Goal: Transaction & Acquisition: Purchase product/service

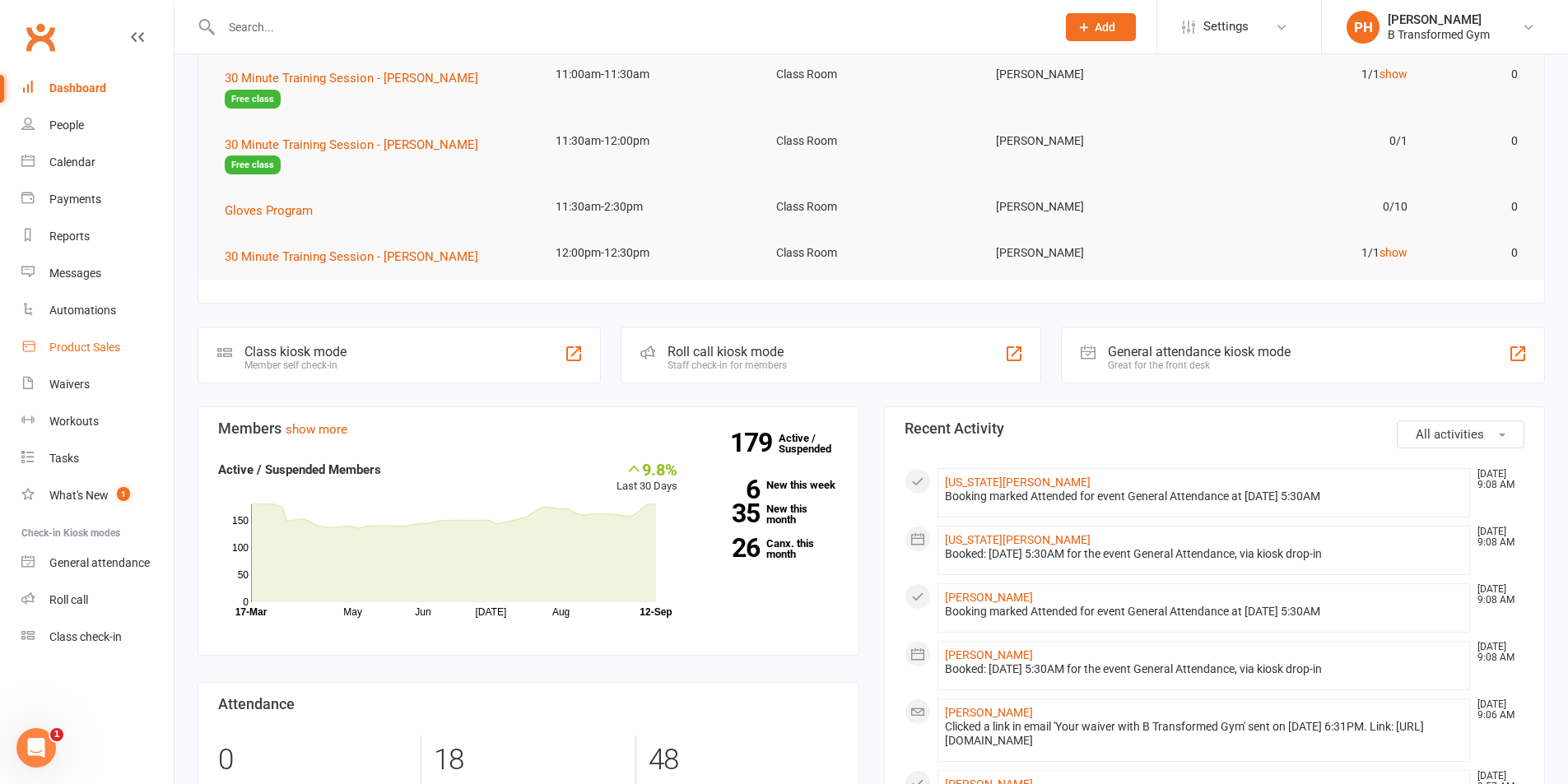
click at [88, 349] on div "Product Sales" at bounding box center [85, 347] width 71 height 13
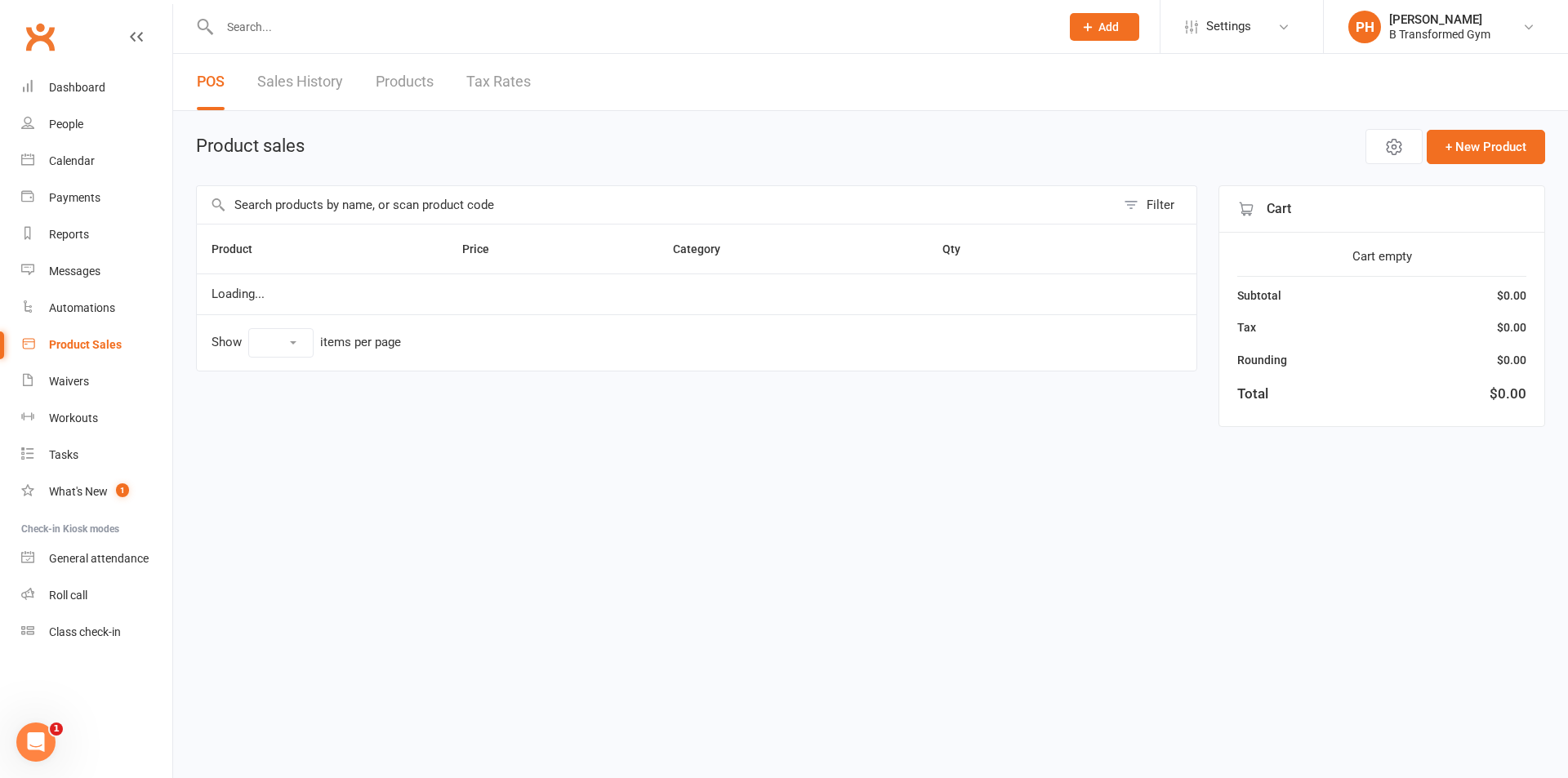
select select "10"
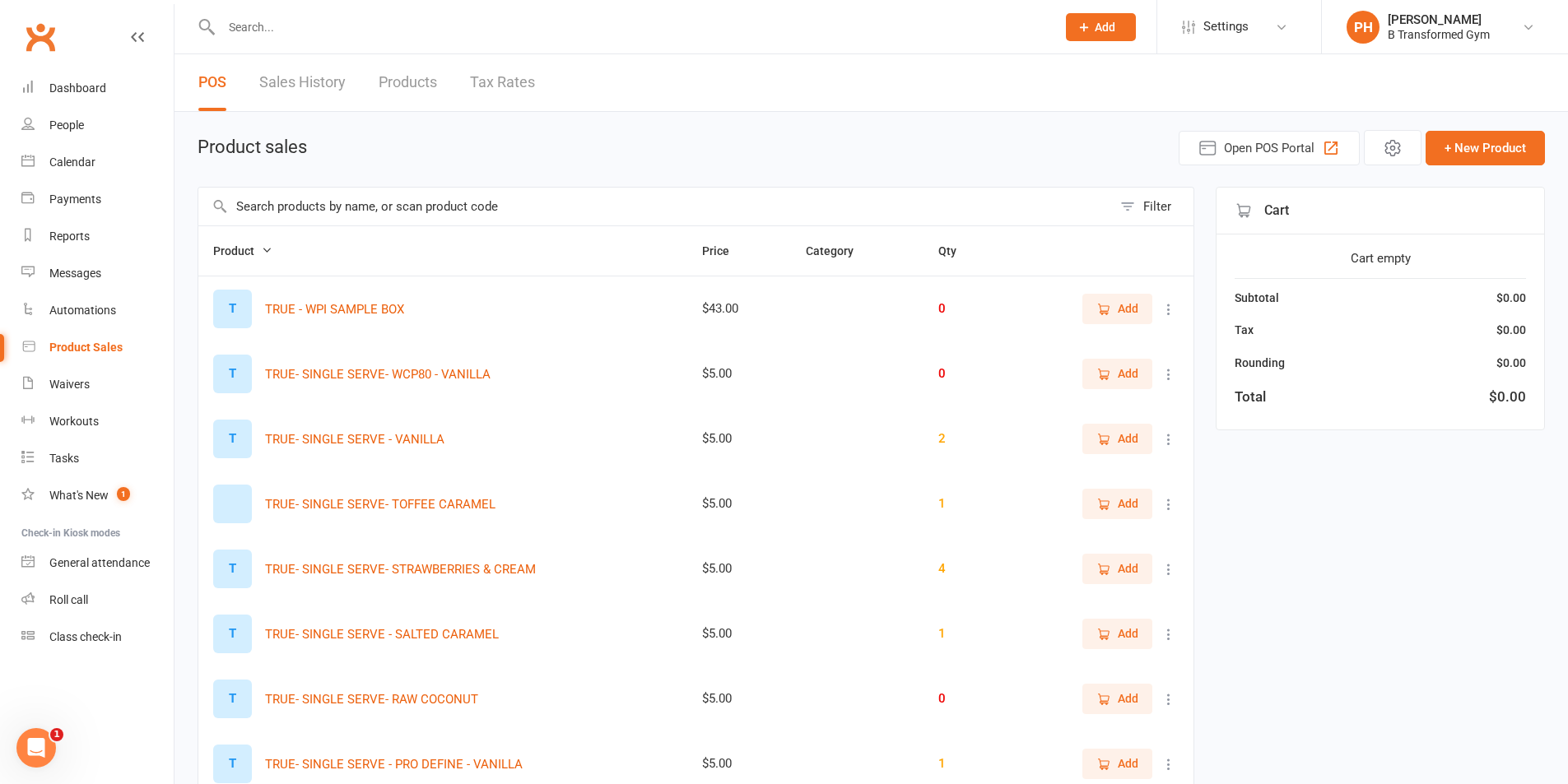
click at [266, 251] on icon "button" at bounding box center [267, 250] width 12 height 12
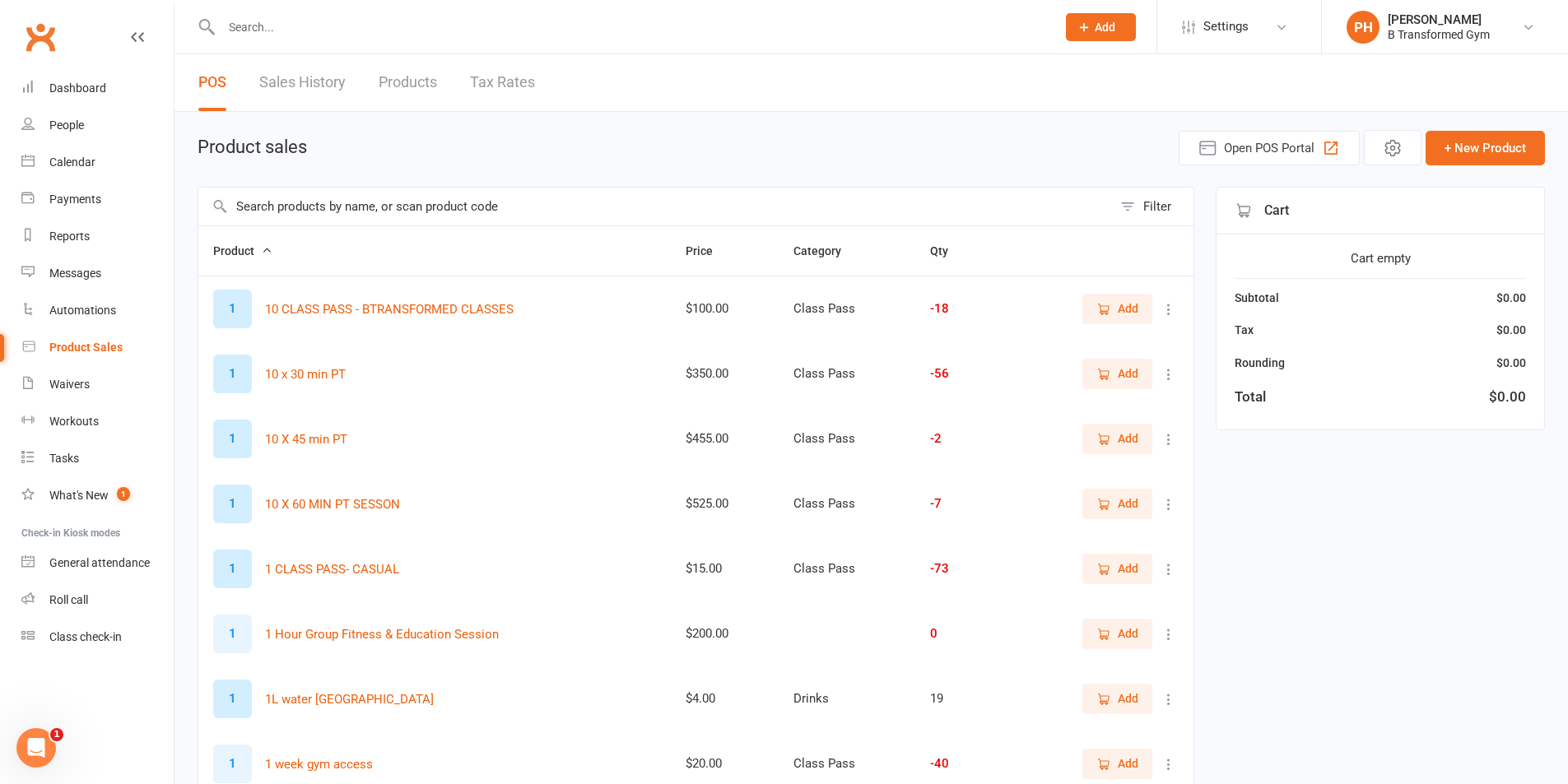
drag, startPoint x: 229, startPoint y: 204, endPoint x: 238, endPoint y: 201, distance: 9.5
click at [230, 204] on input "text" at bounding box center [655, 207] width 914 height 37
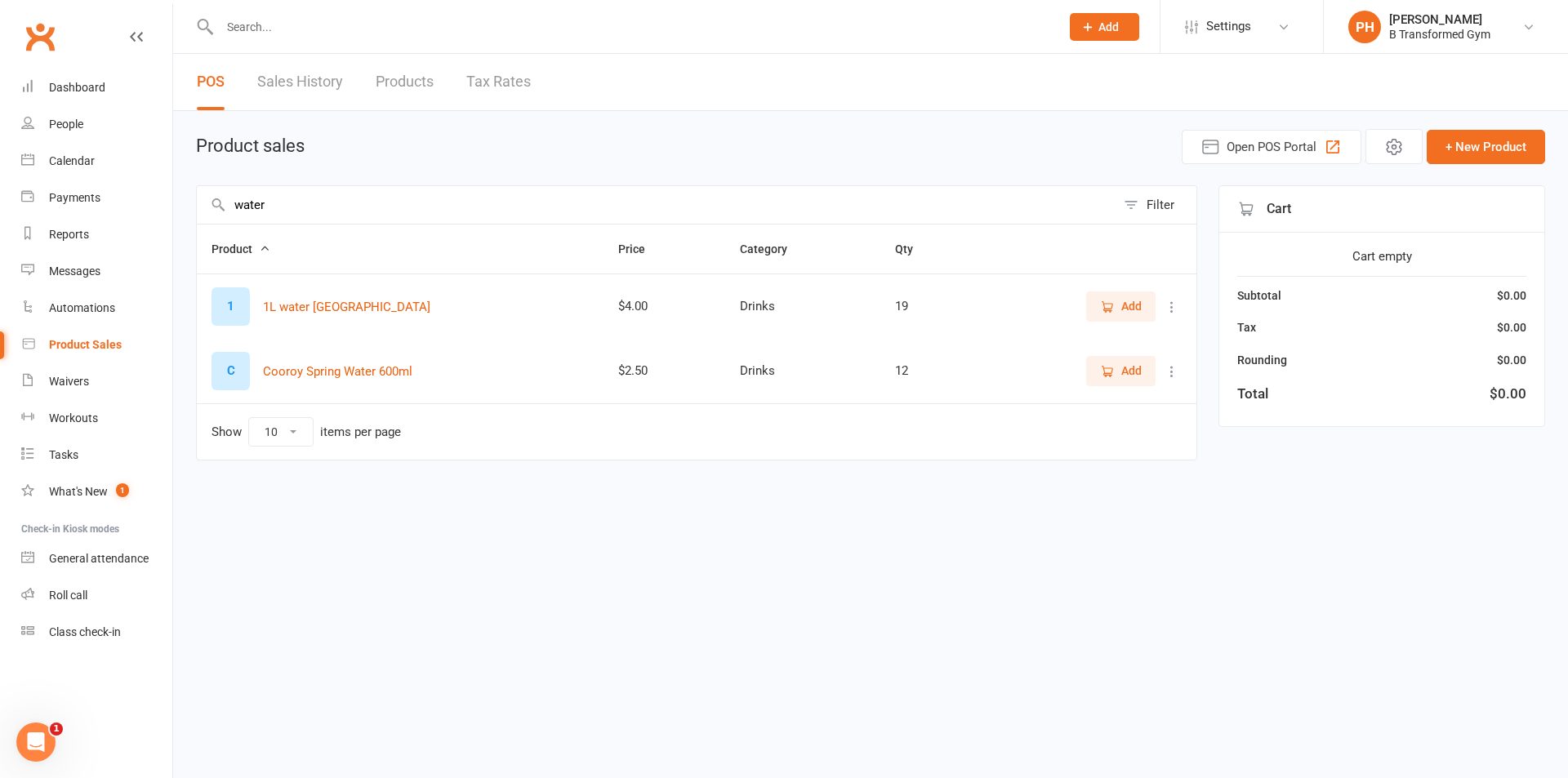
type input "water"
click at [1138, 375] on span "Add" at bounding box center [1131, 370] width 21 height 18
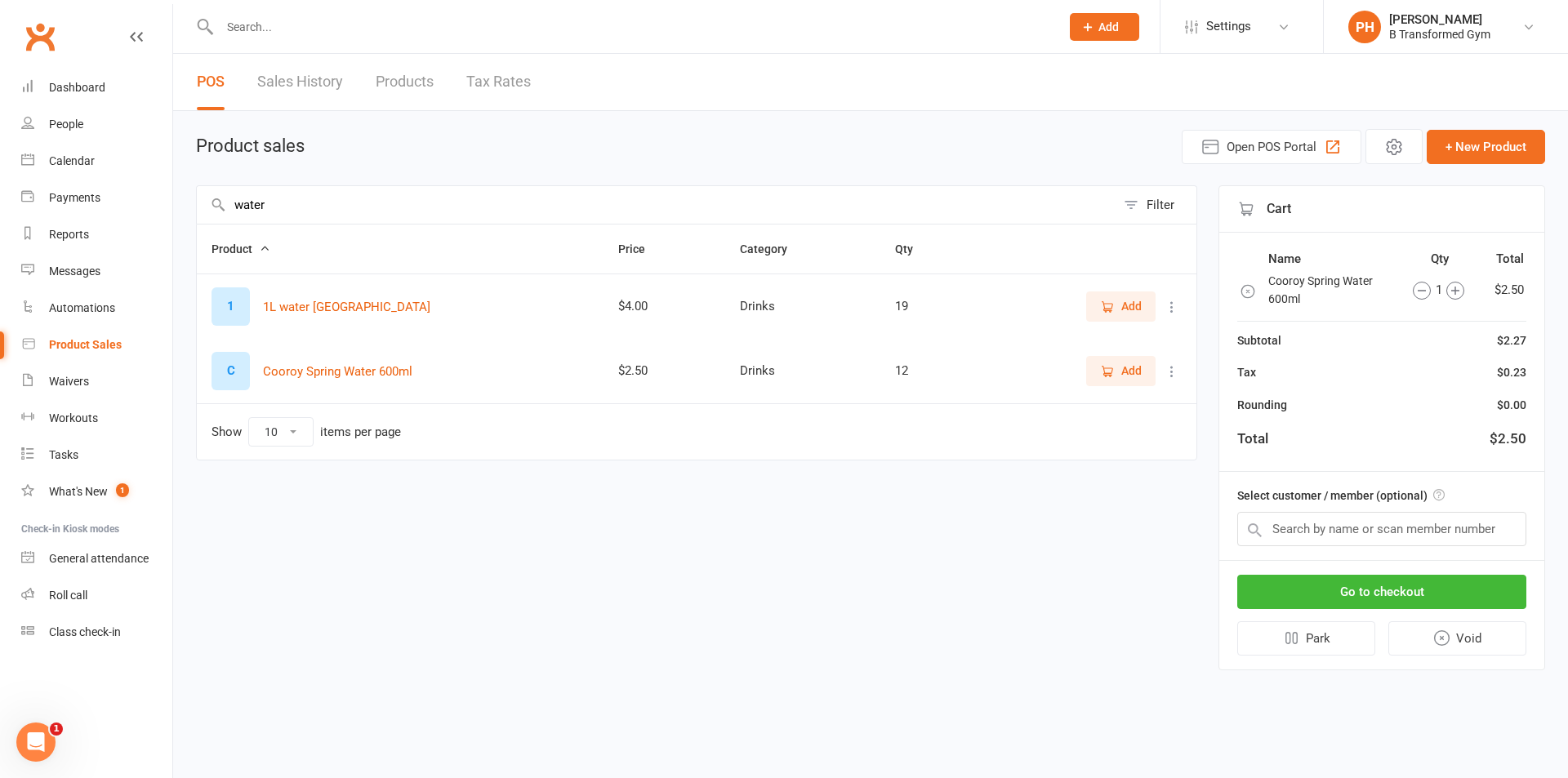
click at [1138, 375] on span "Add" at bounding box center [1131, 370] width 21 height 18
click at [1295, 593] on button "Go to checkout" at bounding box center [1381, 591] width 289 height 34
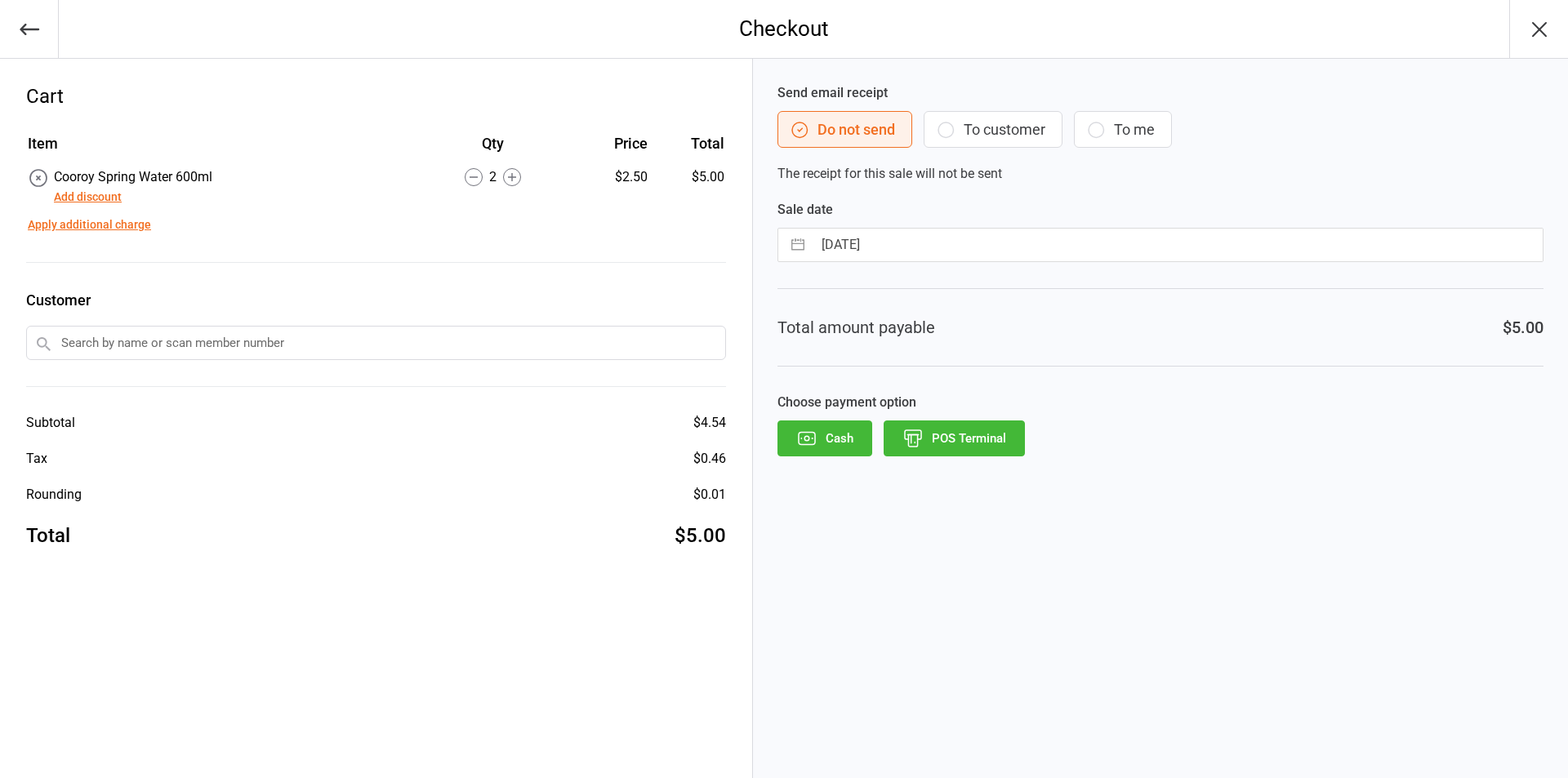
click at [963, 445] on button "POS Terminal" at bounding box center [954, 438] width 142 height 36
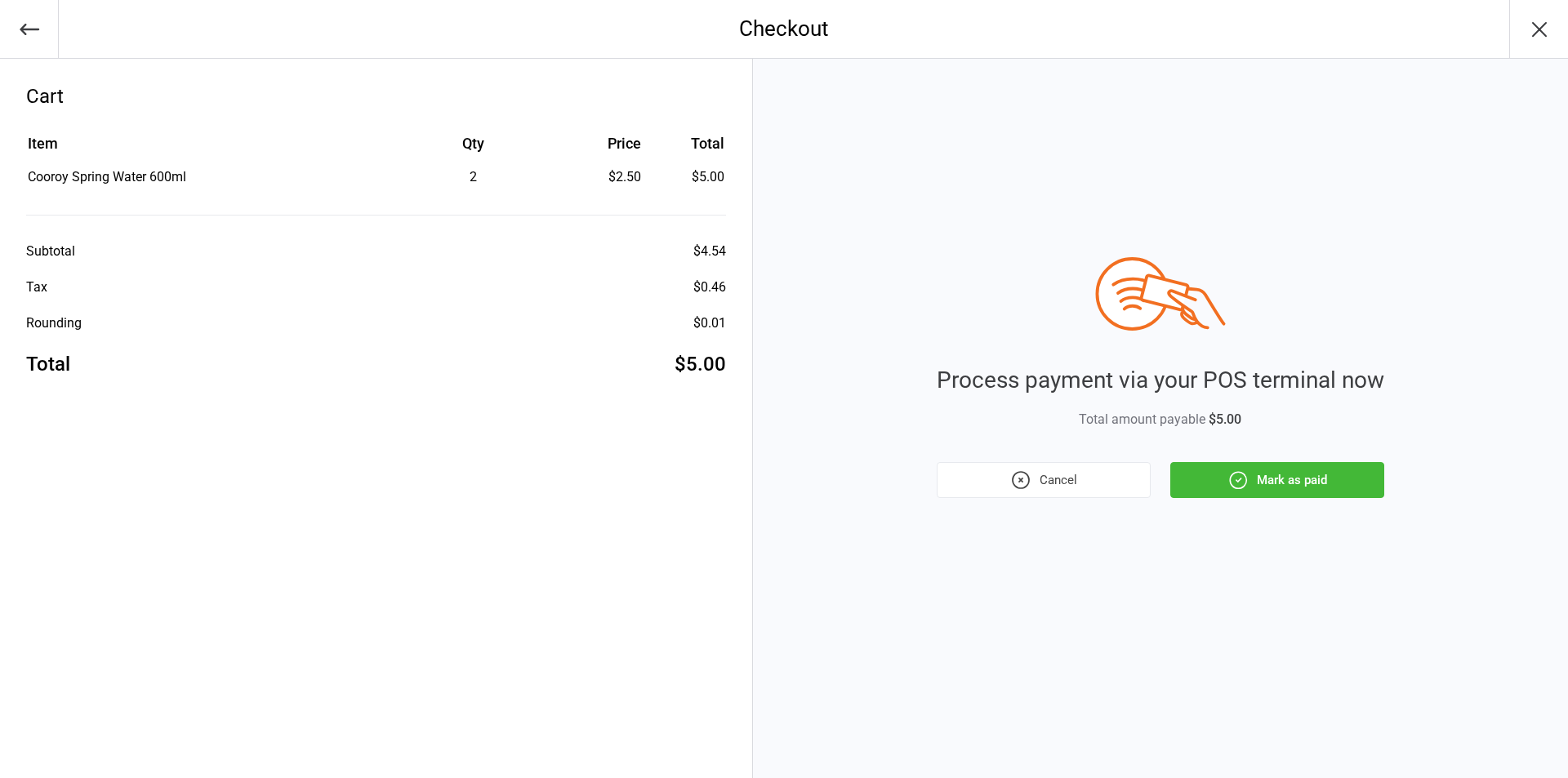
click at [1311, 485] on button "Mark as paid" at bounding box center [1277, 480] width 214 height 36
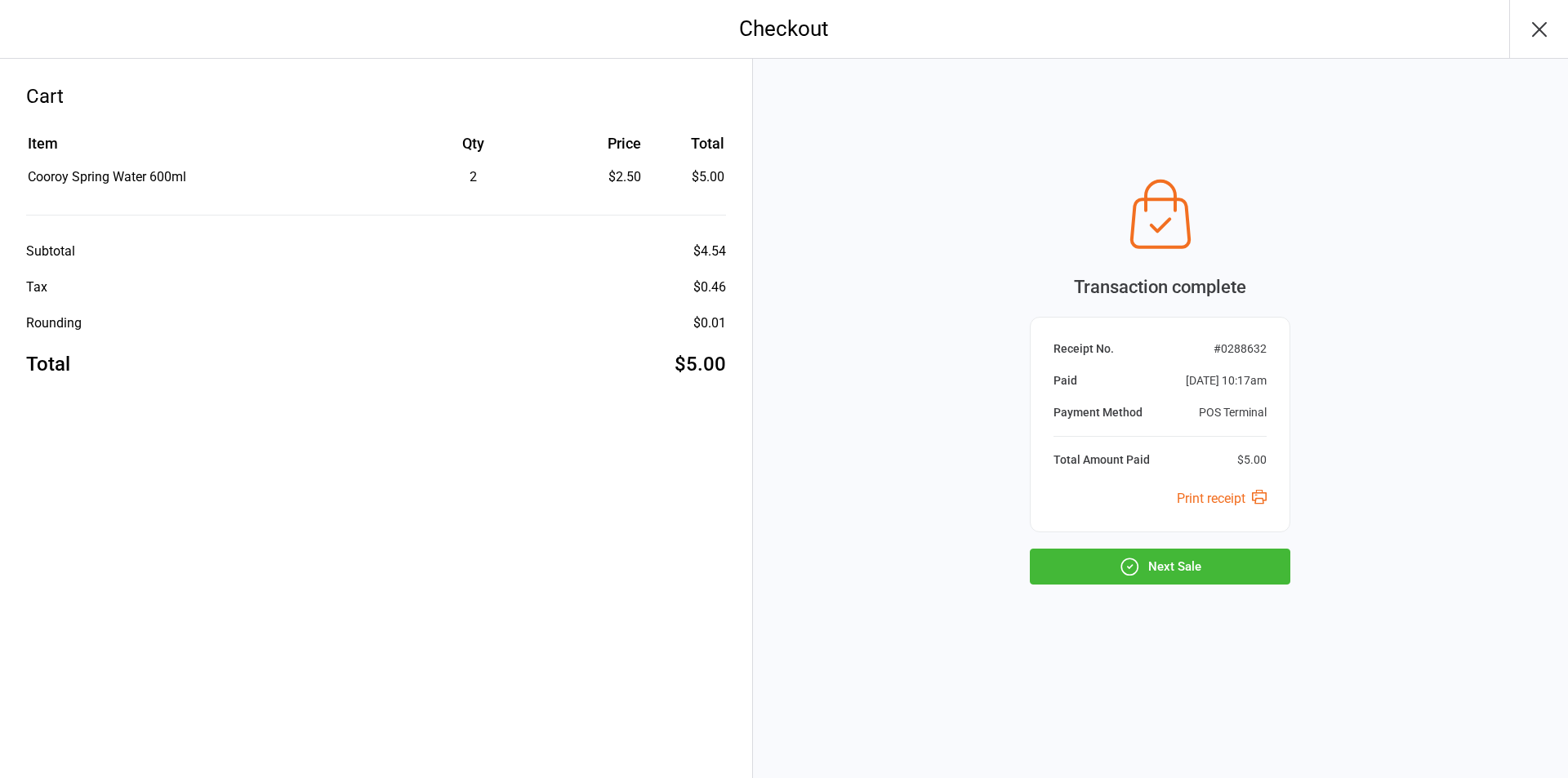
drag, startPoint x: 1223, startPoint y: 564, endPoint x: 1224, endPoint y: 552, distance: 12.0
click at [1223, 563] on button "Next Sale" at bounding box center [1160, 567] width 261 height 36
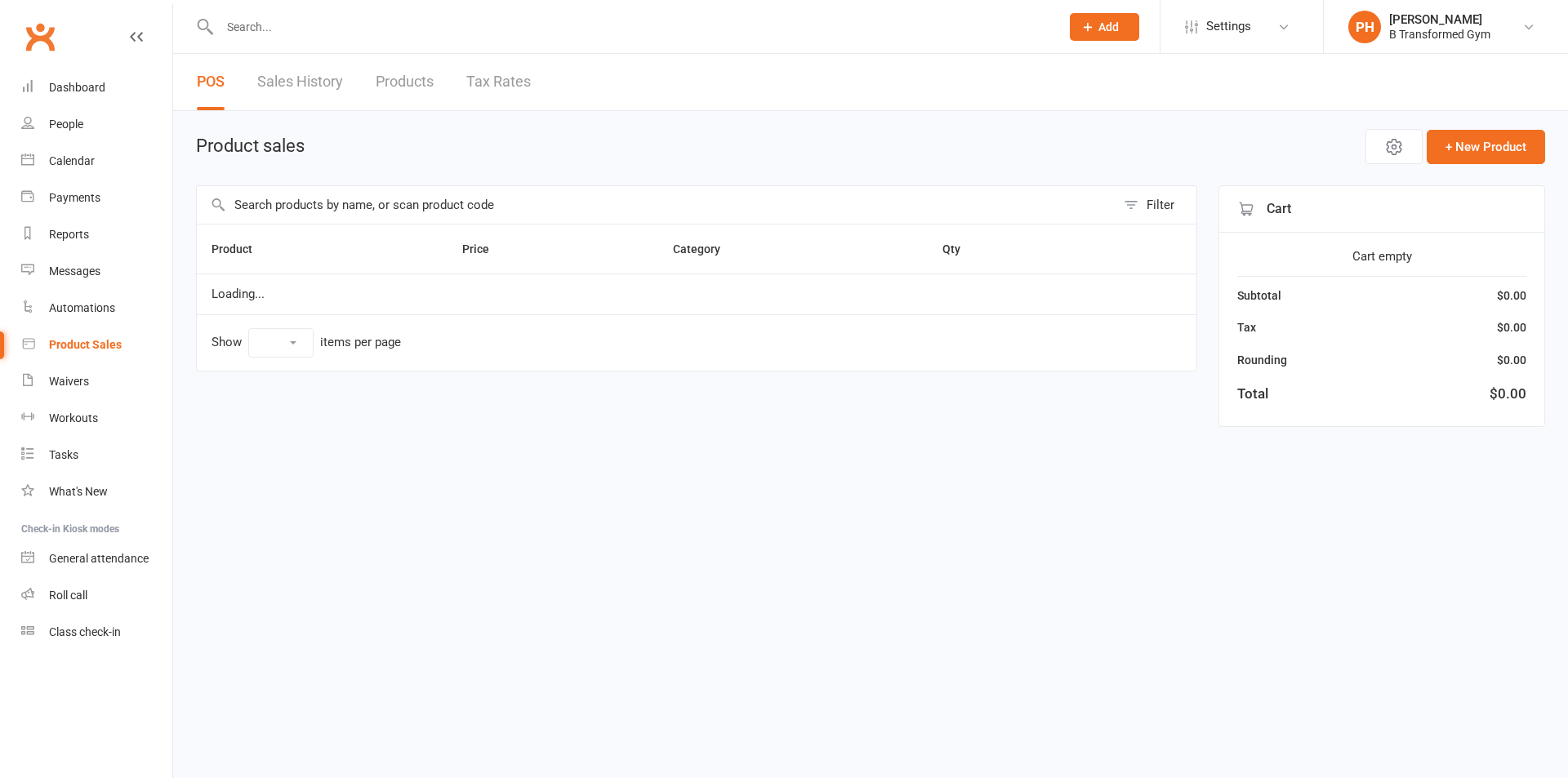
select select "10"
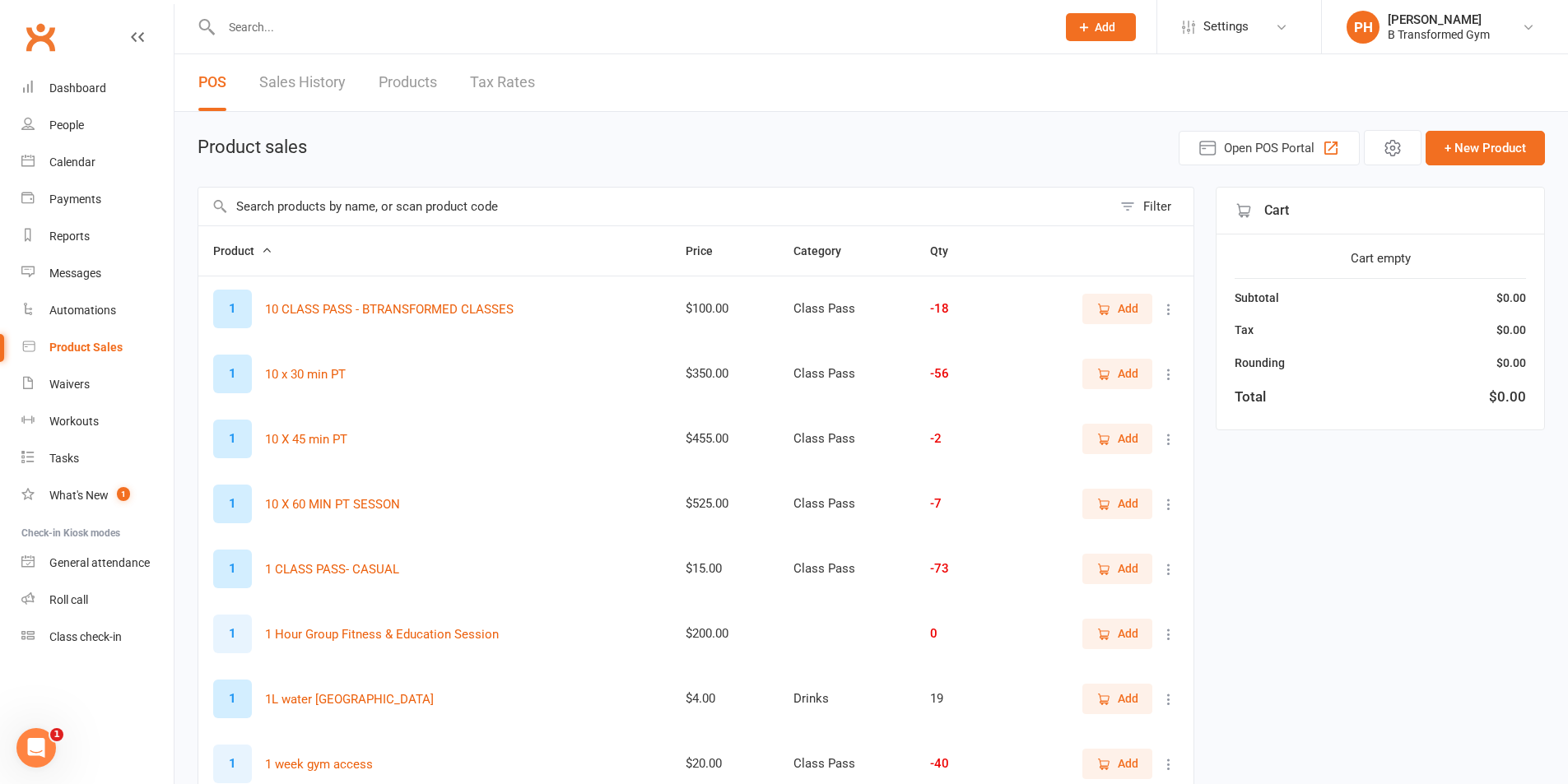
drag, startPoint x: 232, startPoint y: 203, endPoint x: 778, endPoint y: 343, distance: 563.7
click at [233, 203] on input "text" at bounding box center [655, 207] width 914 height 37
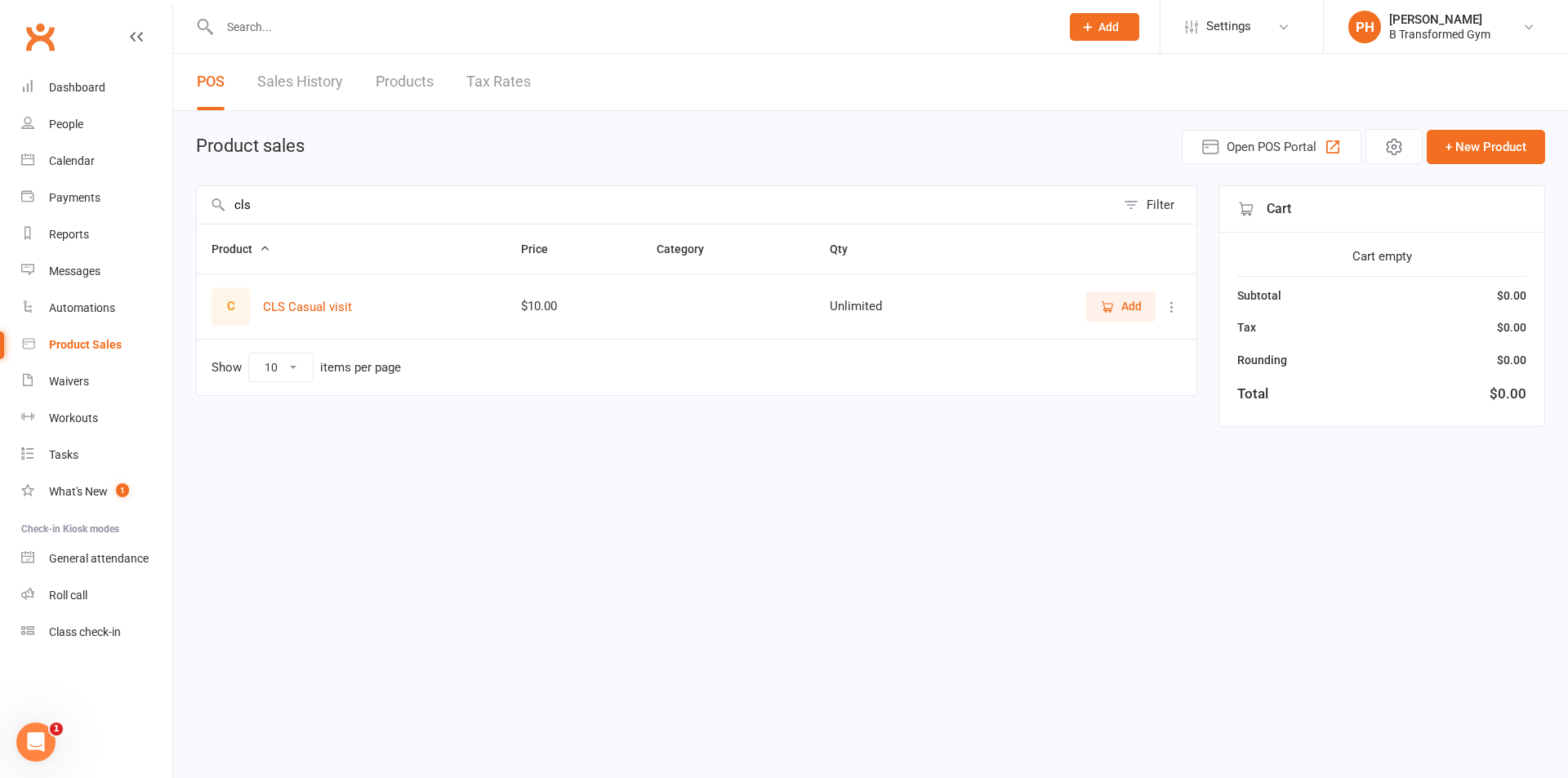
type input "cls"
click at [1128, 303] on span "Add" at bounding box center [1131, 306] width 21 height 18
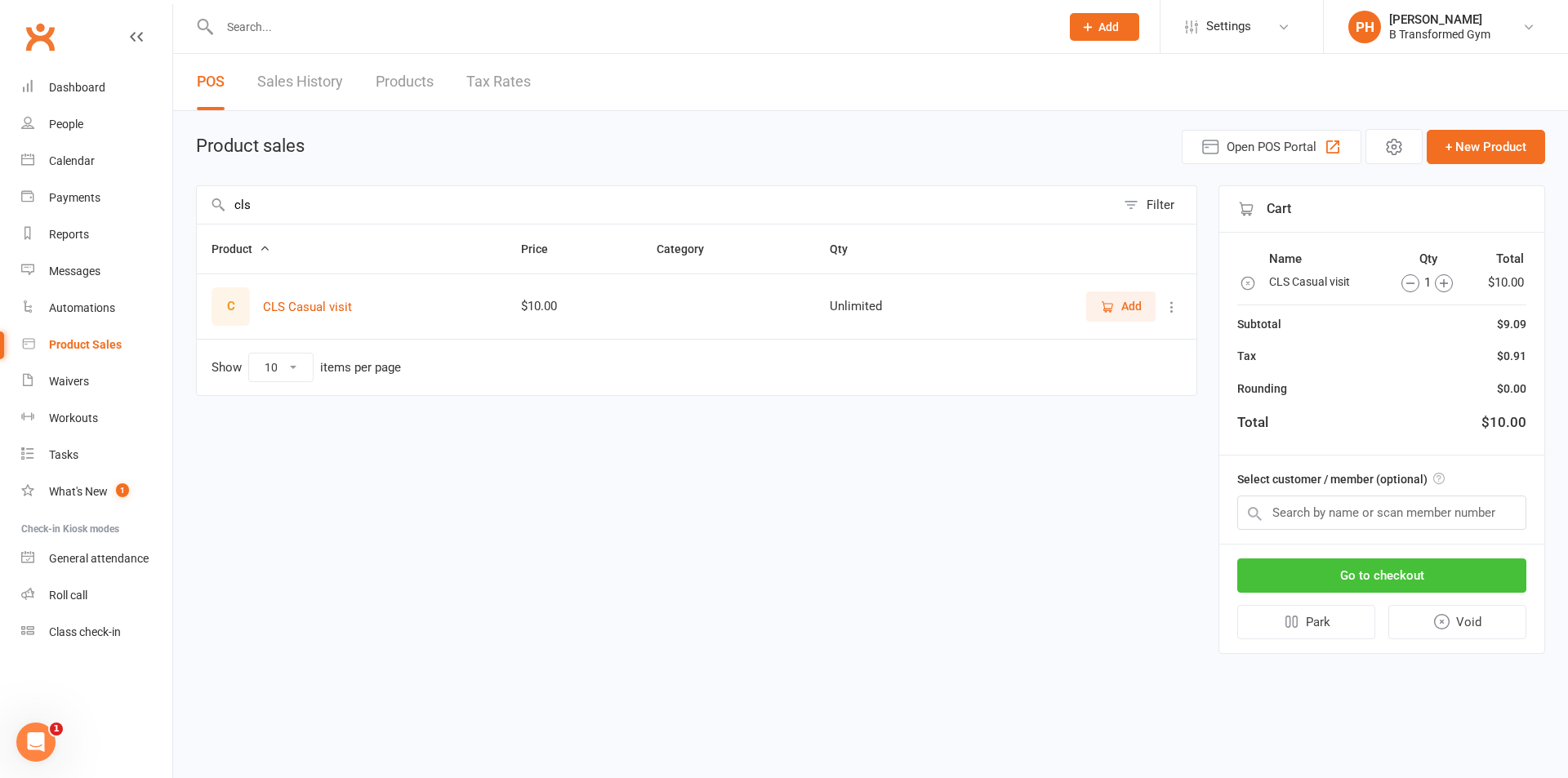
click at [1350, 581] on button "Go to checkout" at bounding box center [1381, 576] width 289 height 34
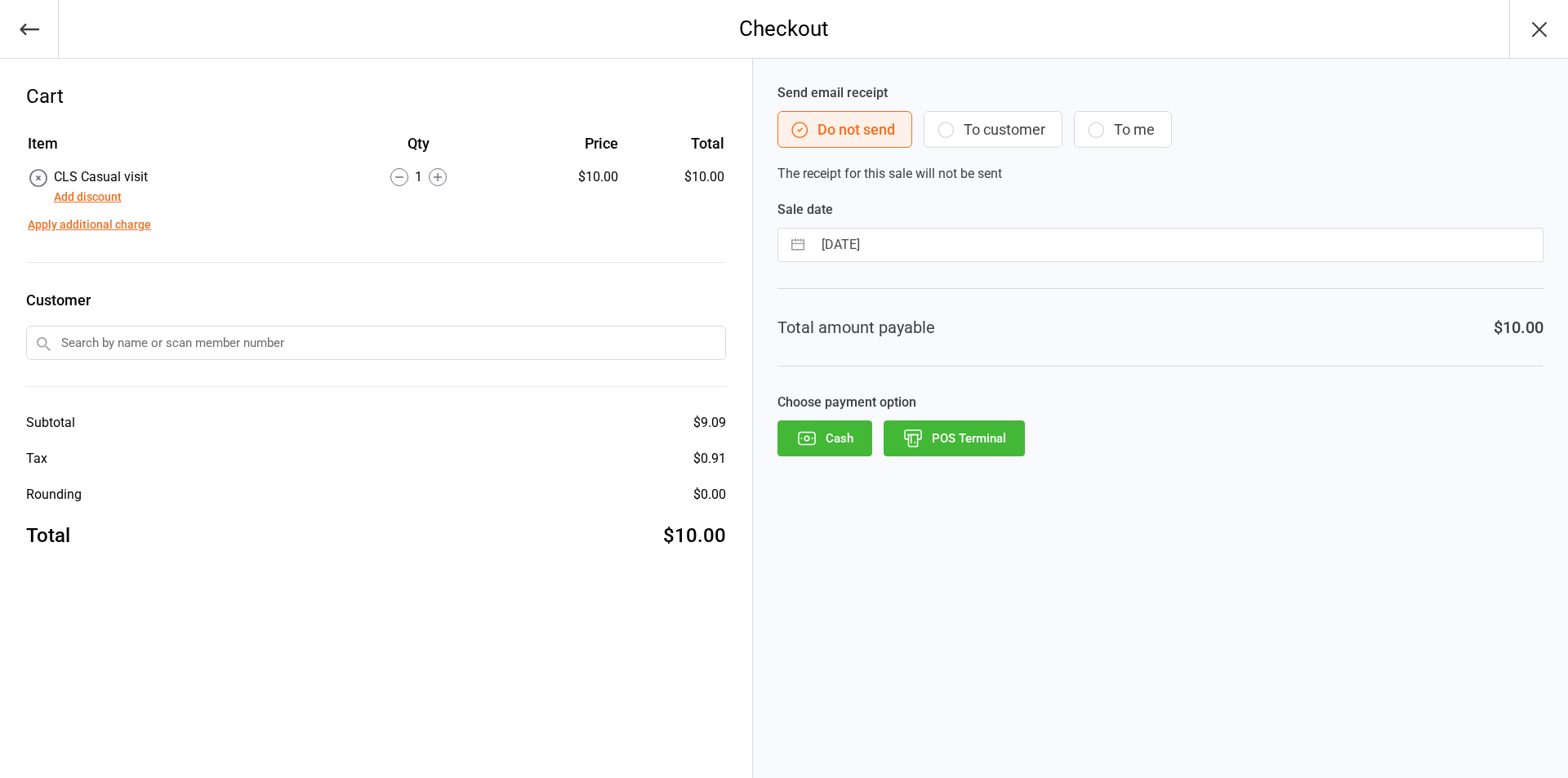
click at [995, 442] on button "POS Terminal" at bounding box center [954, 438] width 142 height 36
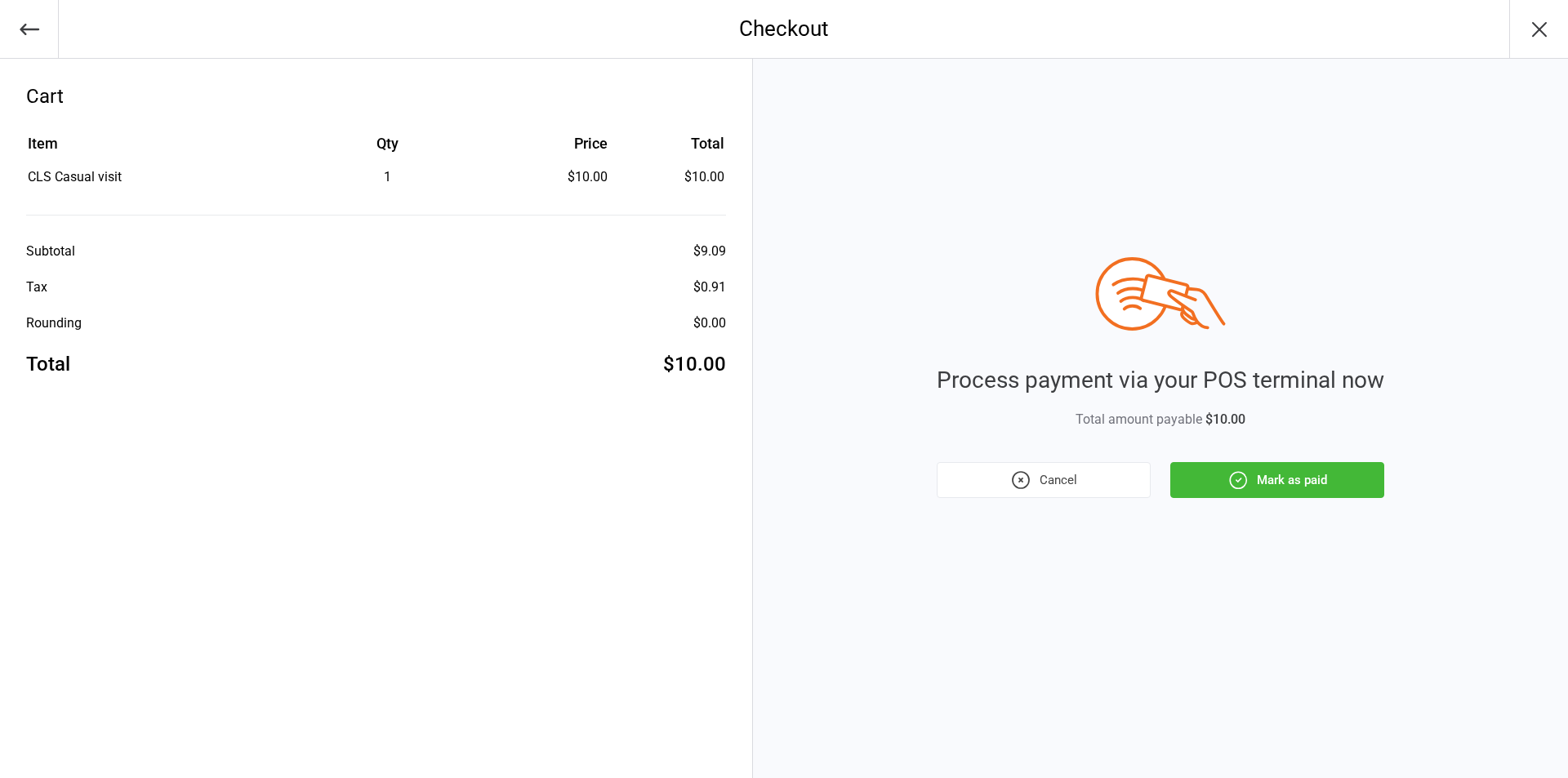
click at [1291, 483] on button "Mark as paid" at bounding box center [1277, 480] width 214 height 36
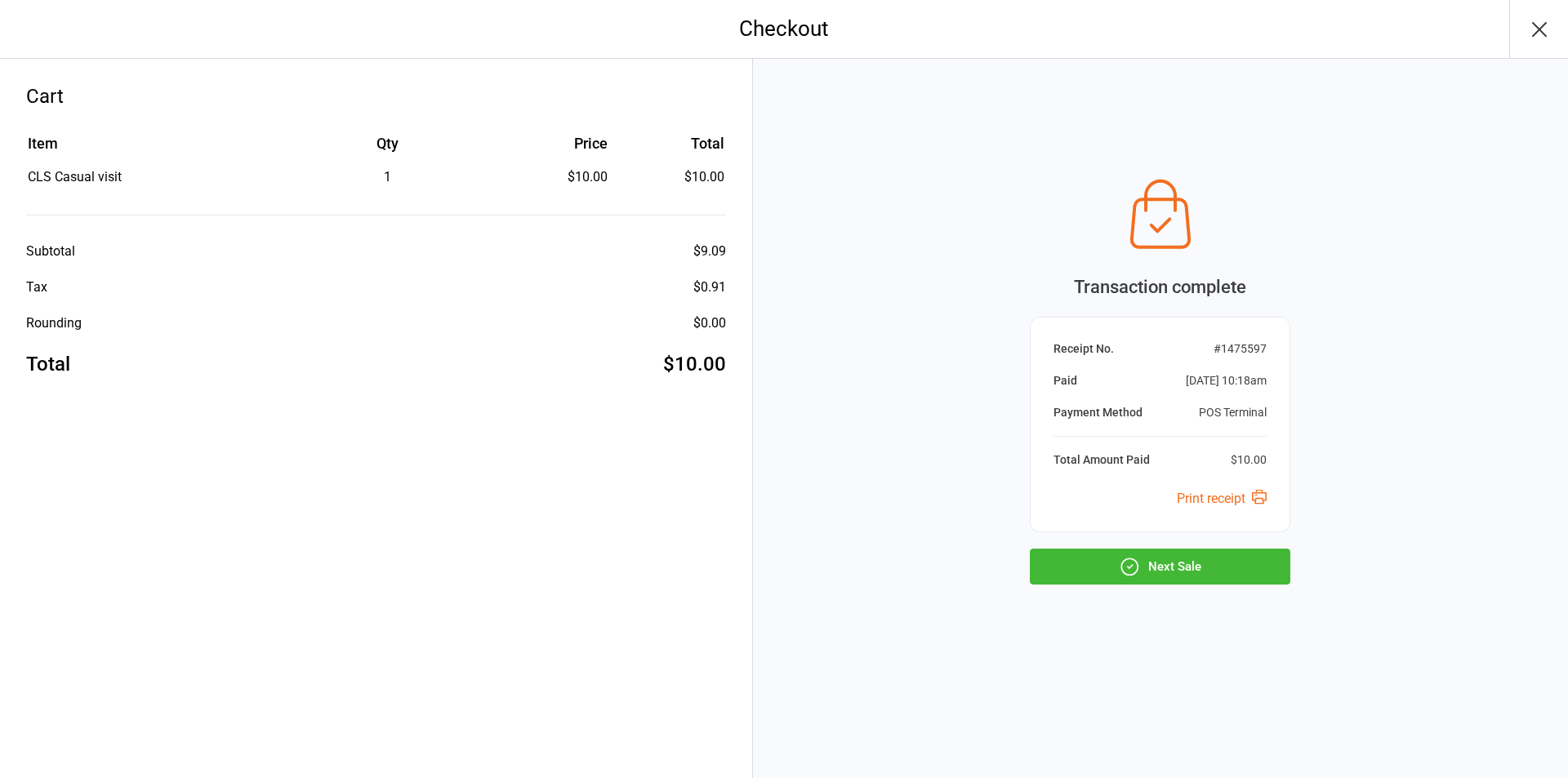
click at [1184, 568] on button "Next Sale" at bounding box center [1160, 567] width 261 height 36
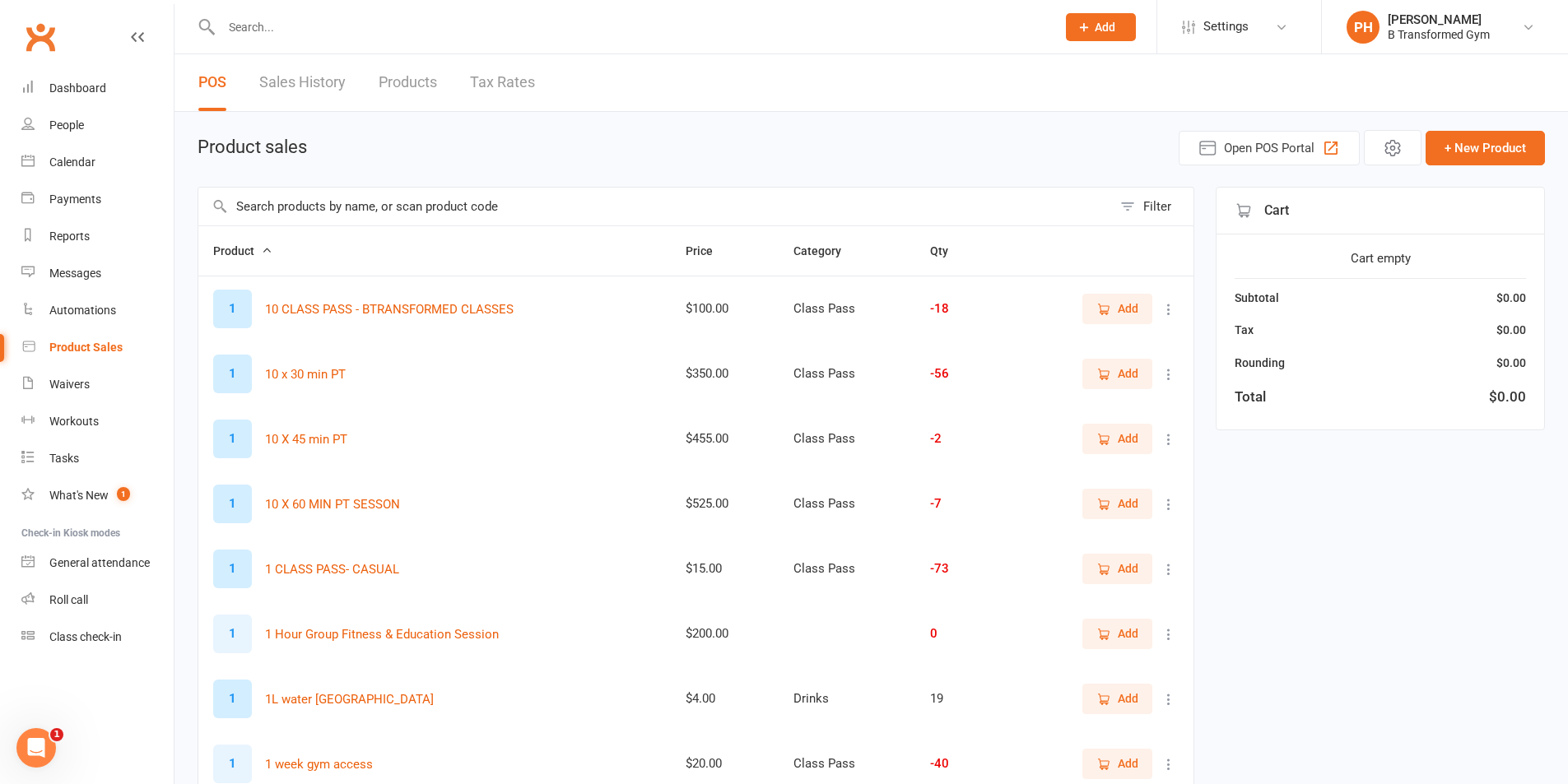
click at [232, 205] on input "text" at bounding box center [655, 207] width 914 height 37
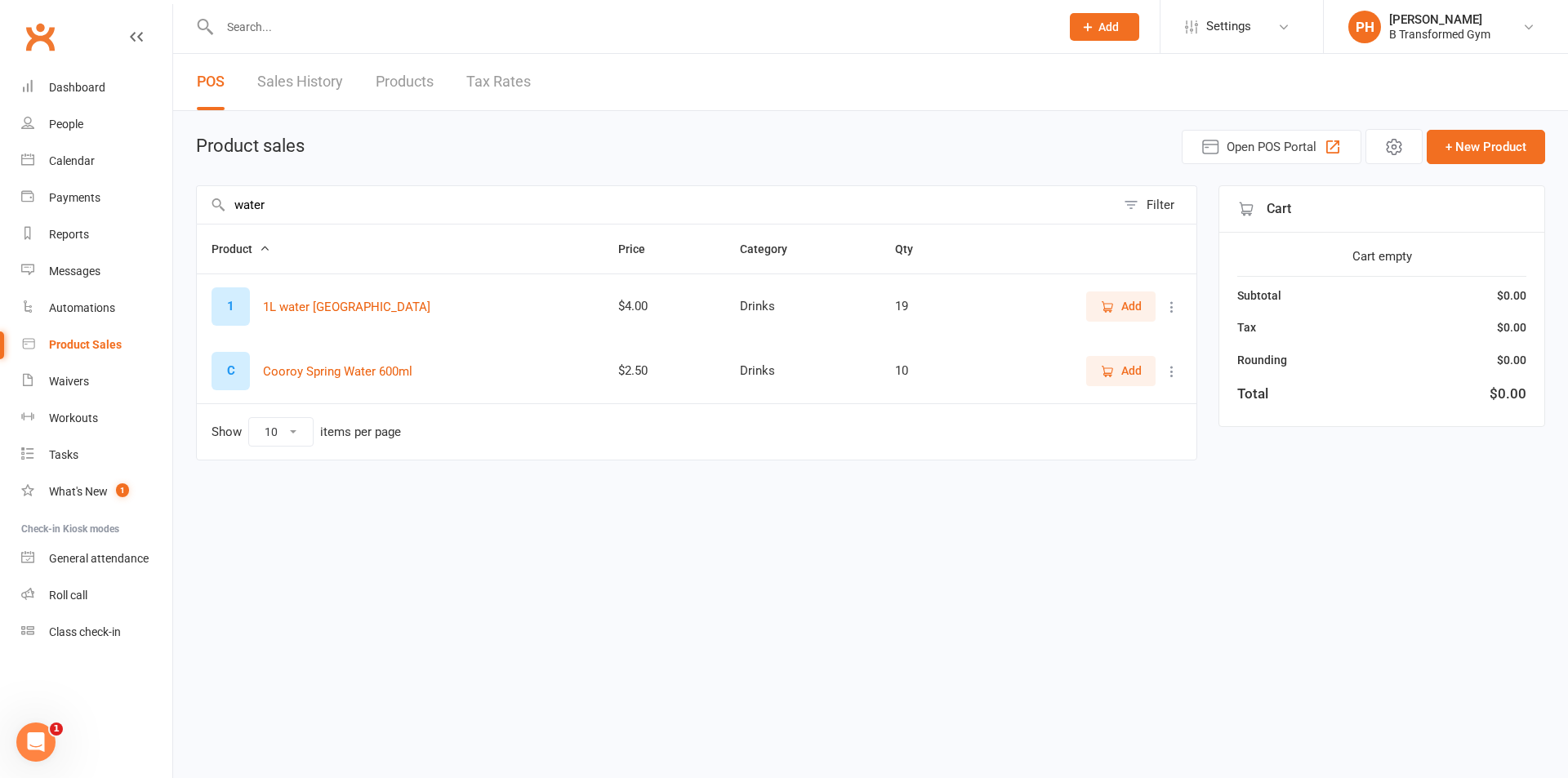
type input "water"
click at [1126, 375] on span "Add" at bounding box center [1131, 370] width 21 height 18
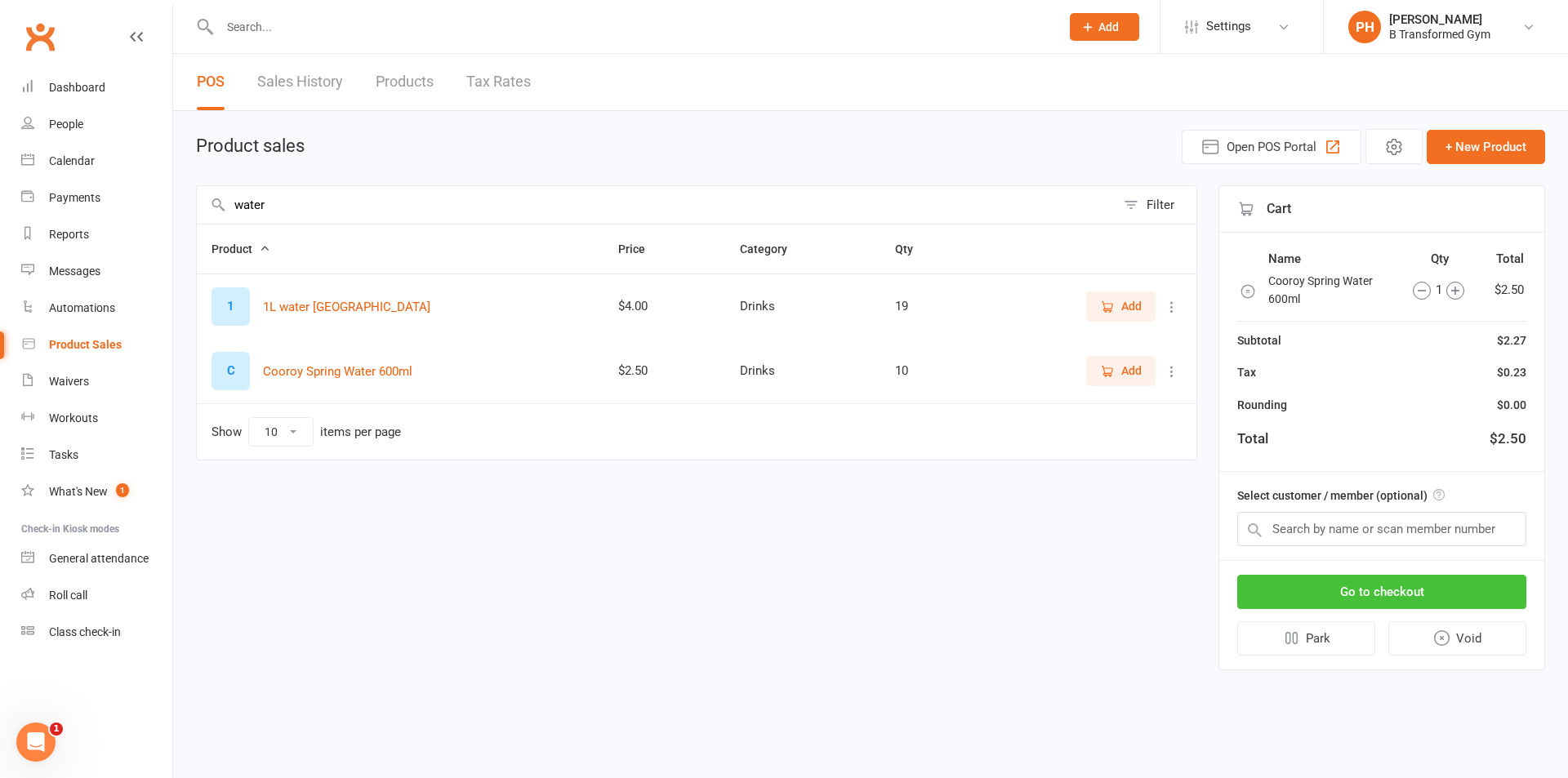
click at [1384, 593] on button "Go to checkout" at bounding box center [1381, 591] width 289 height 34
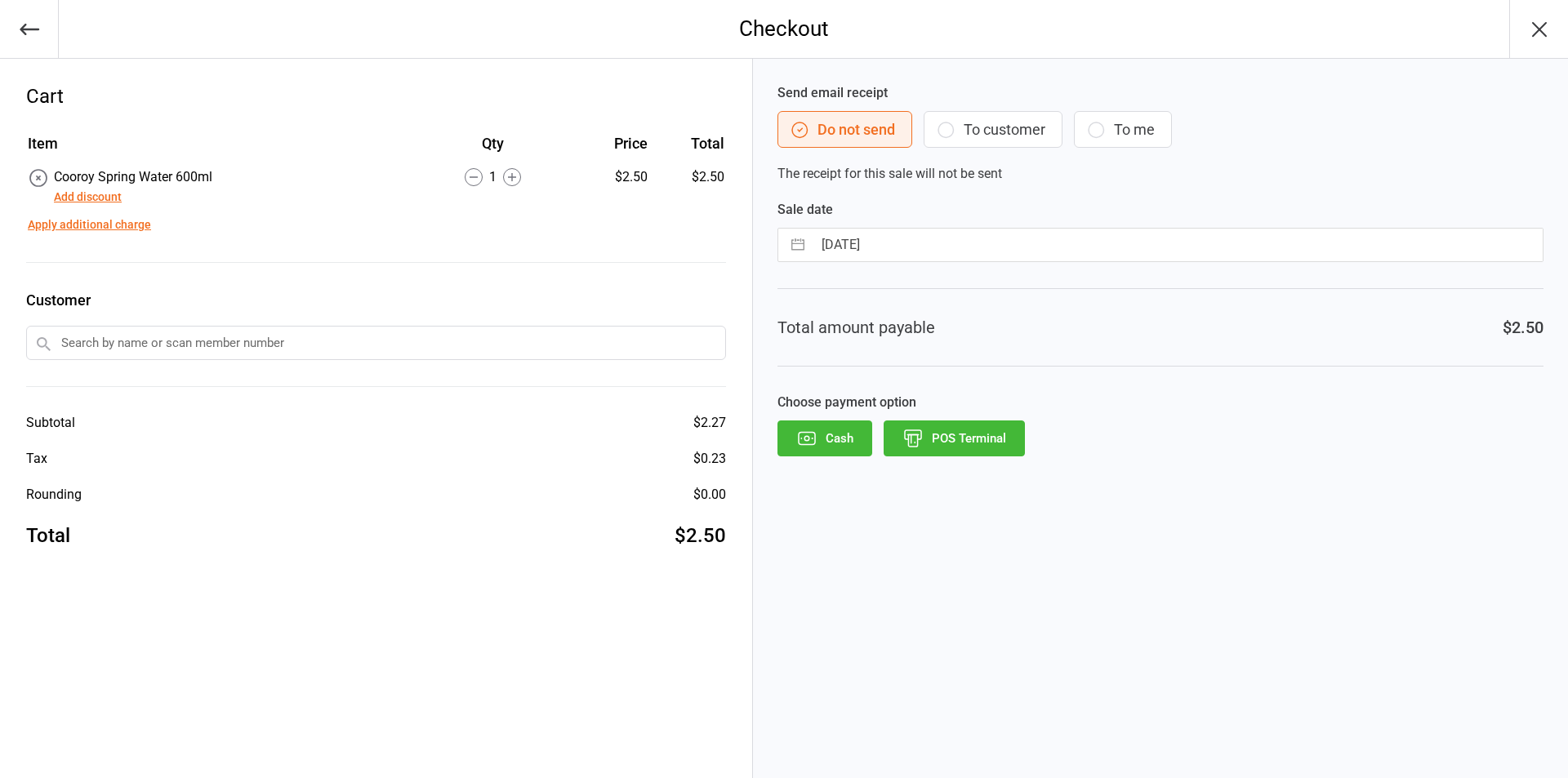
click at [948, 447] on button "POS Terminal" at bounding box center [954, 438] width 142 height 36
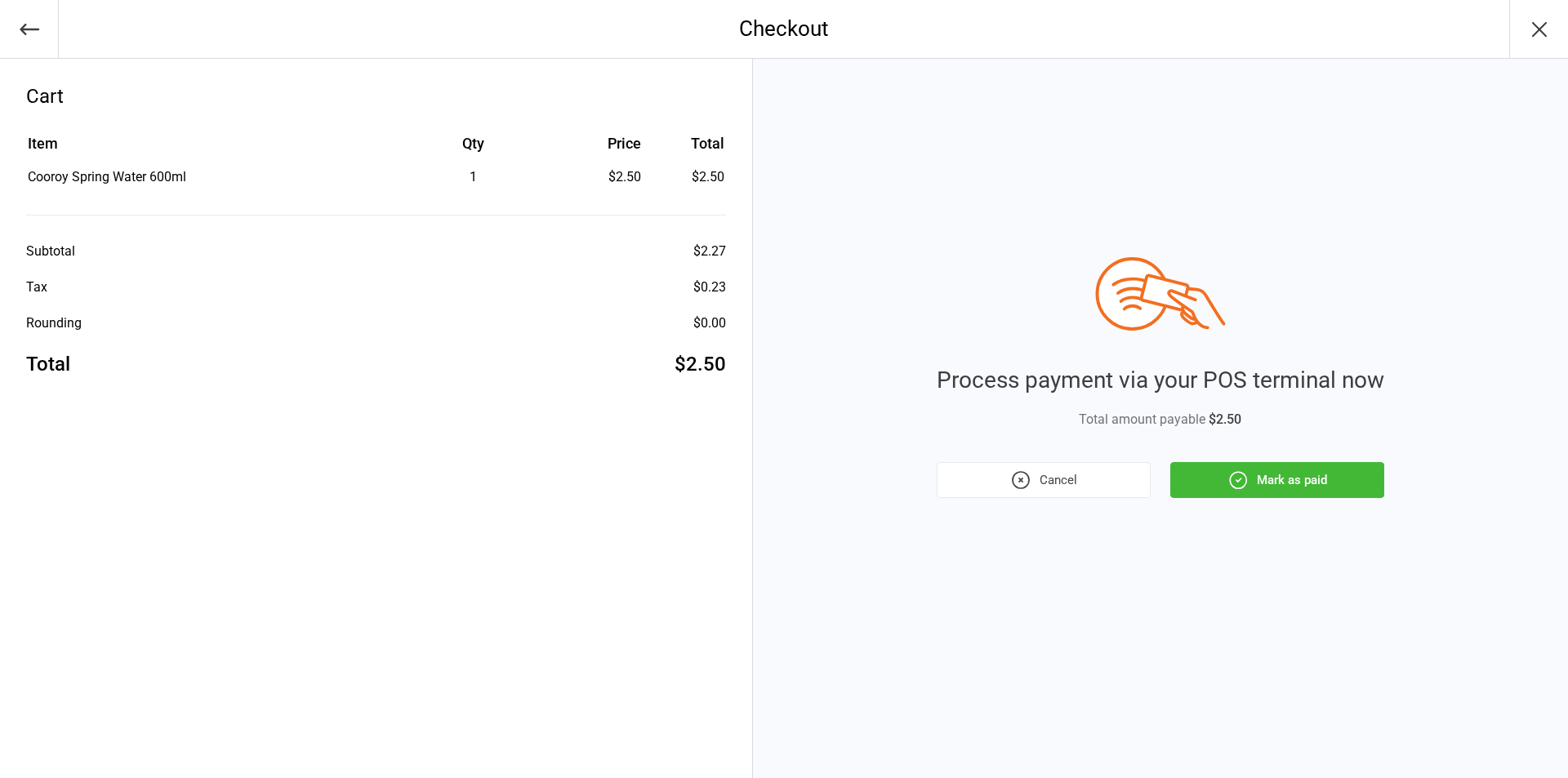
click at [1304, 479] on button "Mark as paid" at bounding box center [1277, 480] width 214 height 36
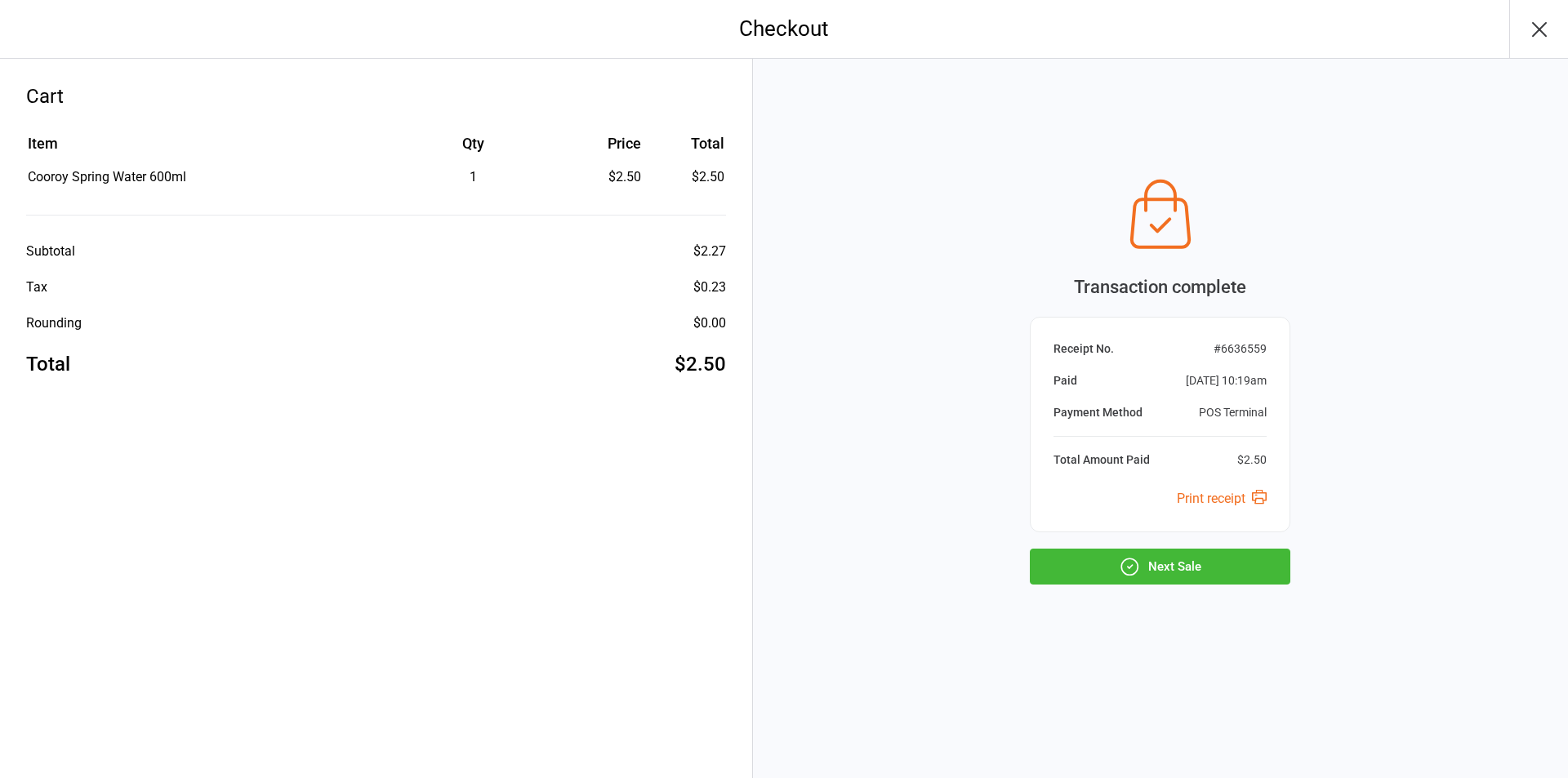
click at [1222, 567] on button "Next Sale" at bounding box center [1160, 567] width 261 height 36
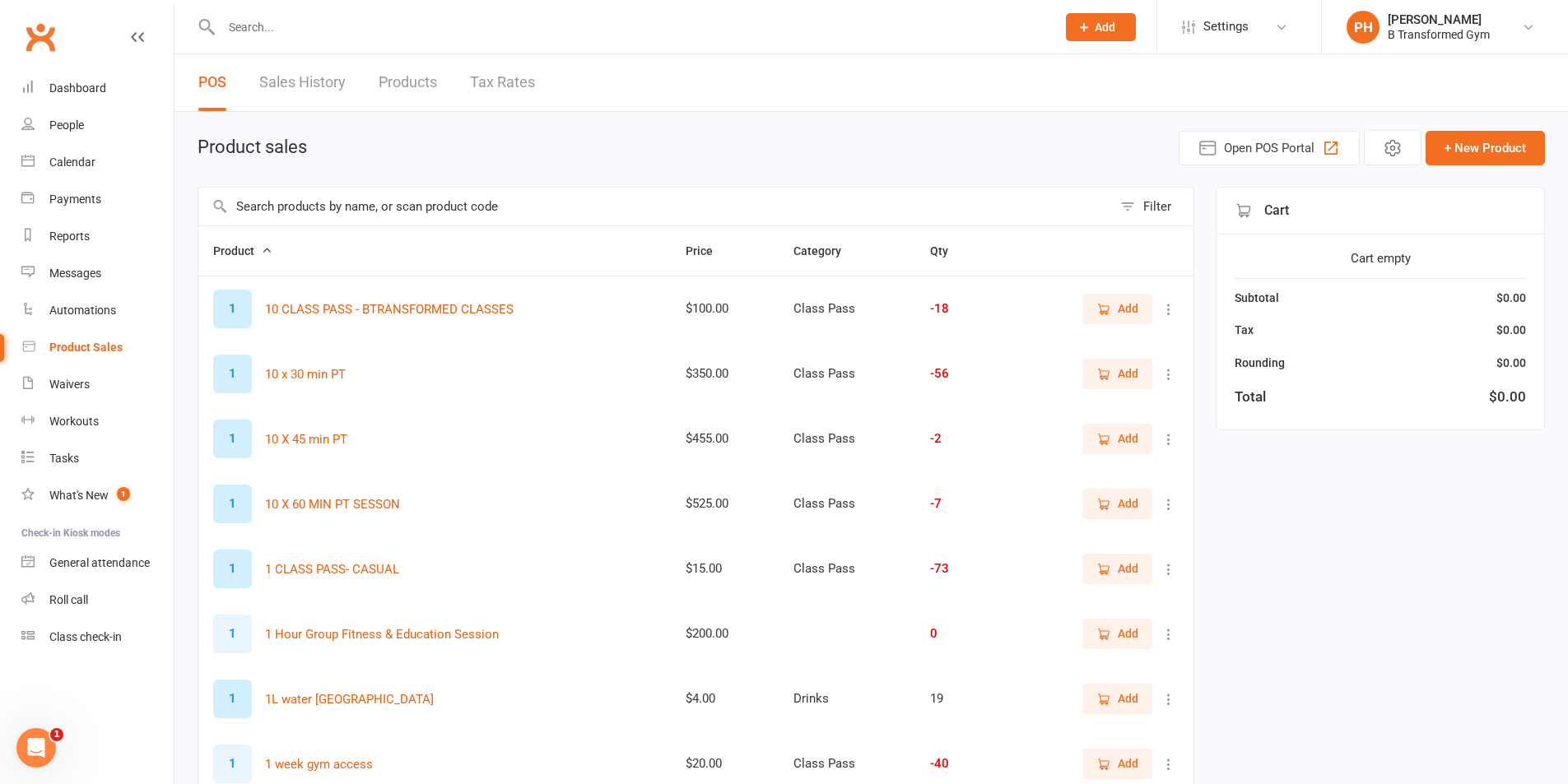
click at [233, 203] on input "text" at bounding box center [655, 207] width 914 height 37
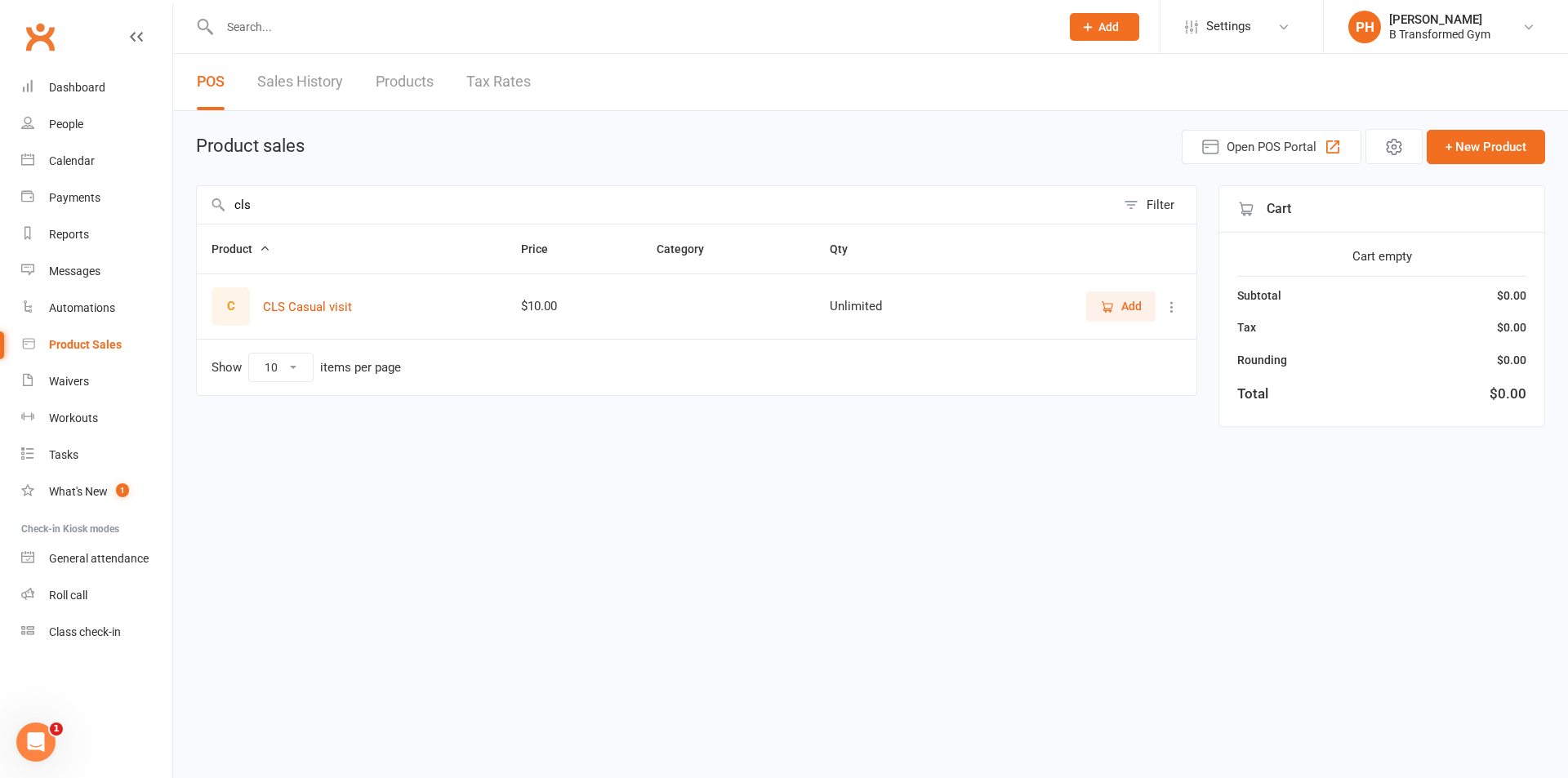
click at [1119, 301] on span "Add" at bounding box center [1121, 306] width 42 height 18
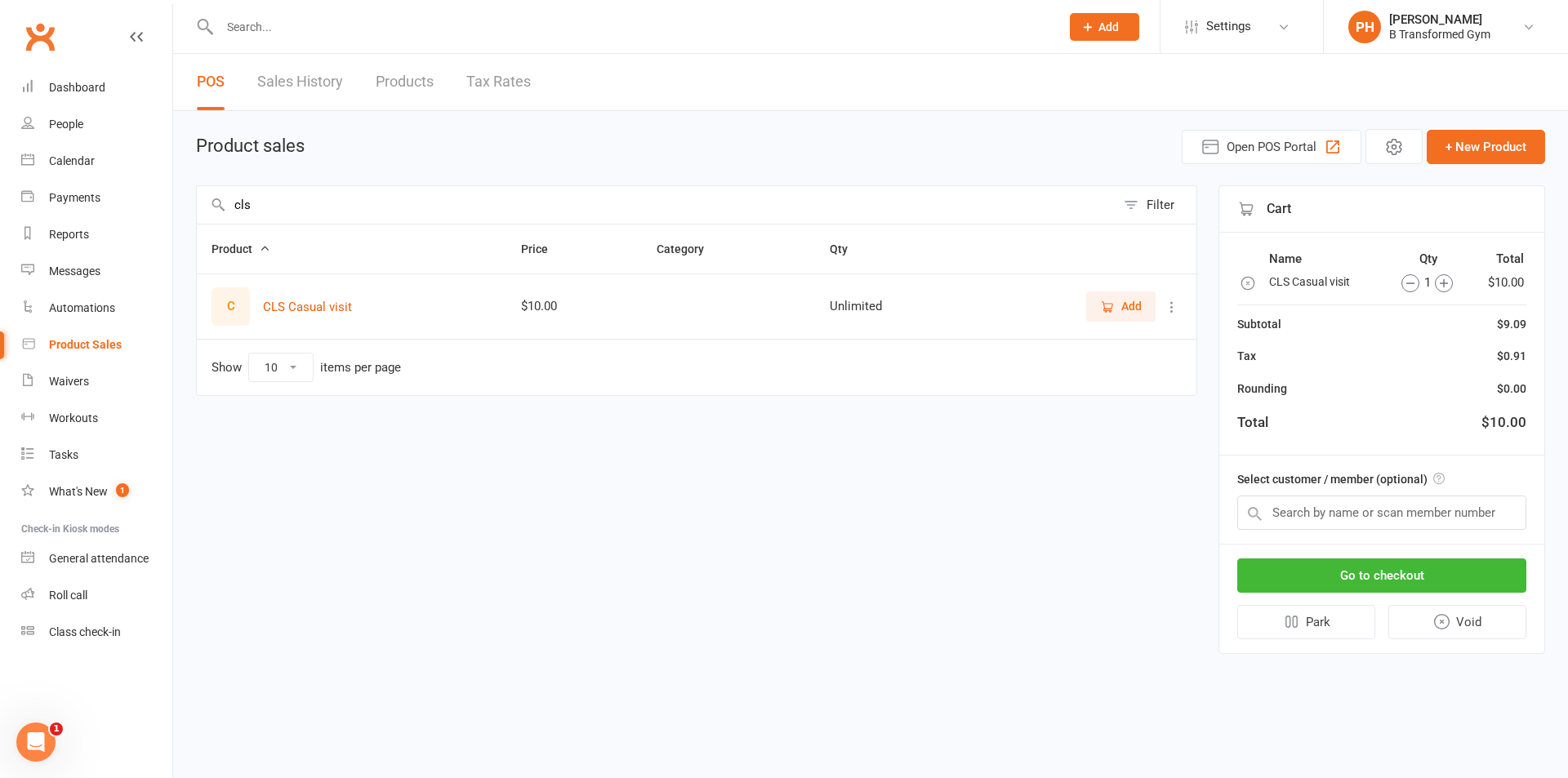
click at [139, 35] on icon at bounding box center [136, 36] width 13 height 13
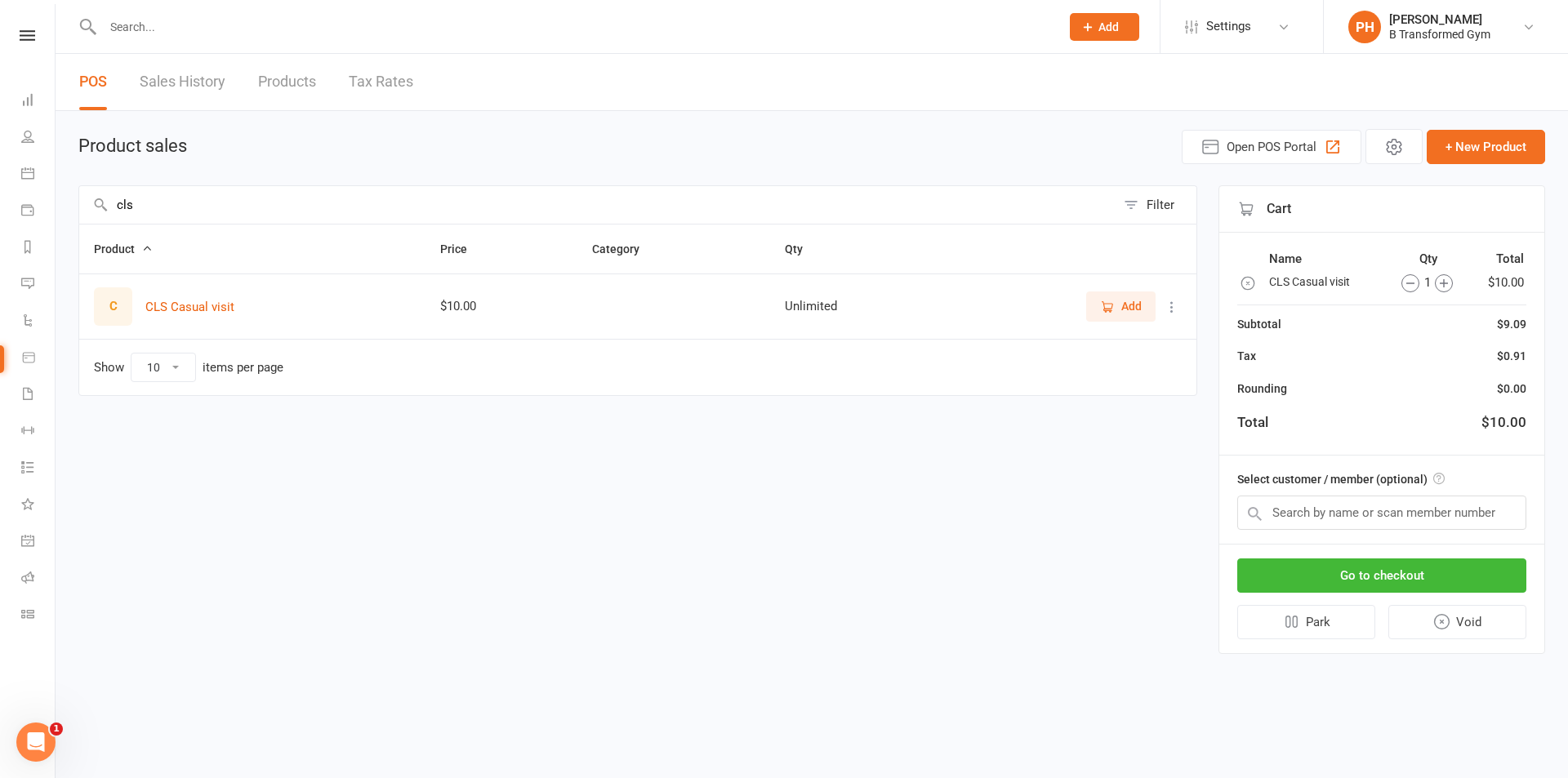
click at [115, 204] on input "cls" at bounding box center [597, 205] width 1037 height 37
click at [142, 202] on input "cls" at bounding box center [597, 205] width 1037 height 37
type input "c"
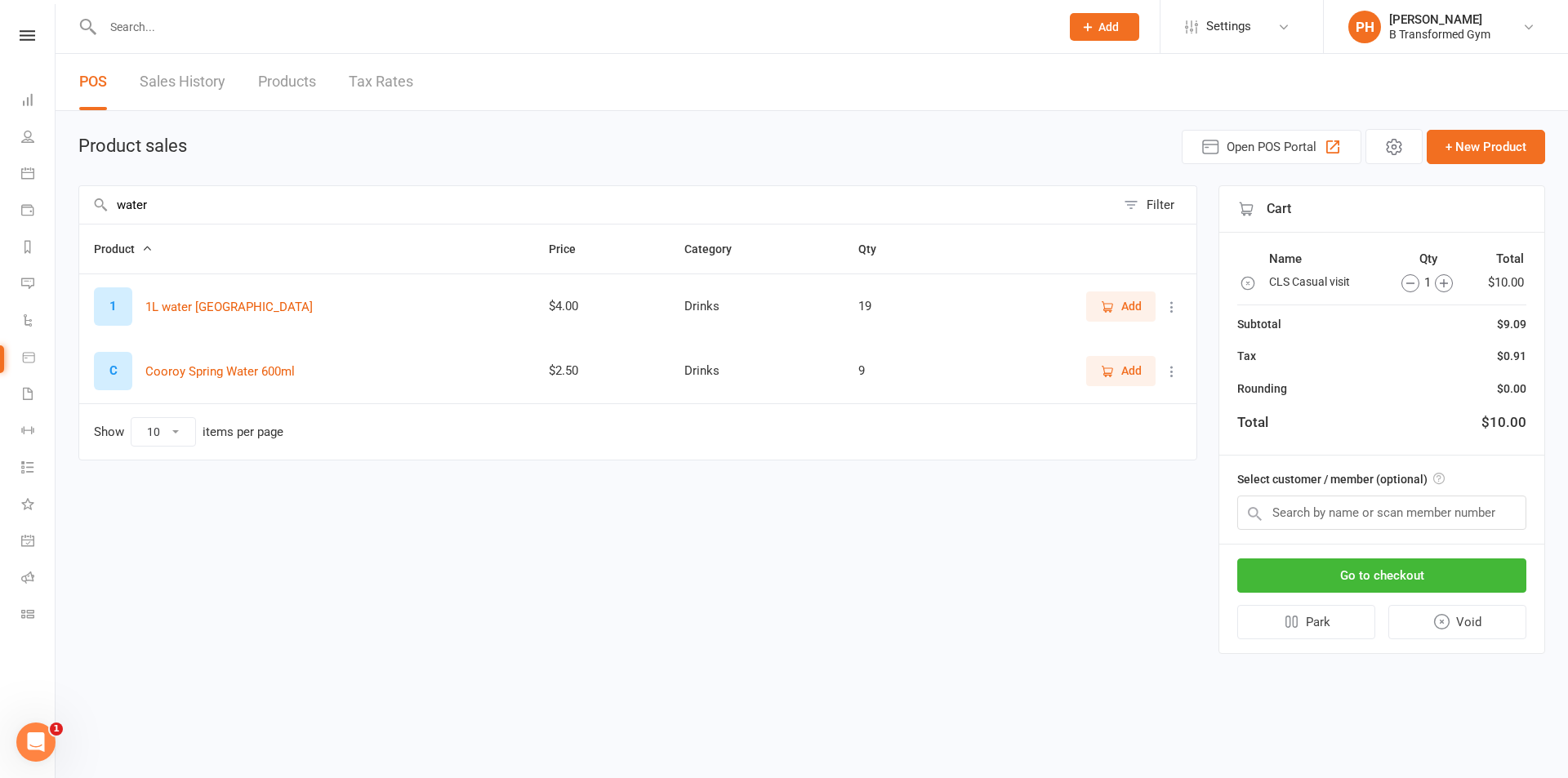
type input "water"
click at [1128, 304] on span "Add" at bounding box center [1131, 306] width 21 height 18
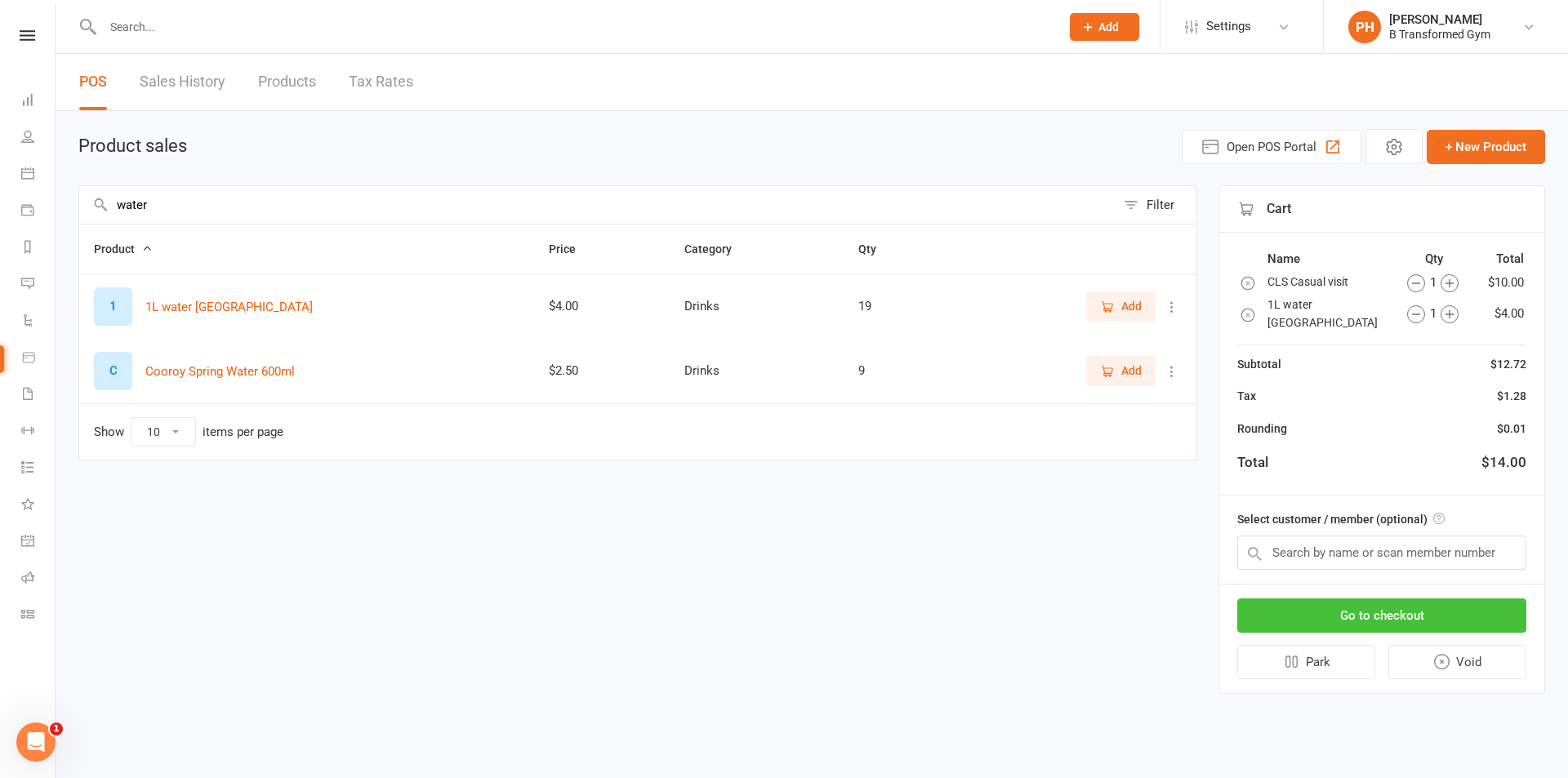
click at [1434, 623] on button "Go to checkout" at bounding box center [1381, 616] width 289 height 34
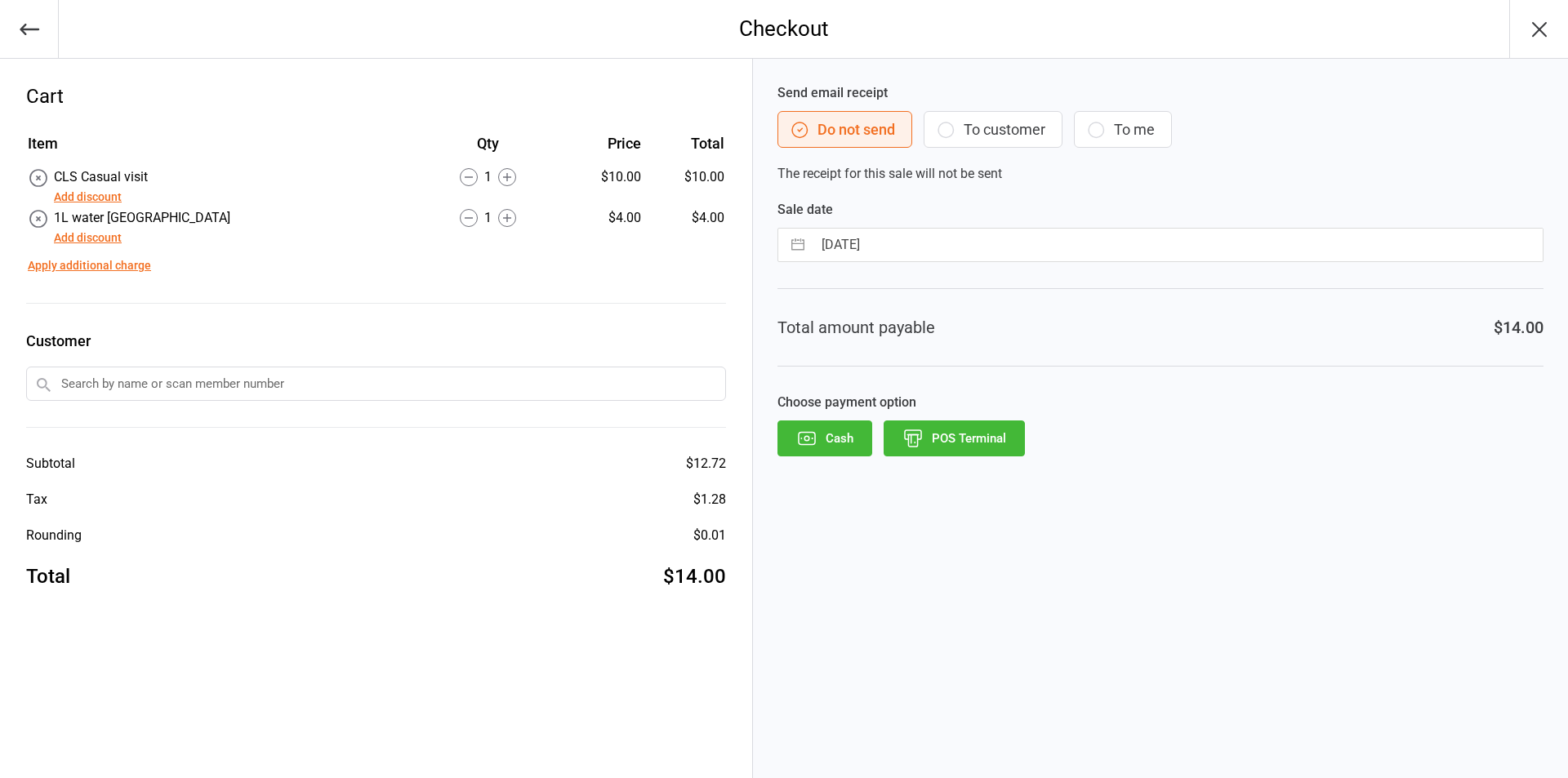
click at [832, 442] on button "Cash" at bounding box center [825, 438] width 95 height 36
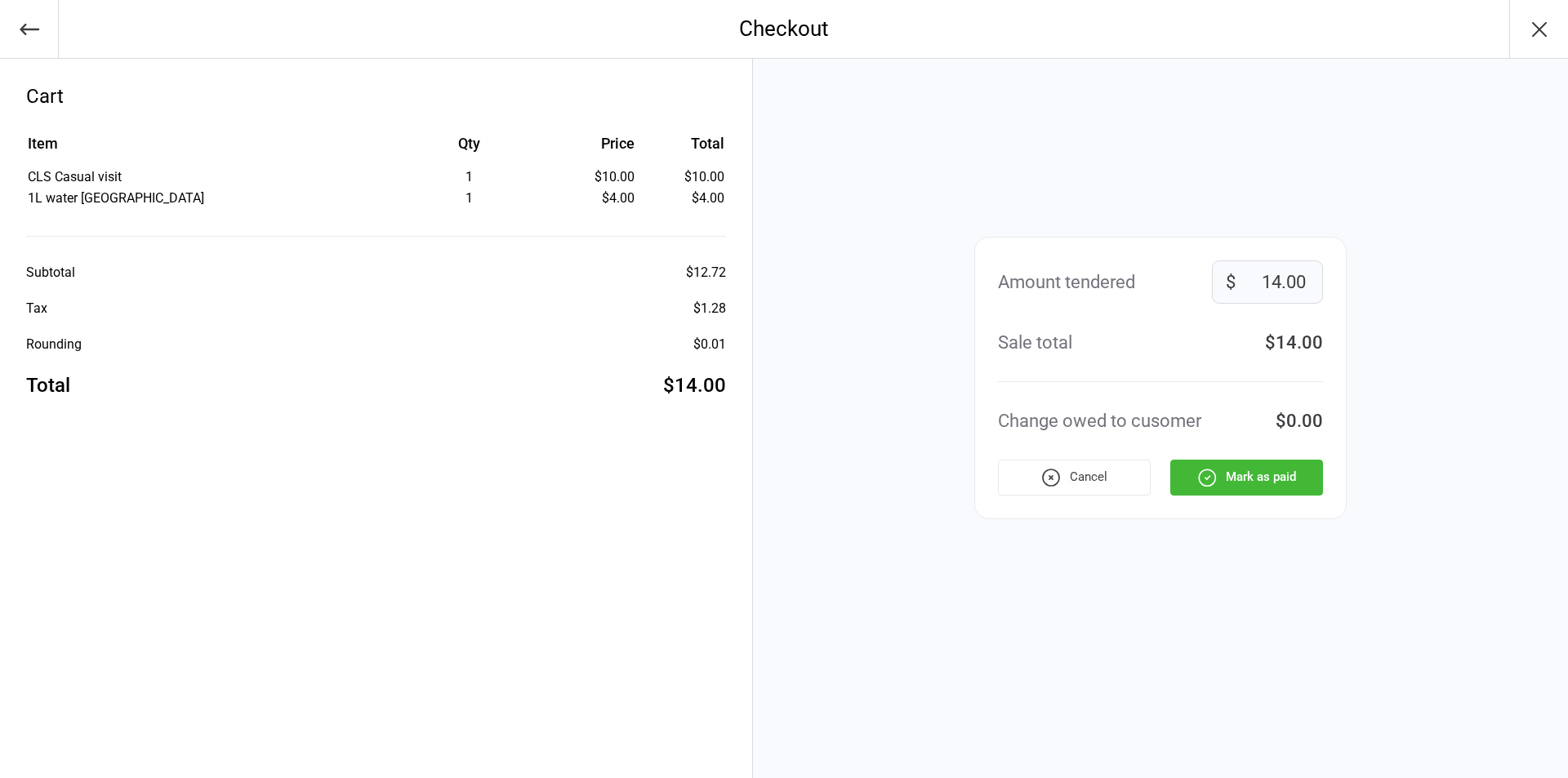
click at [1250, 485] on button "Mark as paid" at bounding box center [1247, 478] width 152 height 36
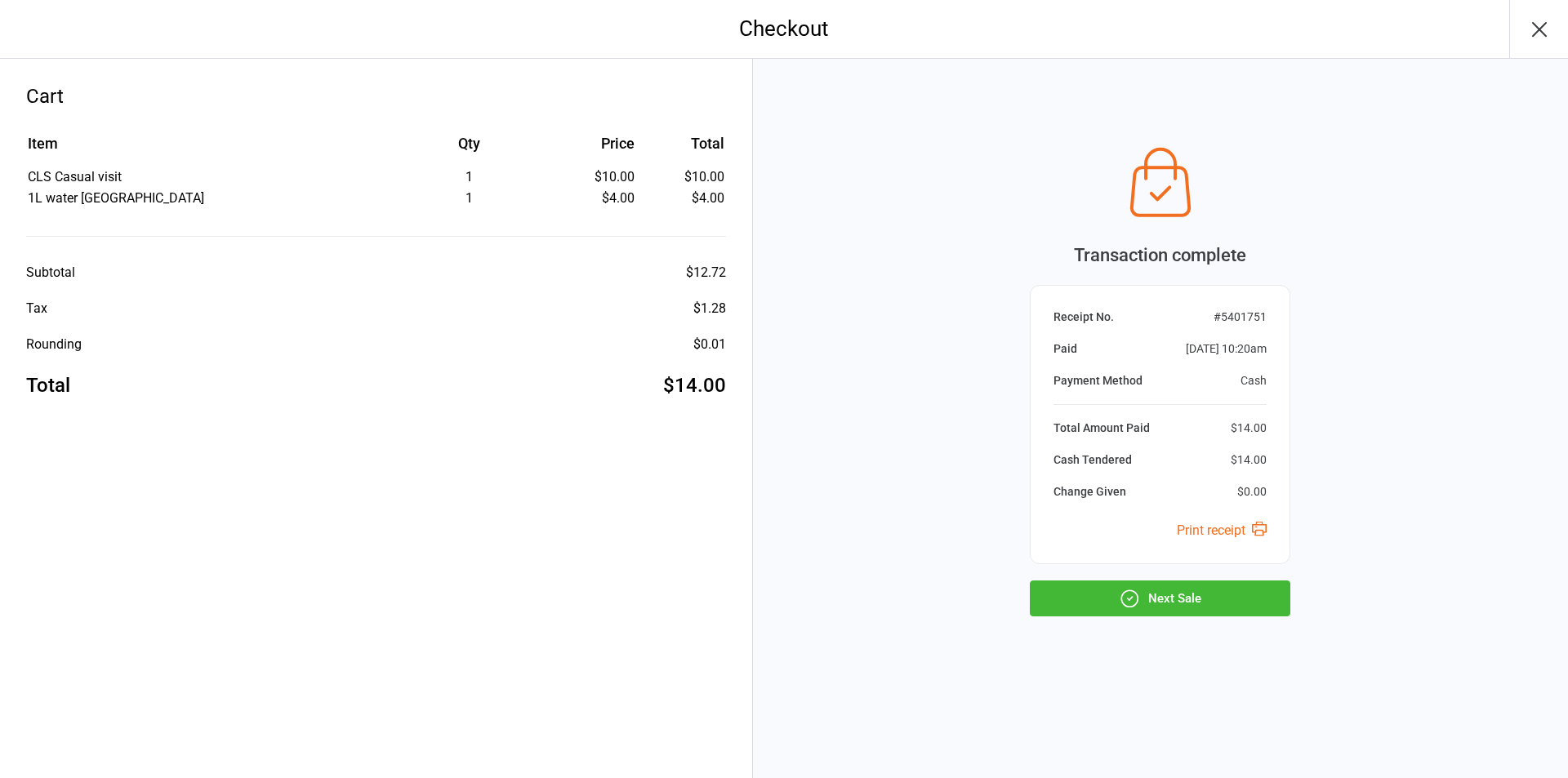
click at [1241, 596] on button "Next Sale" at bounding box center [1160, 598] width 261 height 36
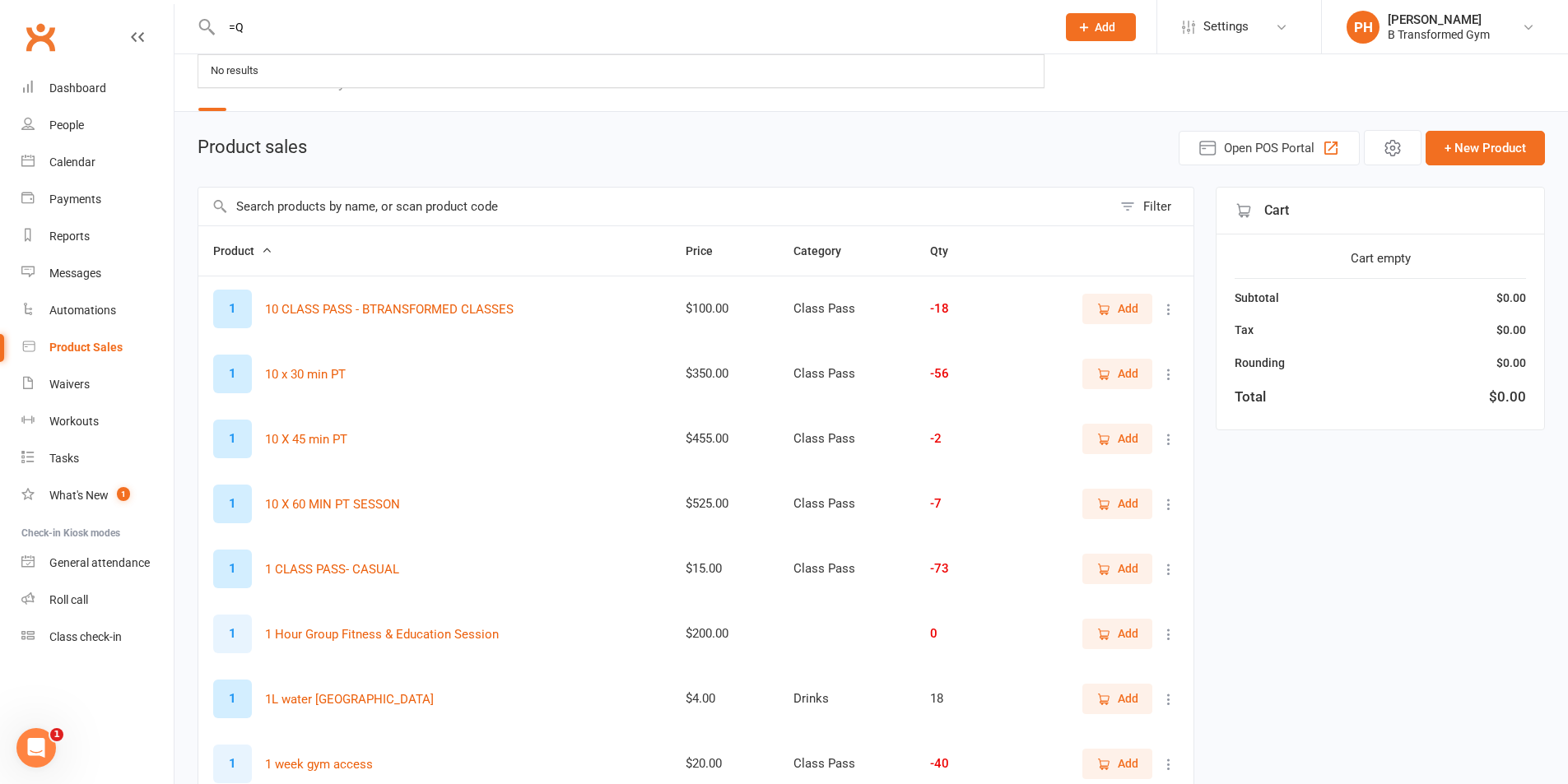
type input "=Q"
click at [78, 125] on div "People" at bounding box center [66, 124] width 34 height 13
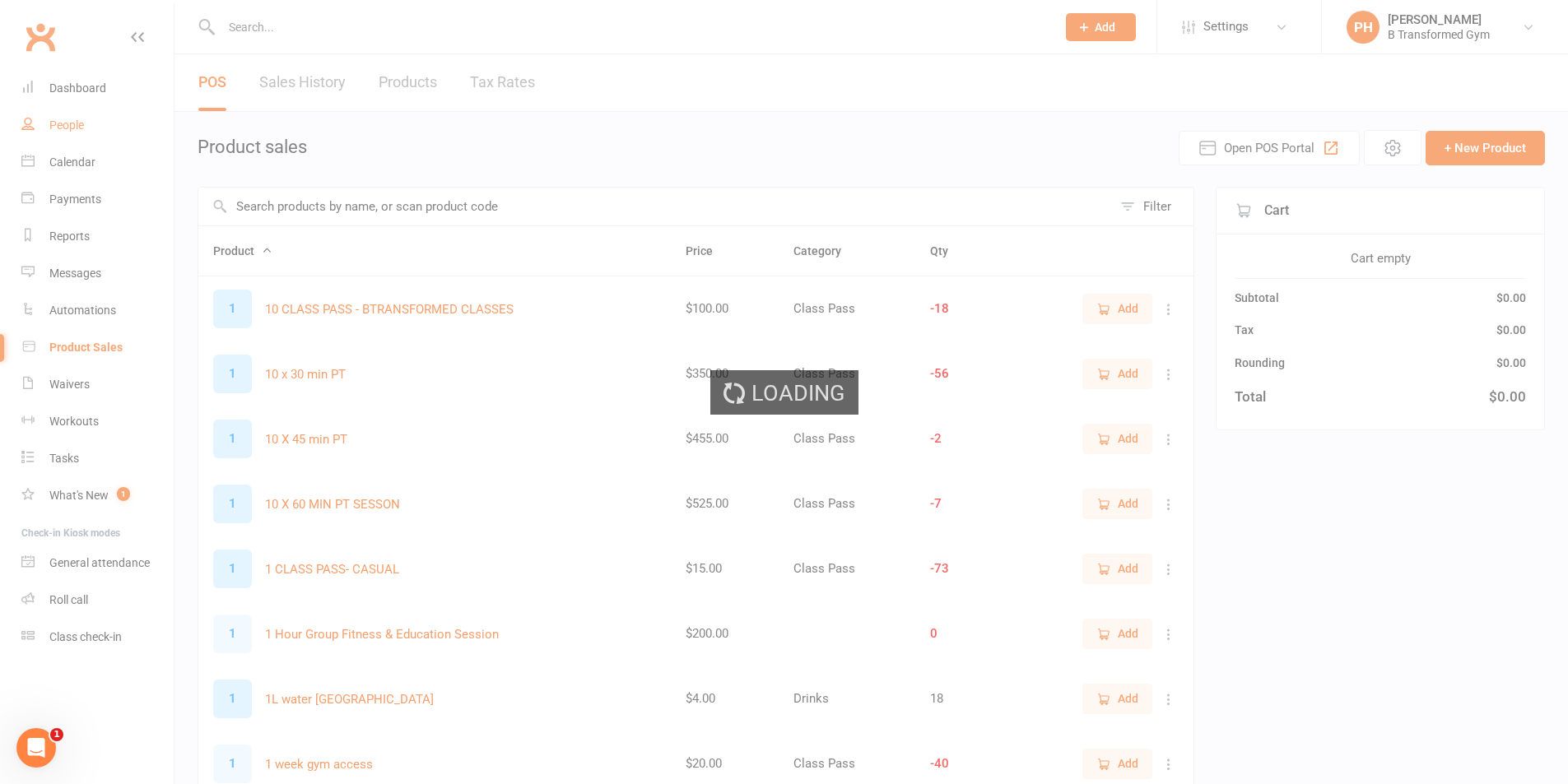
select select "50"
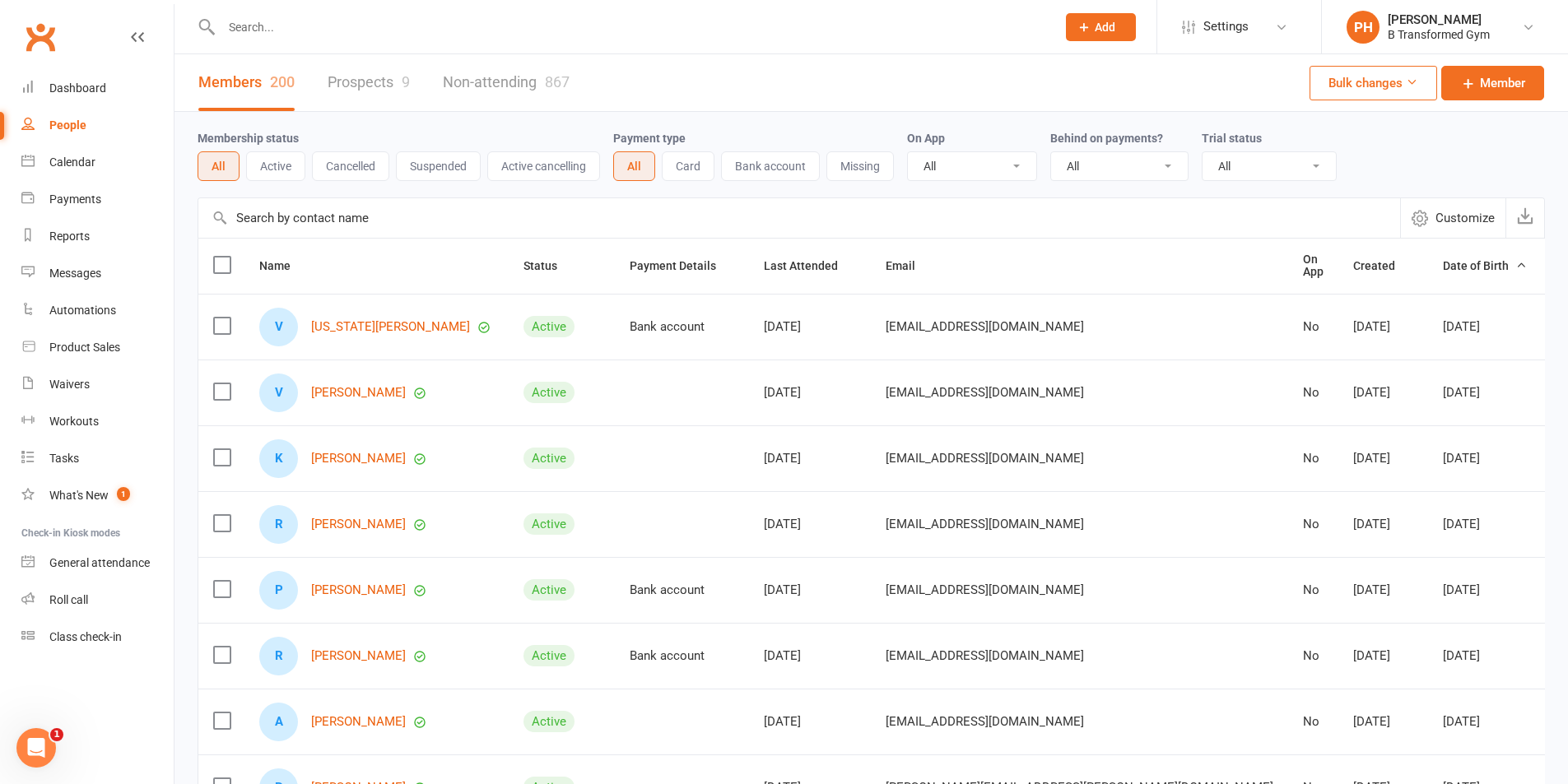
click at [236, 214] on input "text" at bounding box center [799, 218] width 1202 height 39
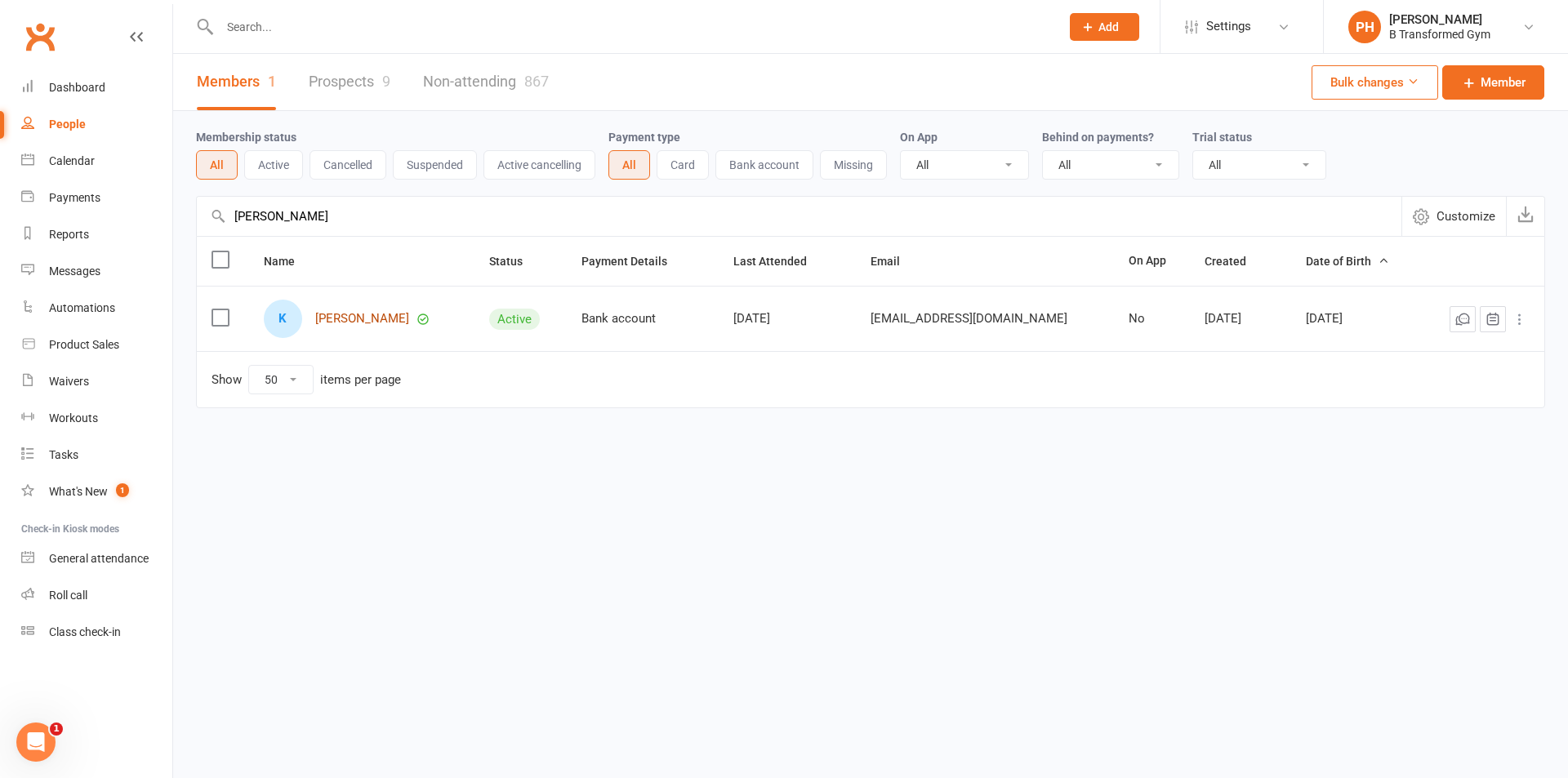
type input "KAYE"
click at [357, 320] on link "Kaye Paap" at bounding box center [362, 319] width 94 height 14
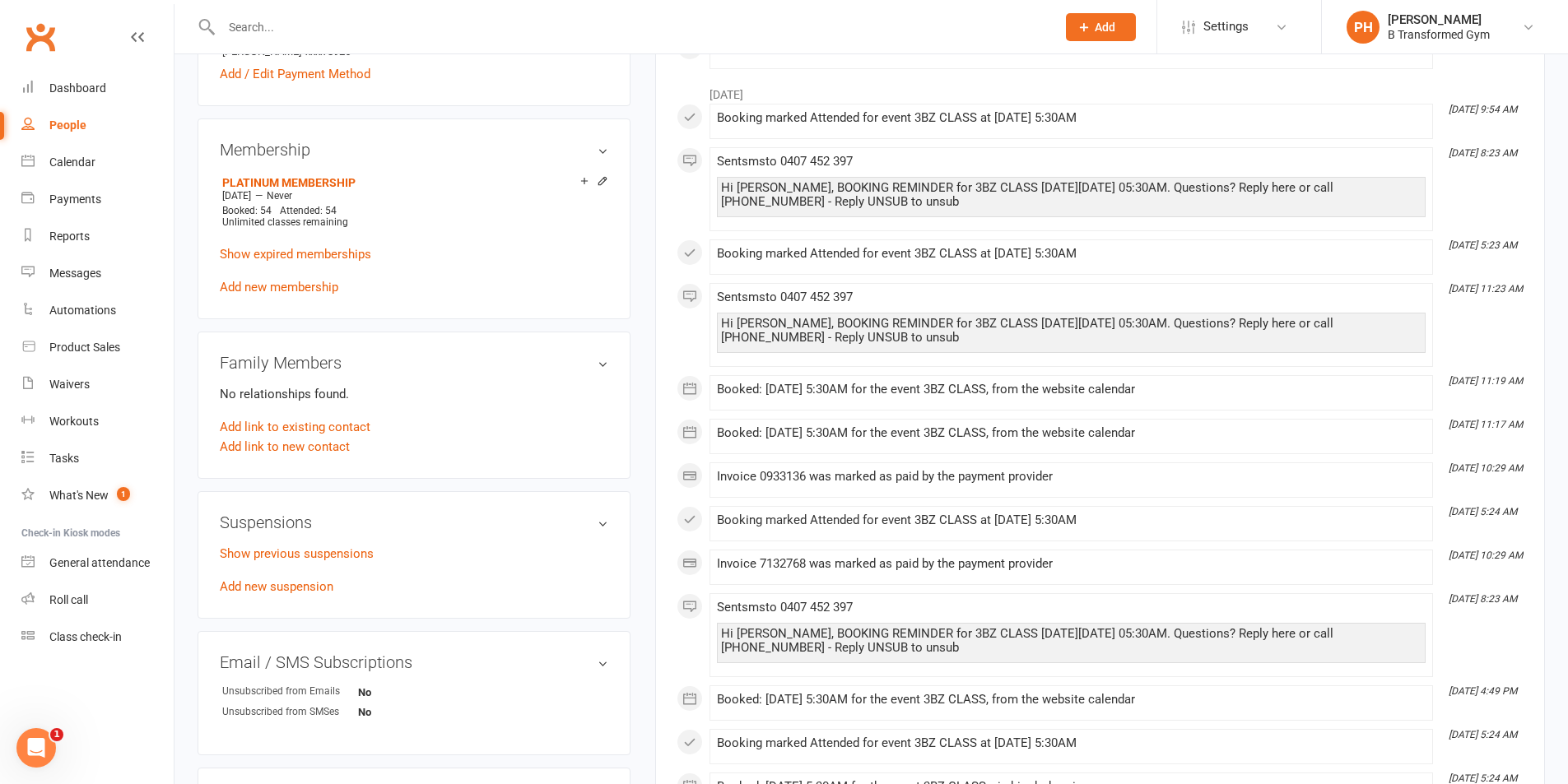
scroll to position [659, 0]
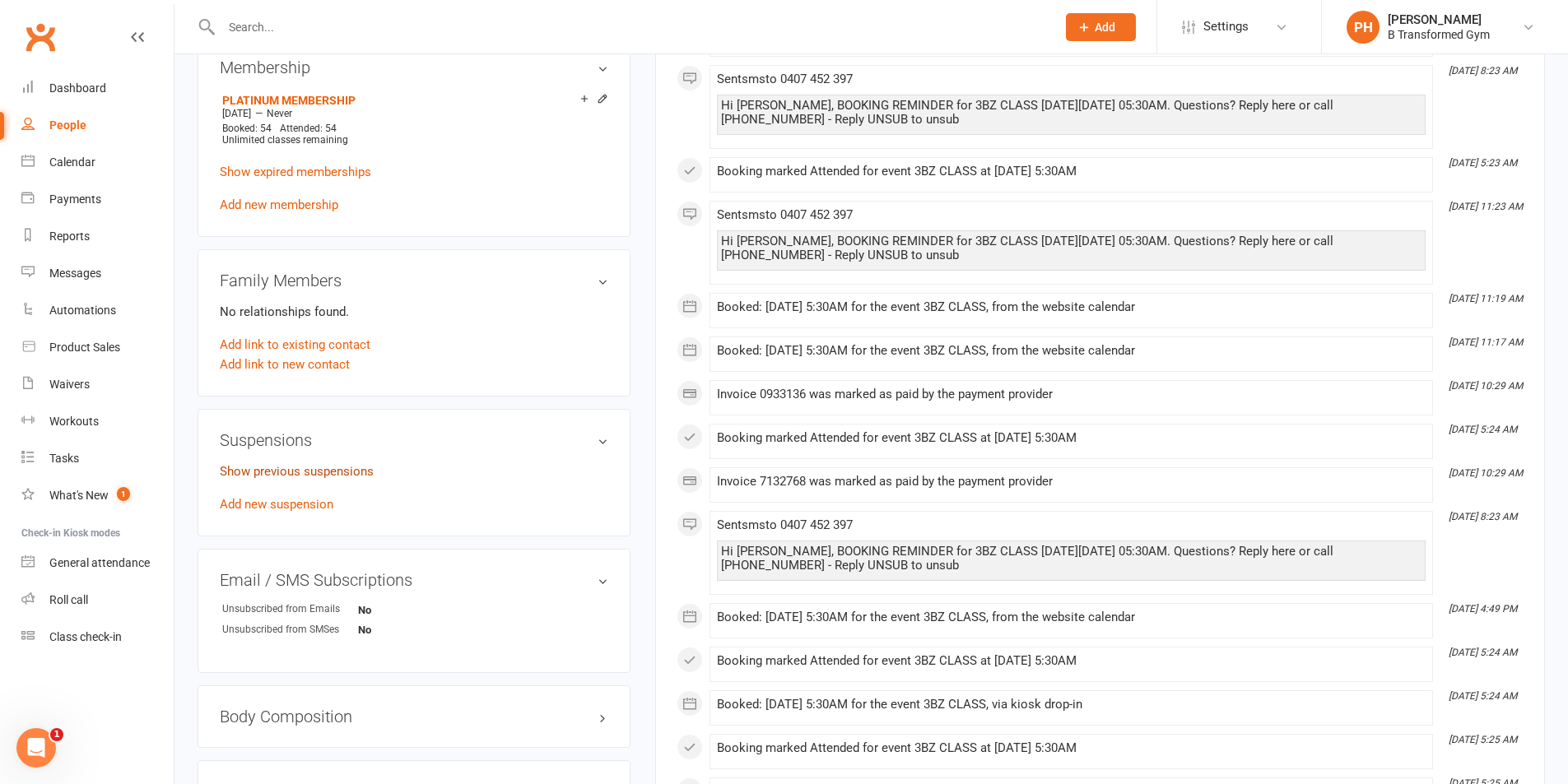
click at [329, 471] on link "Show previous suspensions" at bounding box center [296, 471] width 154 height 15
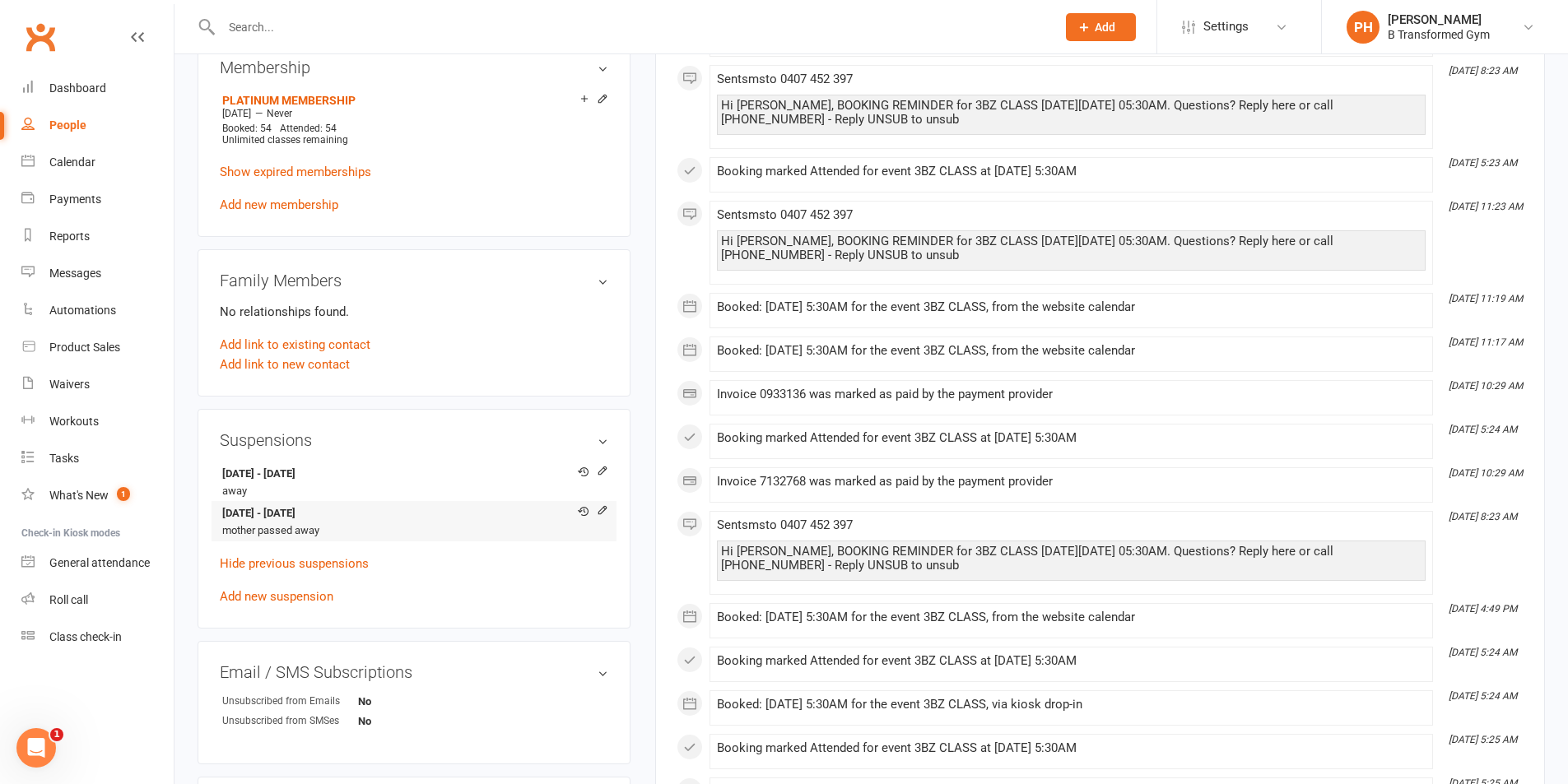
click at [451, 529] on li "8 Aug 2025 - 1 Sep 2025 mother passed away" at bounding box center [414, 521] width 388 height 40
click at [318, 592] on link "Add new suspension" at bounding box center [276, 596] width 113 height 15
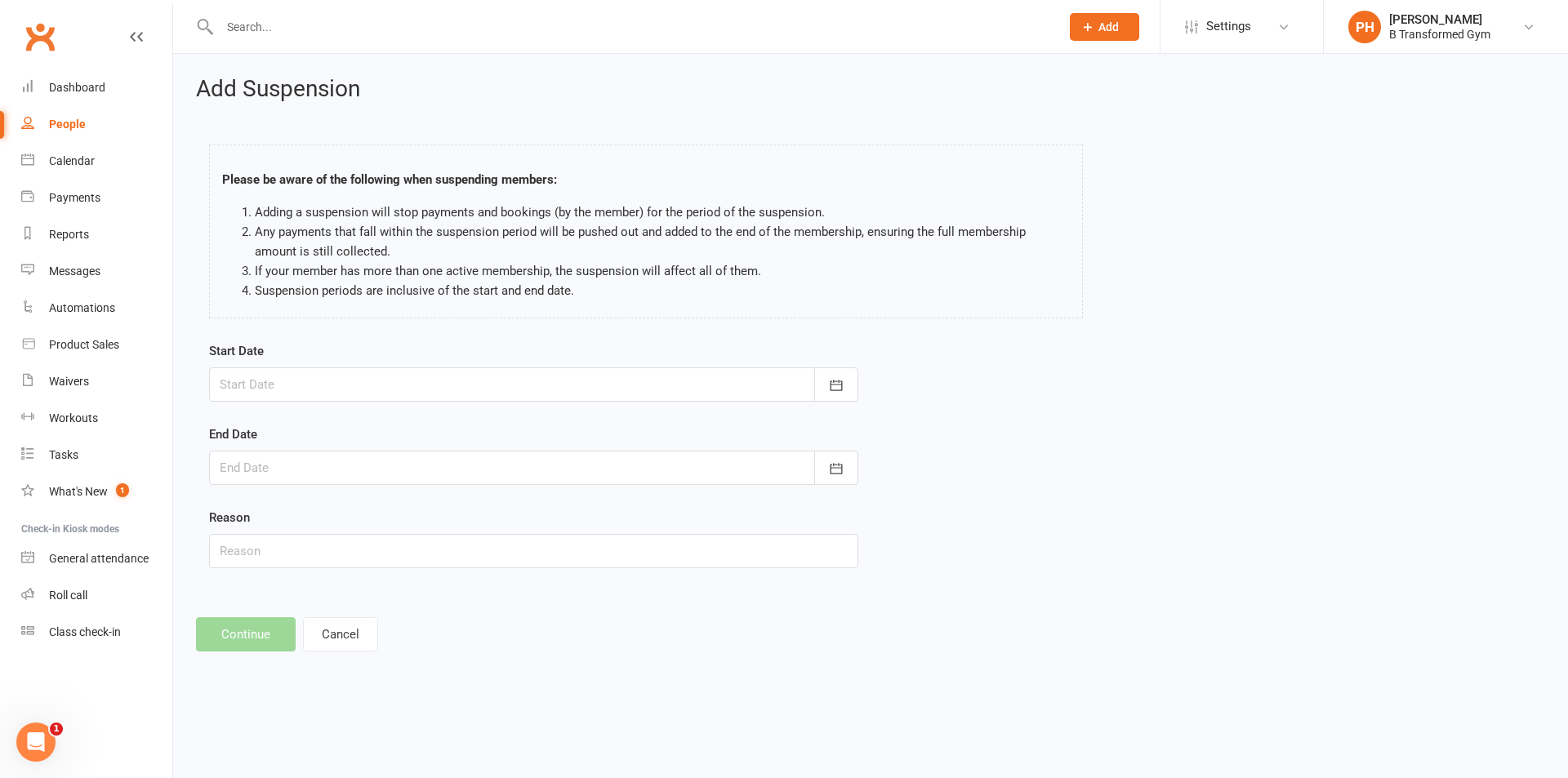
click at [138, 34] on icon at bounding box center [136, 36] width 13 height 13
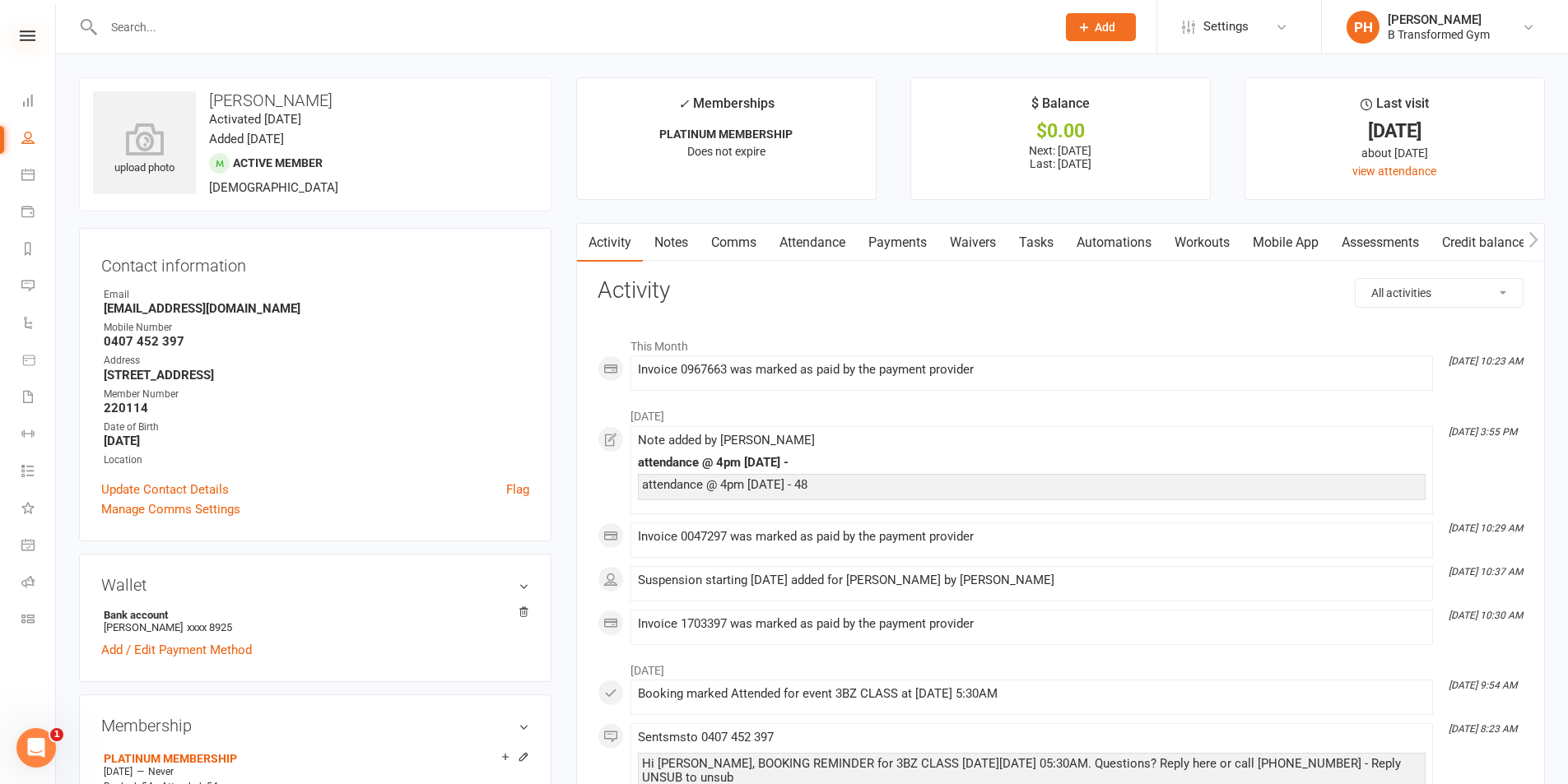
click at [32, 35] on icon at bounding box center [28, 35] width 16 height 11
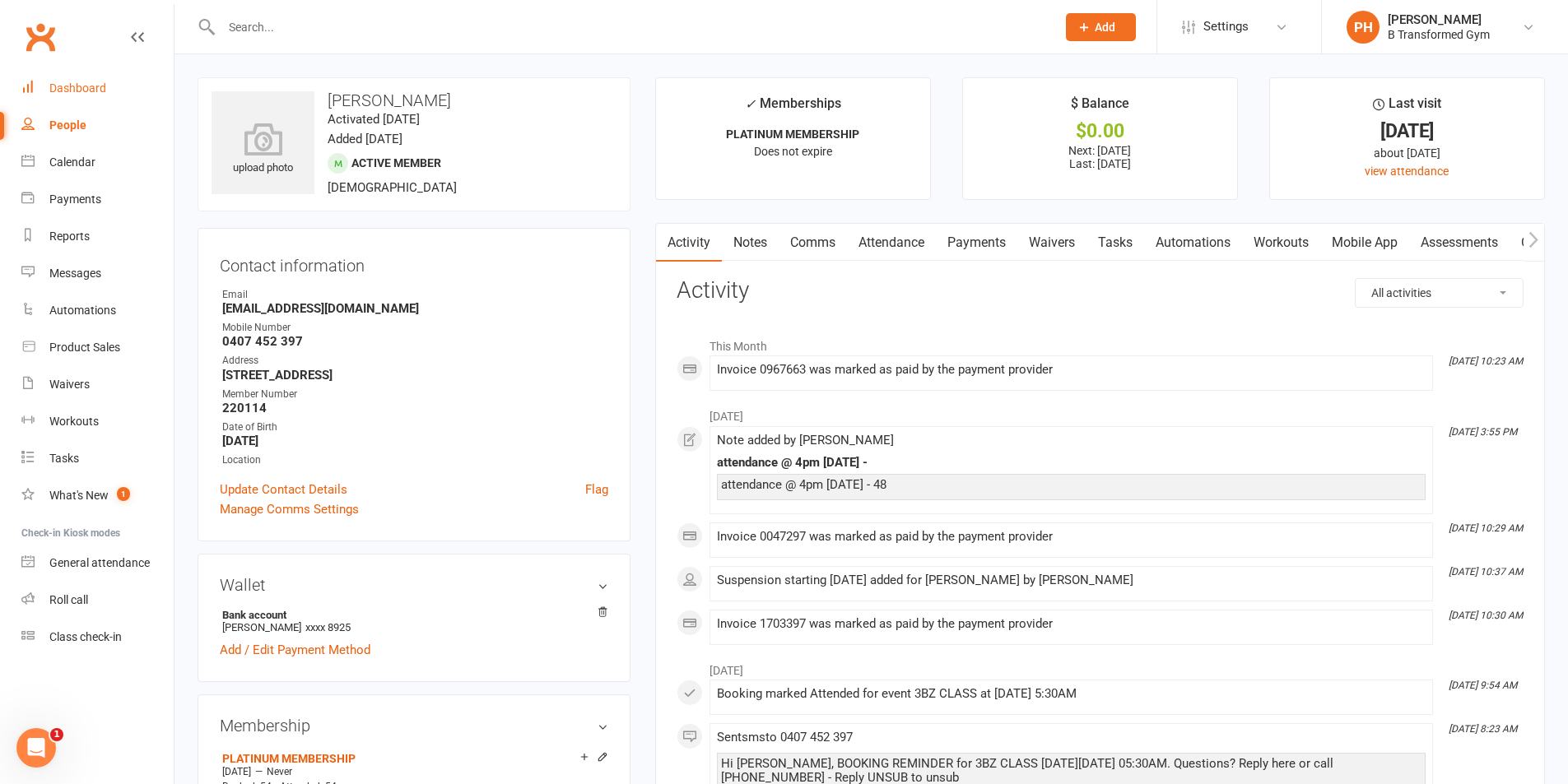
click at [98, 86] on div "Dashboard" at bounding box center [78, 88] width 57 height 13
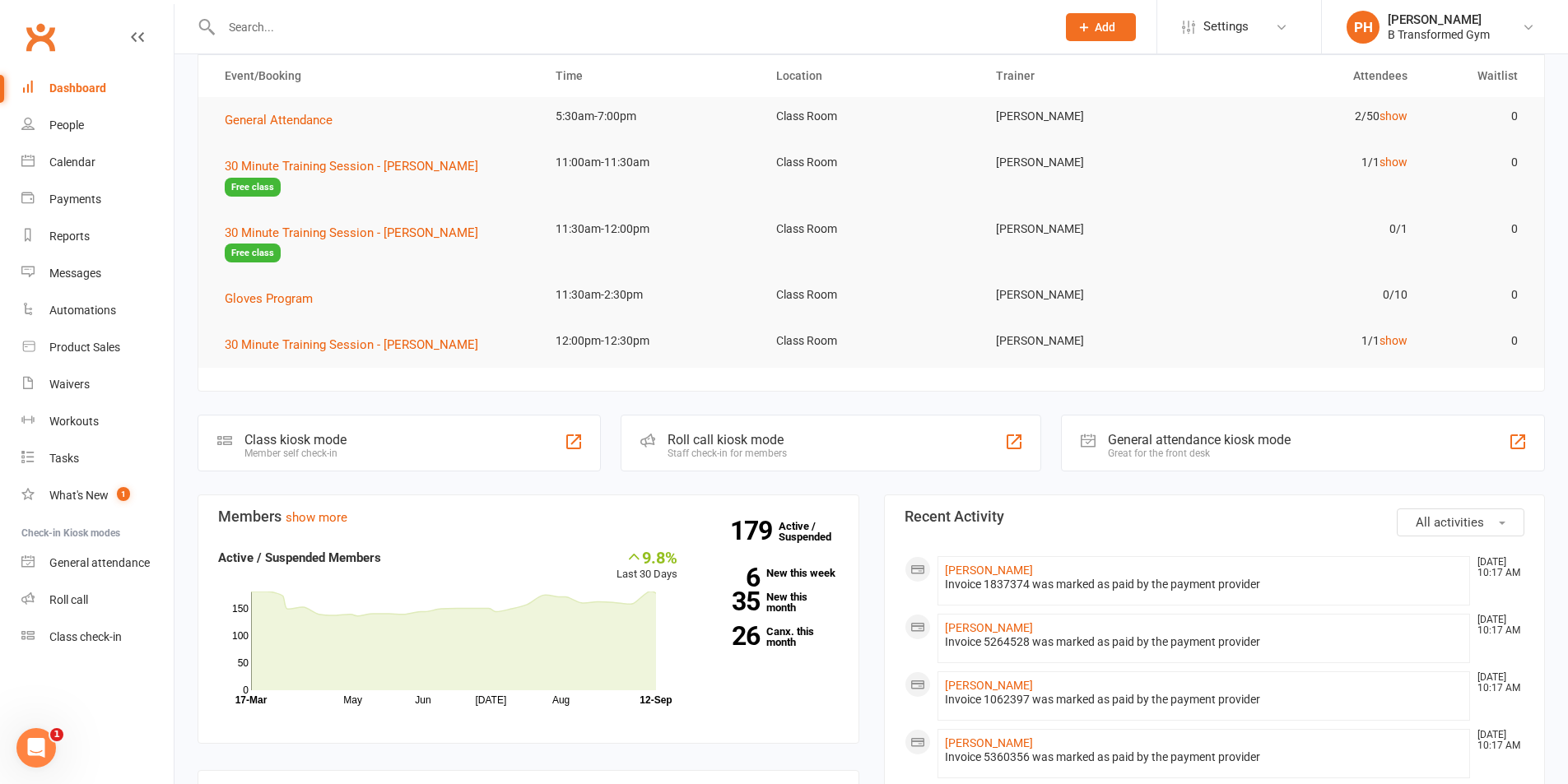
scroll to position [164, 0]
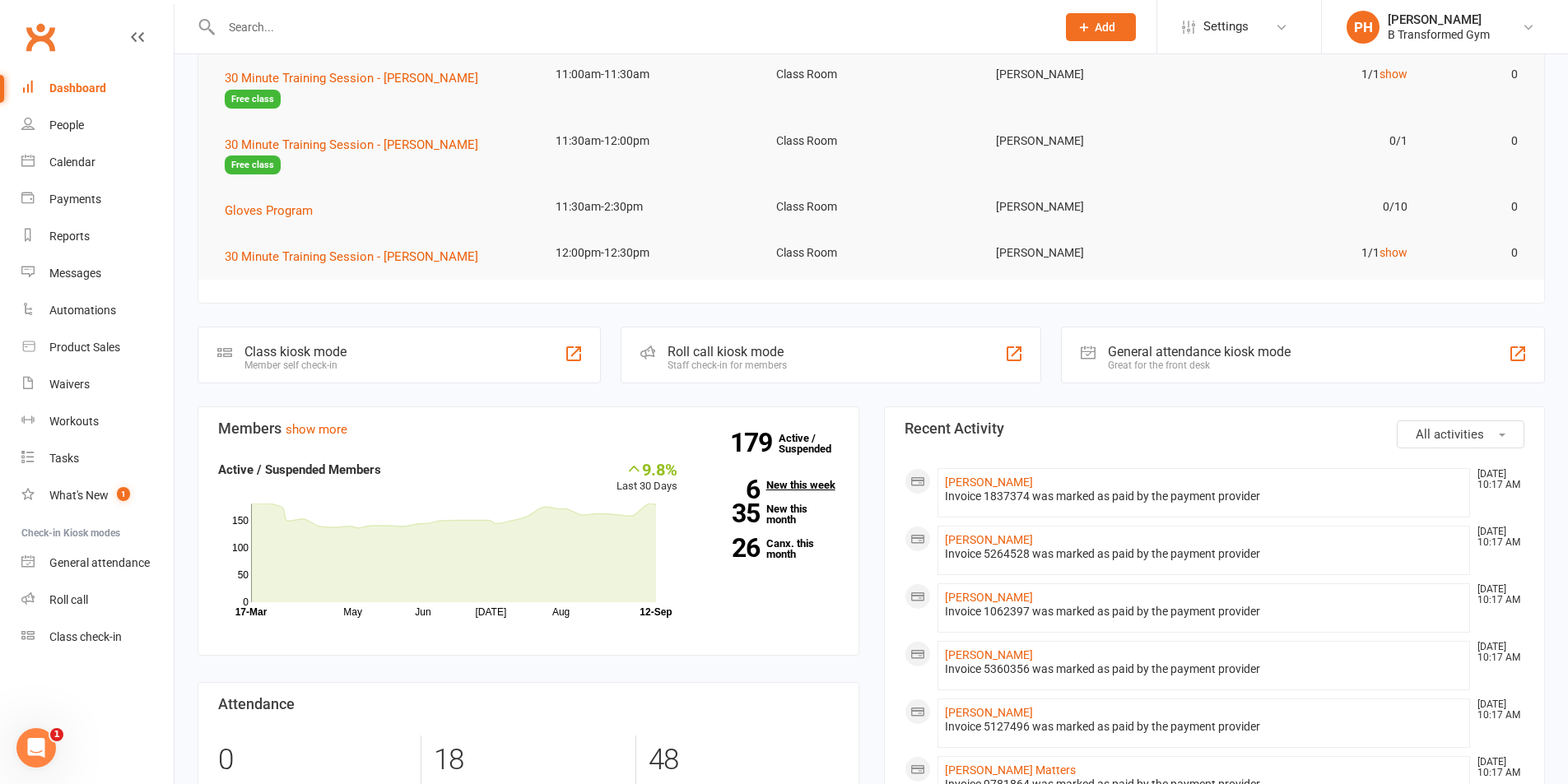
click at [793, 480] on link "6 New this week" at bounding box center [770, 485] width 137 height 11
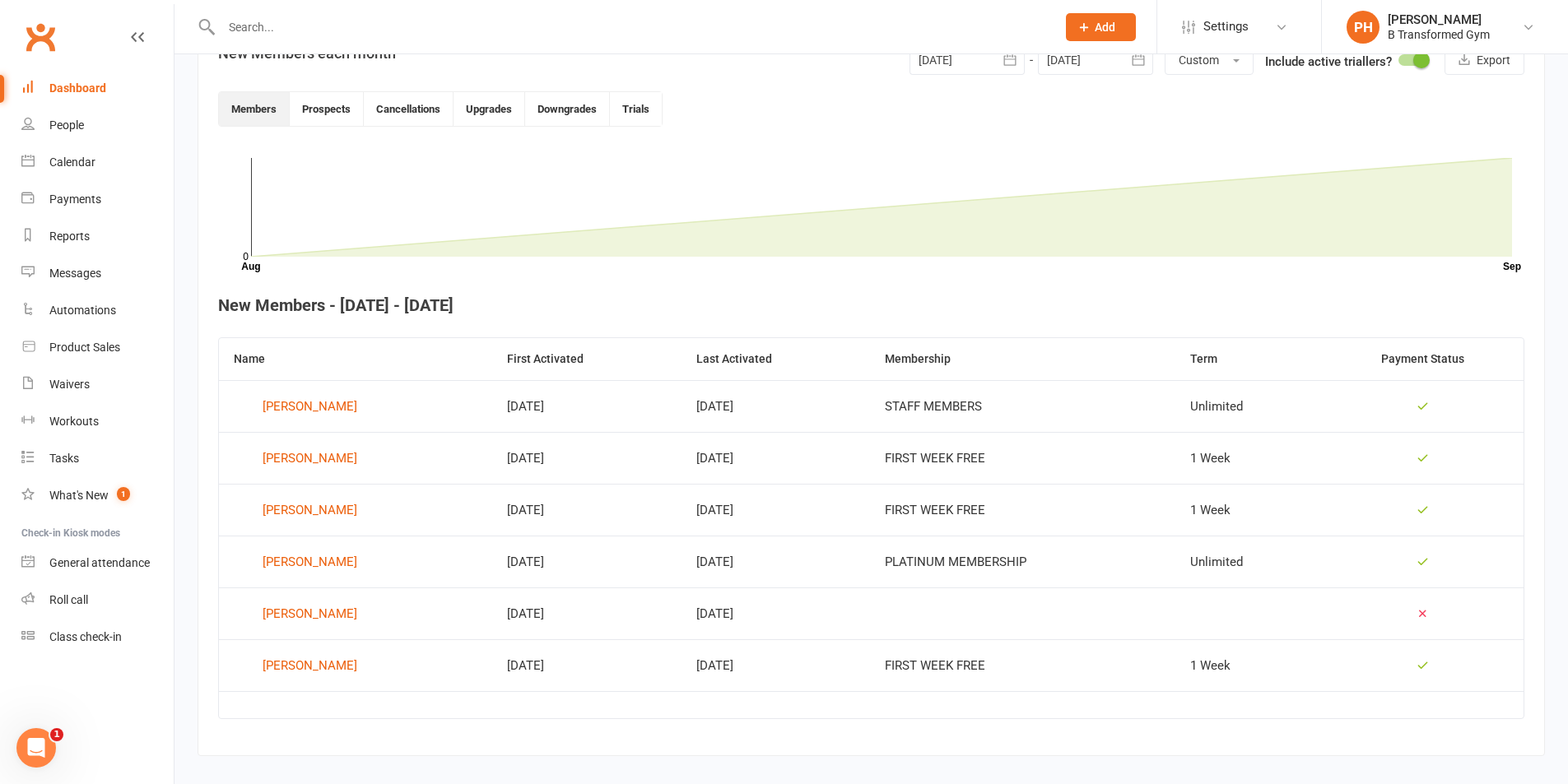
scroll to position [440, 0]
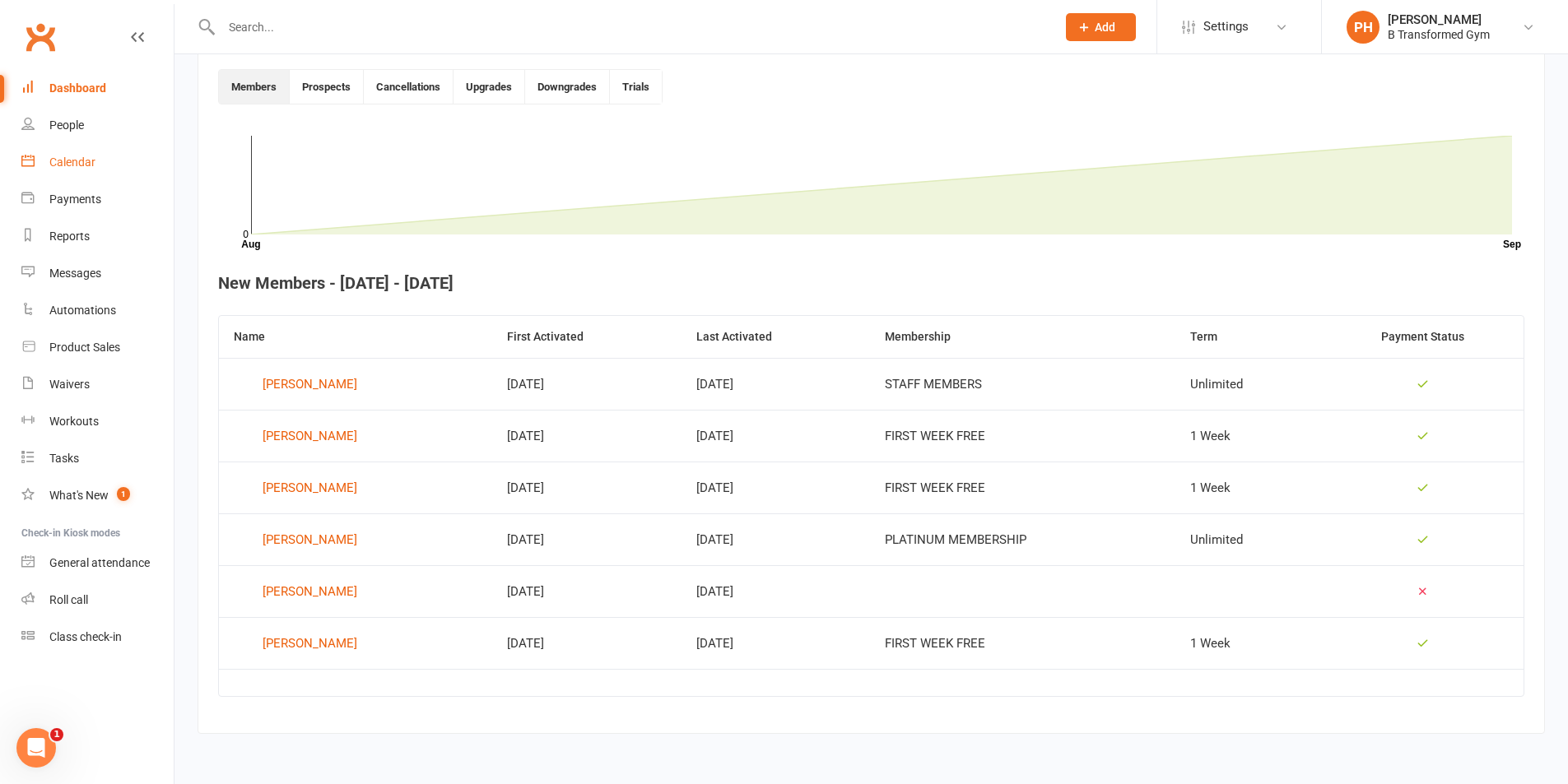
click at [84, 160] on div "Calendar" at bounding box center [72, 162] width 46 height 13
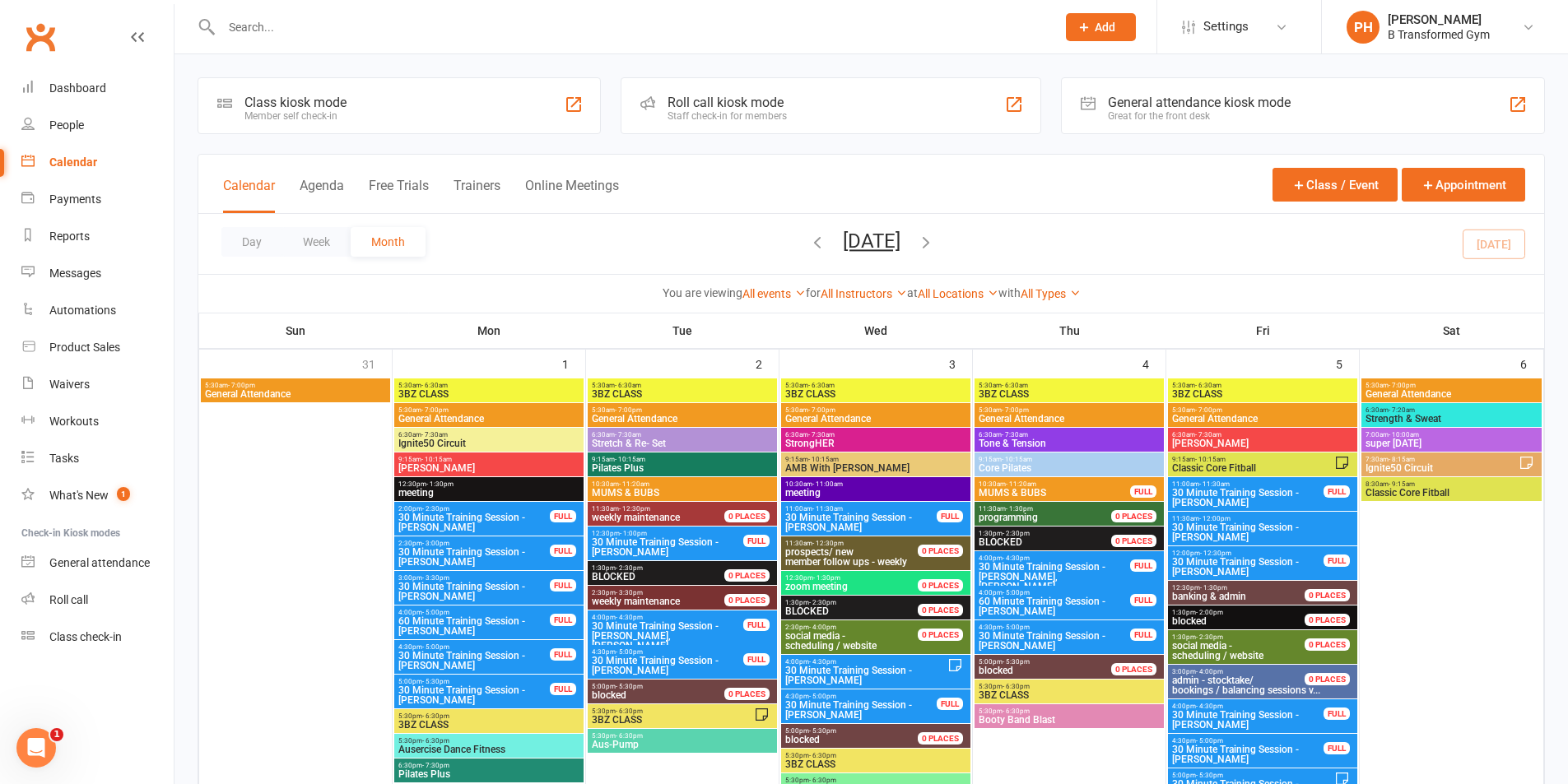
click at [484, 184] on button "Trainers" at bounding box center [478, 196] width 47 height 35
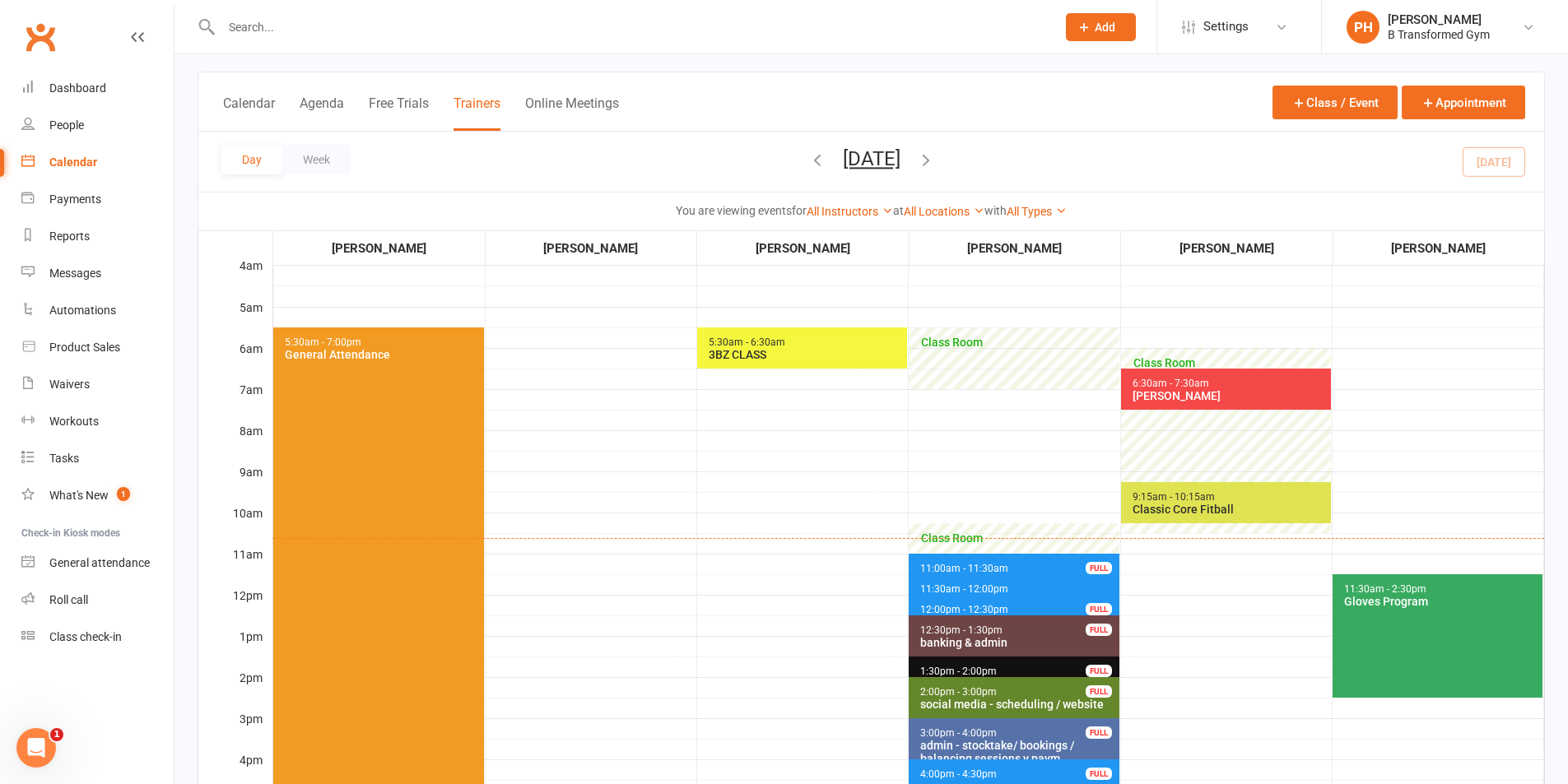
scroll to position [164, 0]
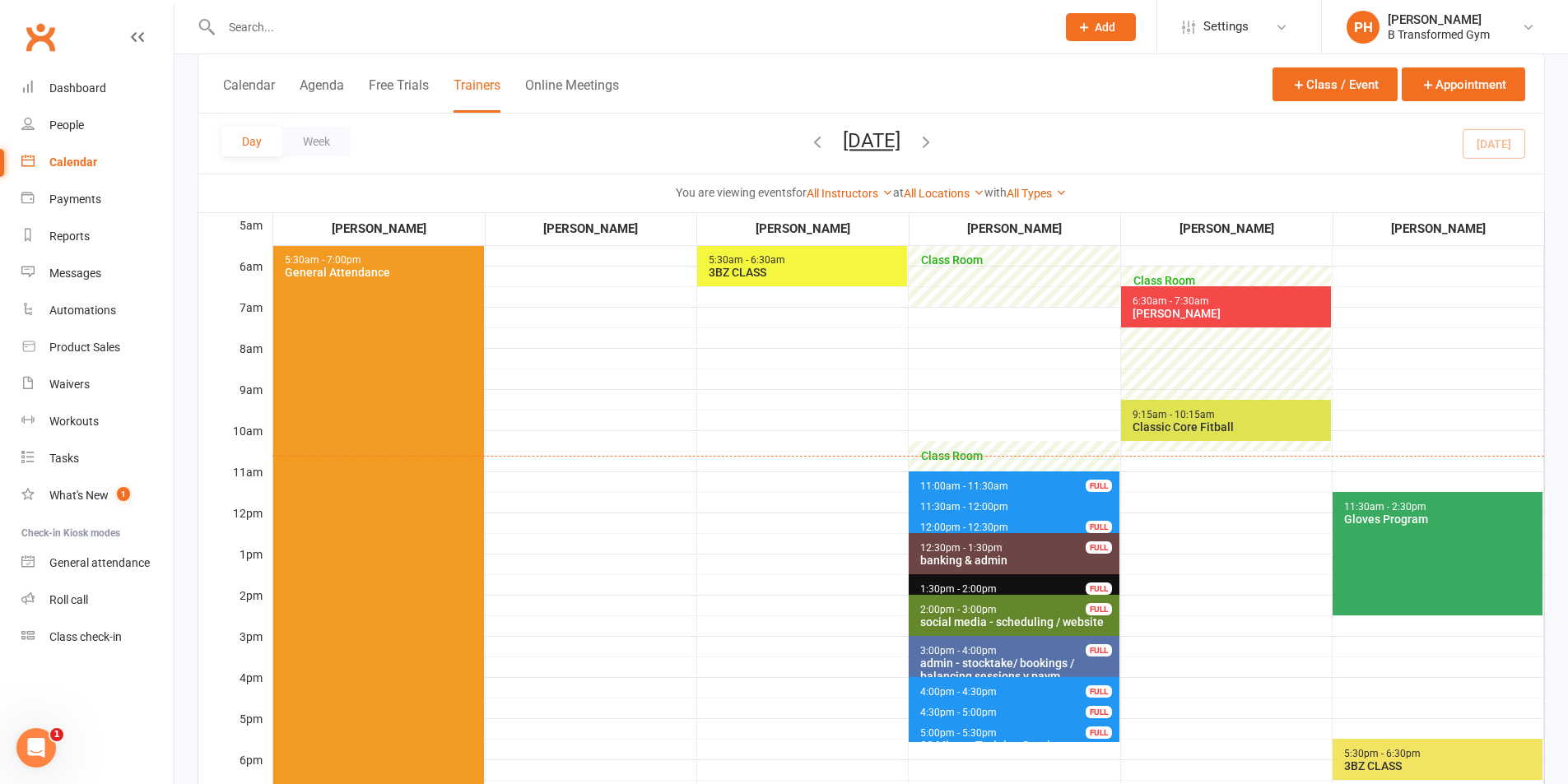
click at [979, 687] on span "4:00pm - 4:30pm" at bounding box center [958, 692] width 78 height 12
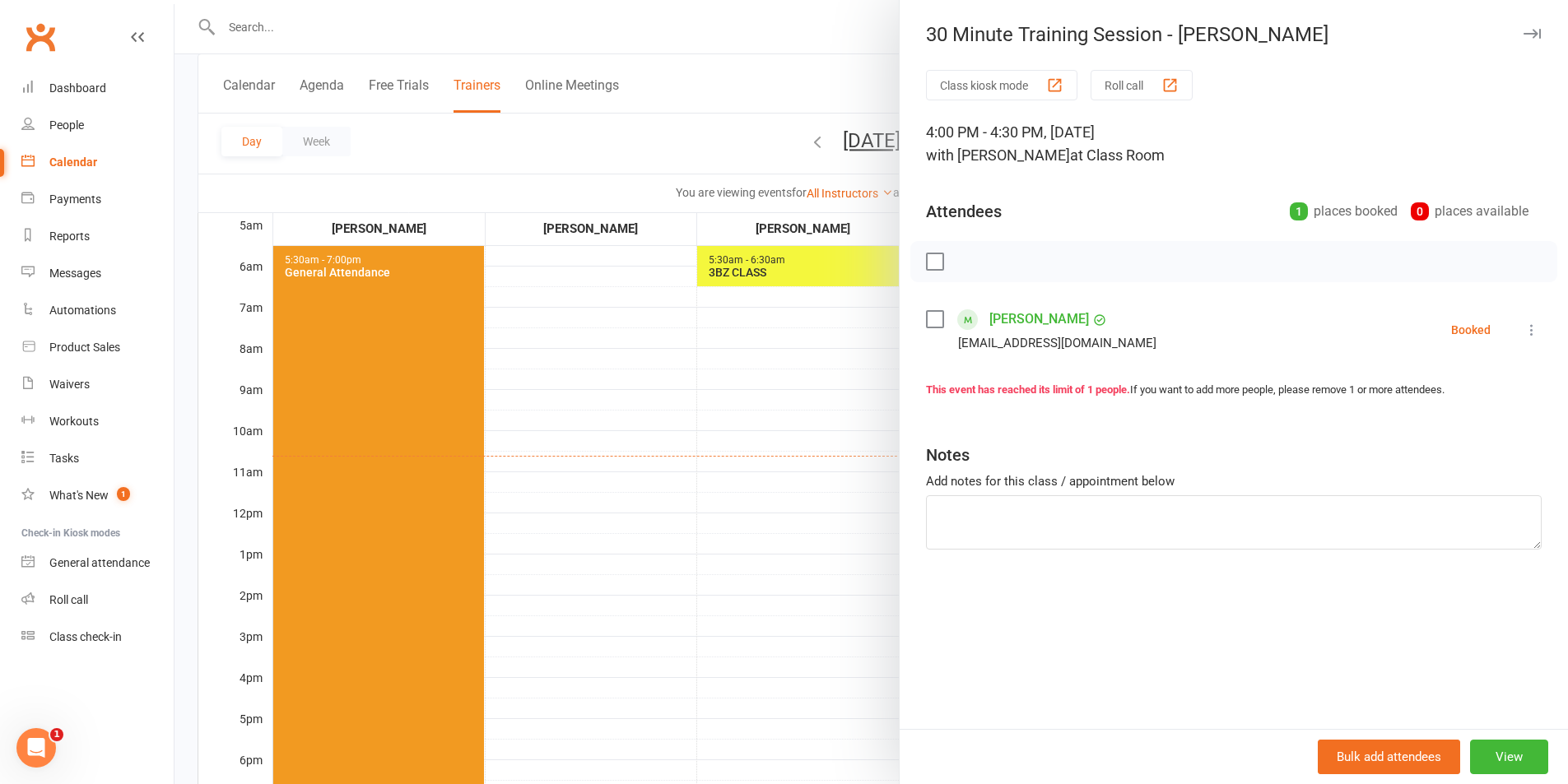
click at [777, 652] on div at bounding box center [871, 392] width 1394 height 784
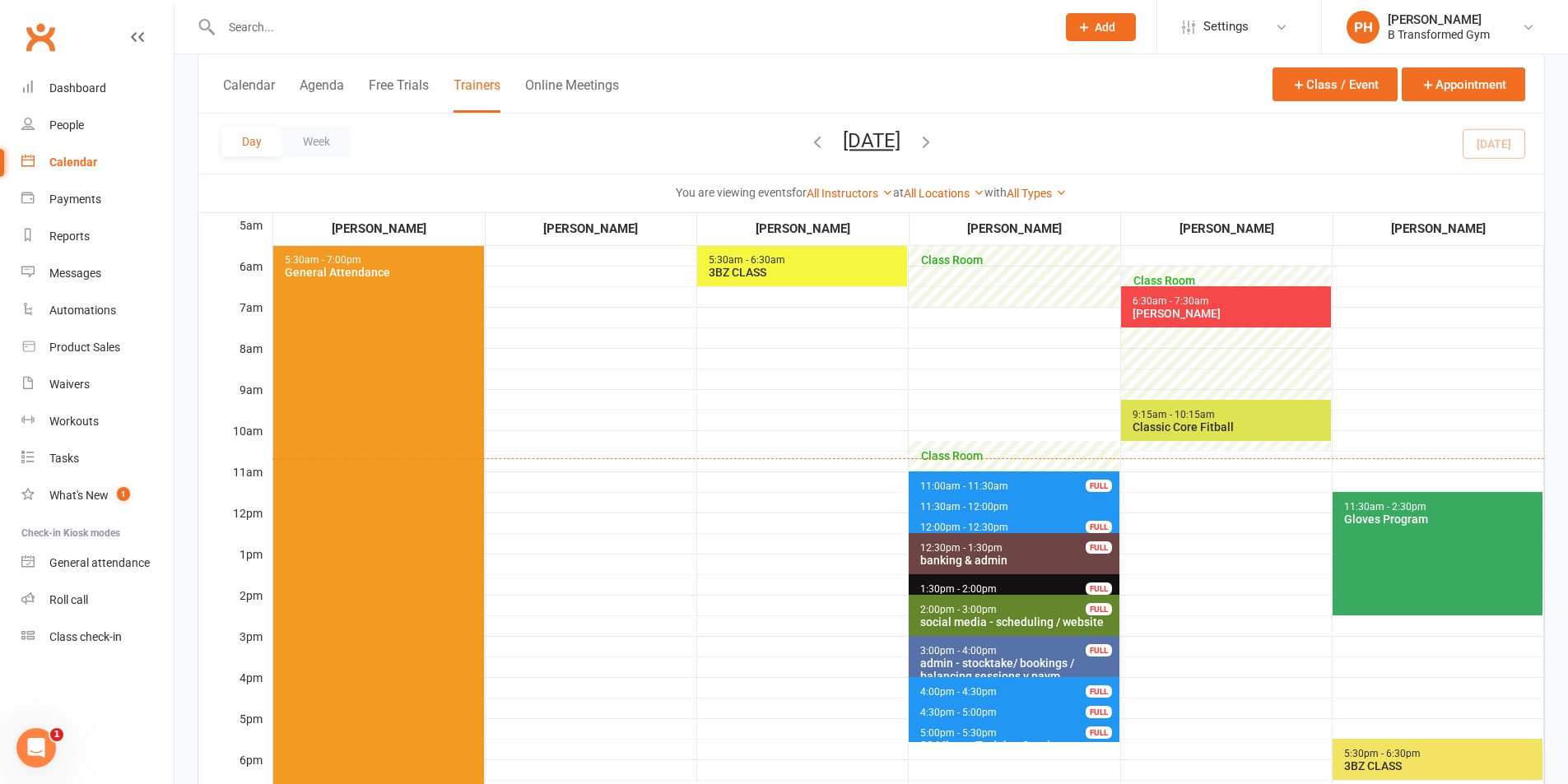
click at [809, 144] on icon "button" at bounding box center [817, 142] width 18 height 18
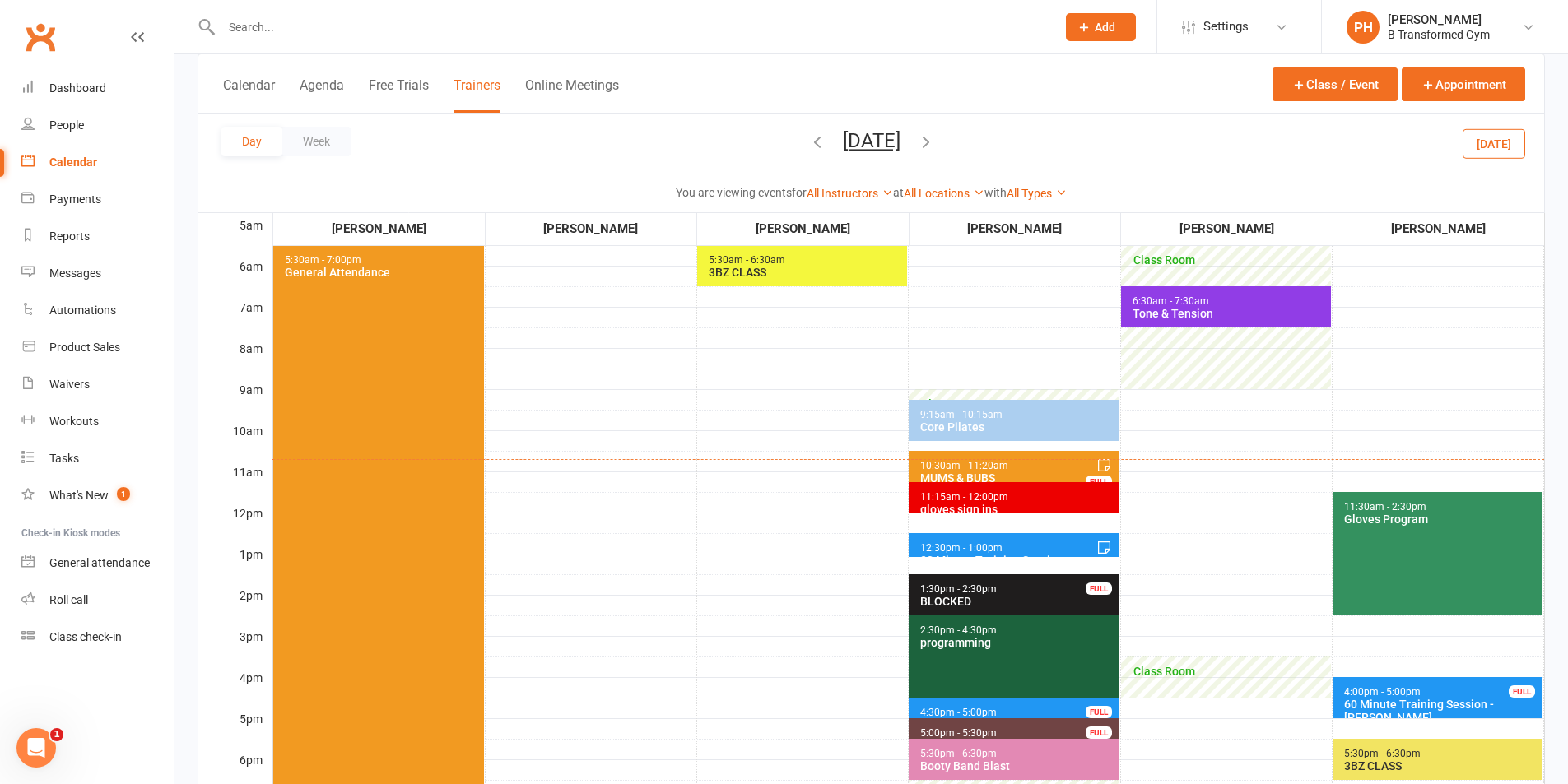
click at [935, 131] on button "button" at bounding box center [926, 143] width 18 height 29
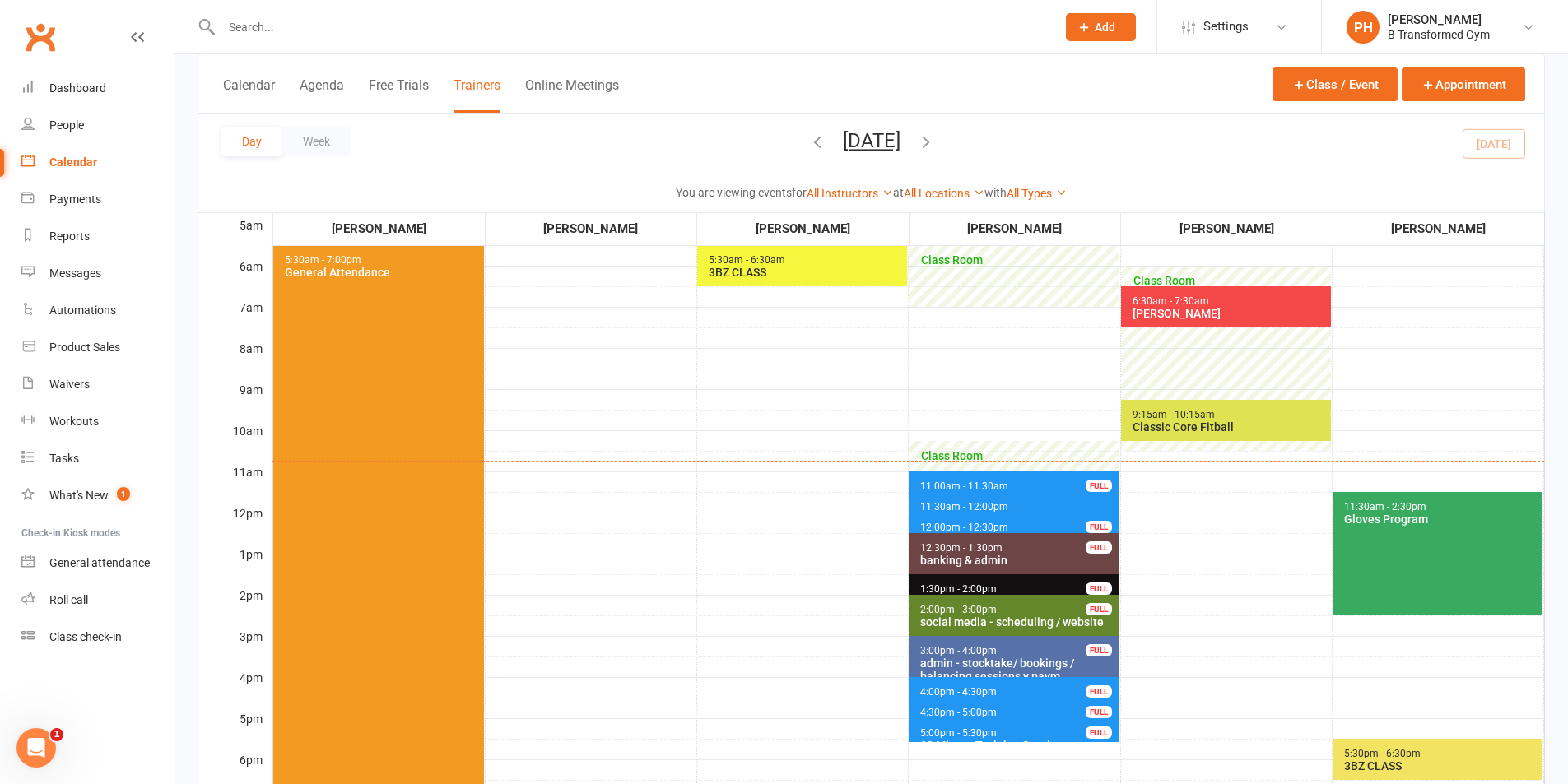
click at [809, 133] on icon "button" at bounding box center [817, 142] width 18 height 18
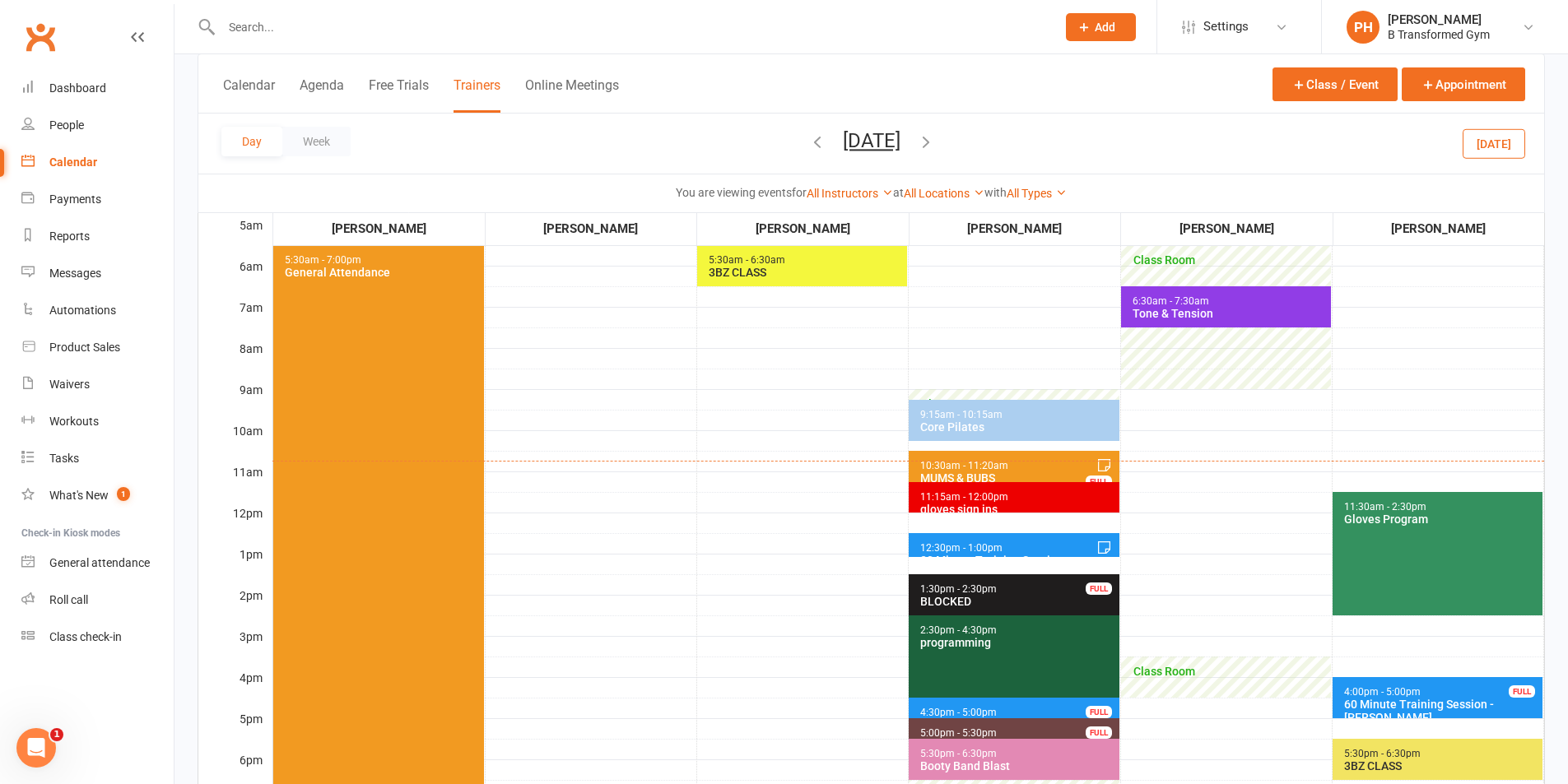
click at [826, 132] on span "Thursday, Sep 11, 2025 September 2025 Sun Mon Tue Wed Thu Fri Sat 31 01 02 03 0…" at bounding box center [872, 143] width 91 height 29
click at [809, 143] on icon "button" at bounding box center [817, 142] width 18 height 18
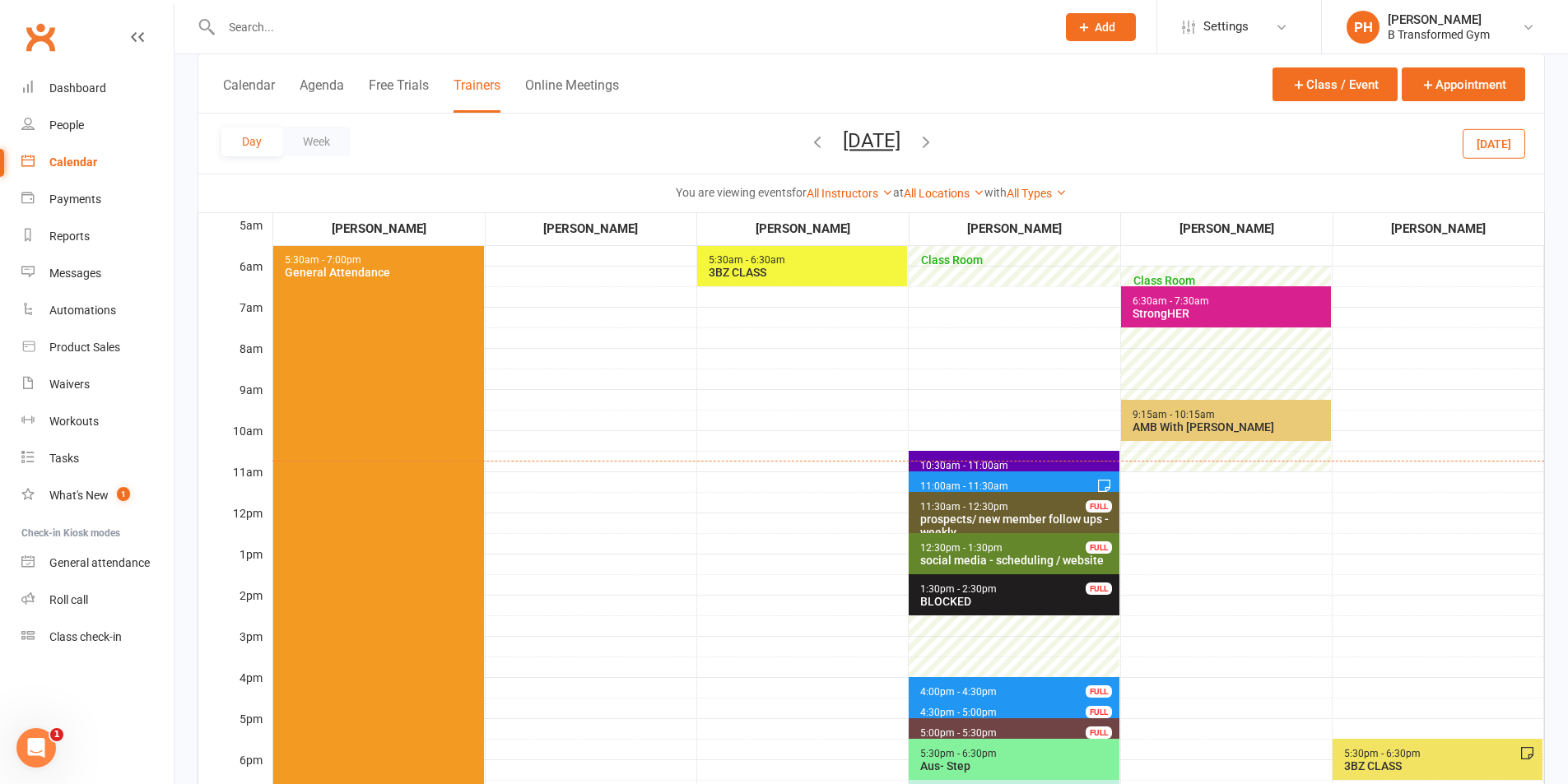
scroll to position [329, 0]
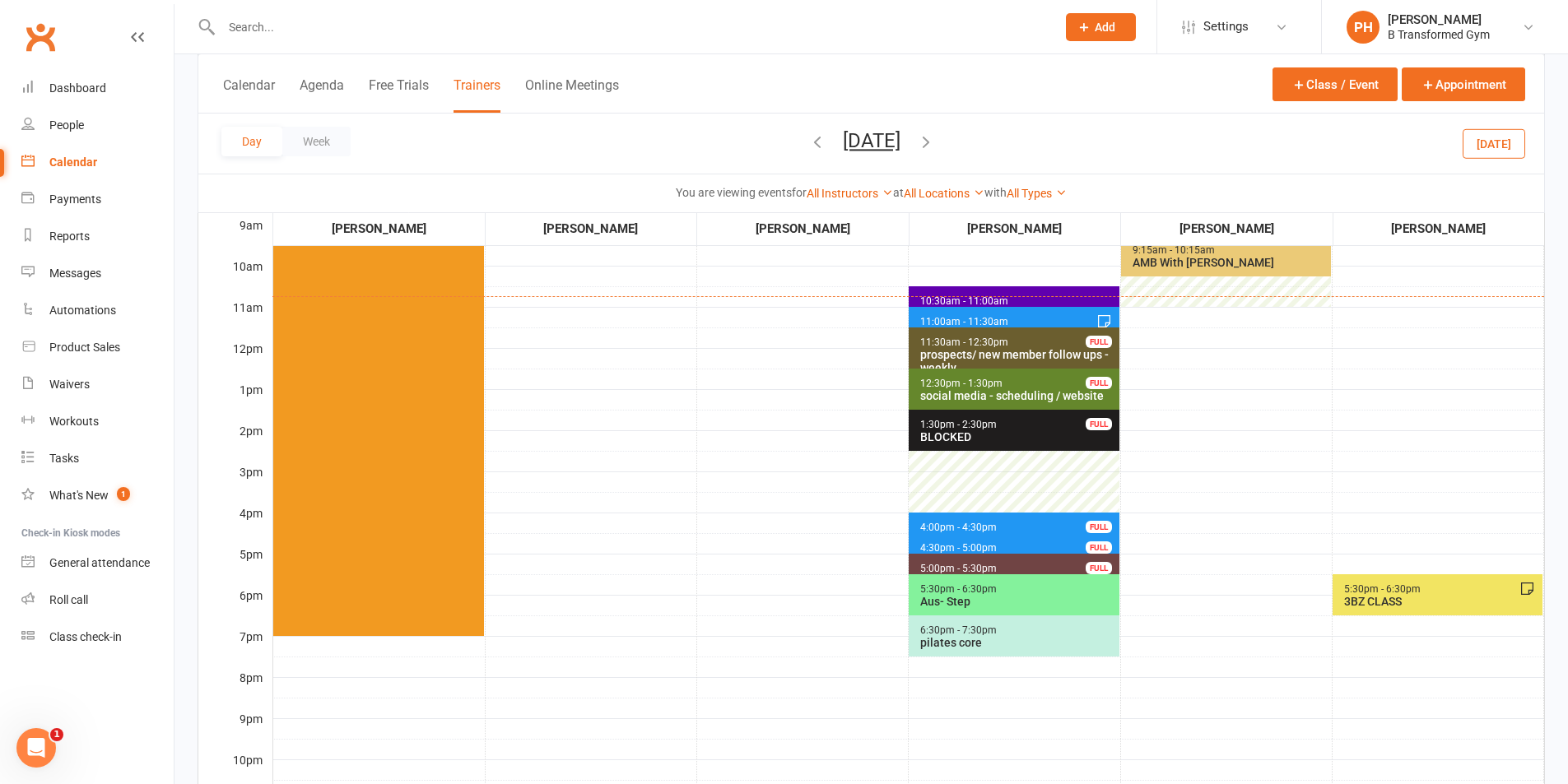
click at [809, 134] on icon "button" at bounding box center [817, 142] width 18 height 18
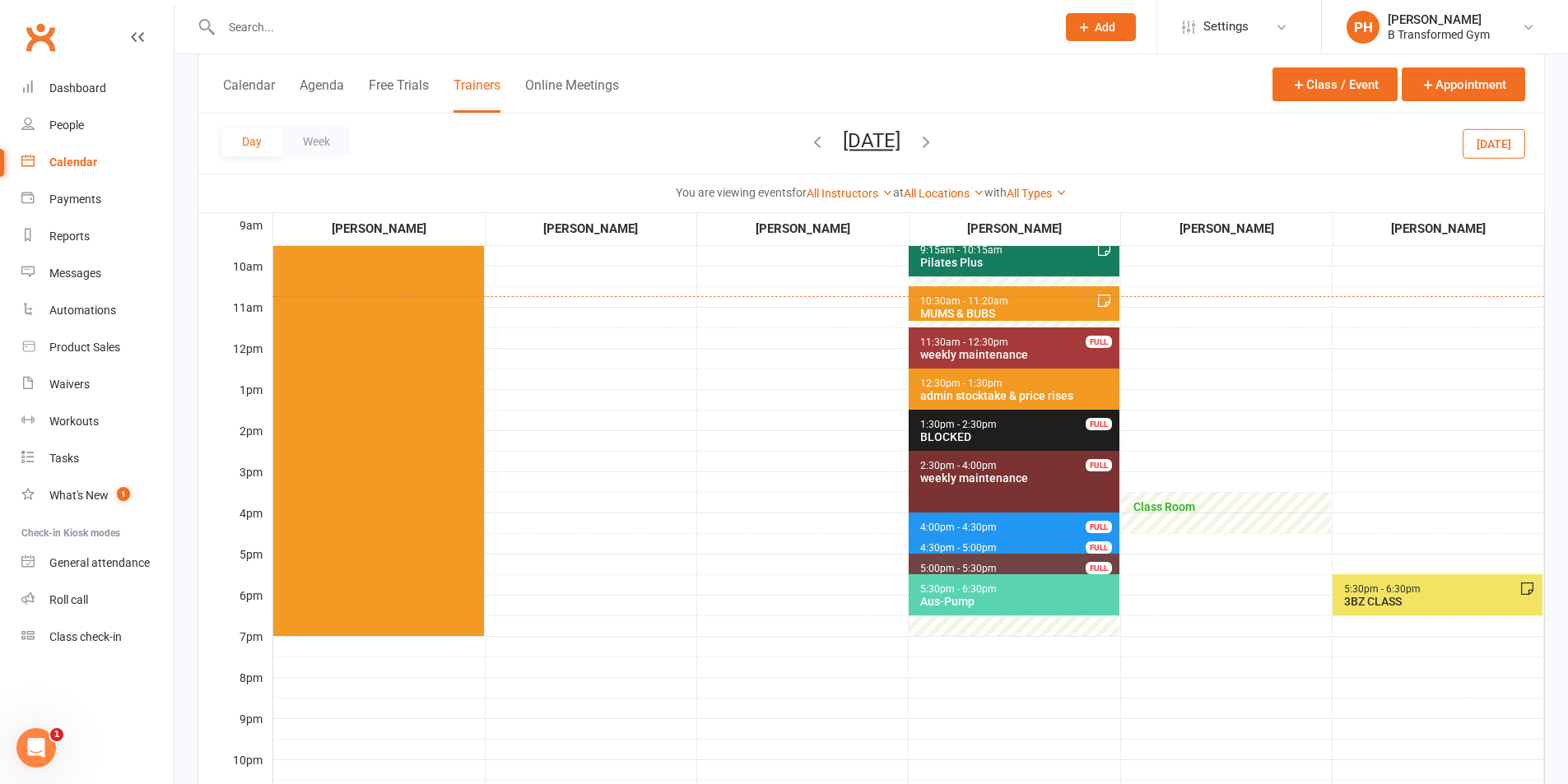
click at [935, 143] on icon "button" at bounding box center [926, 142] width 18 height 18
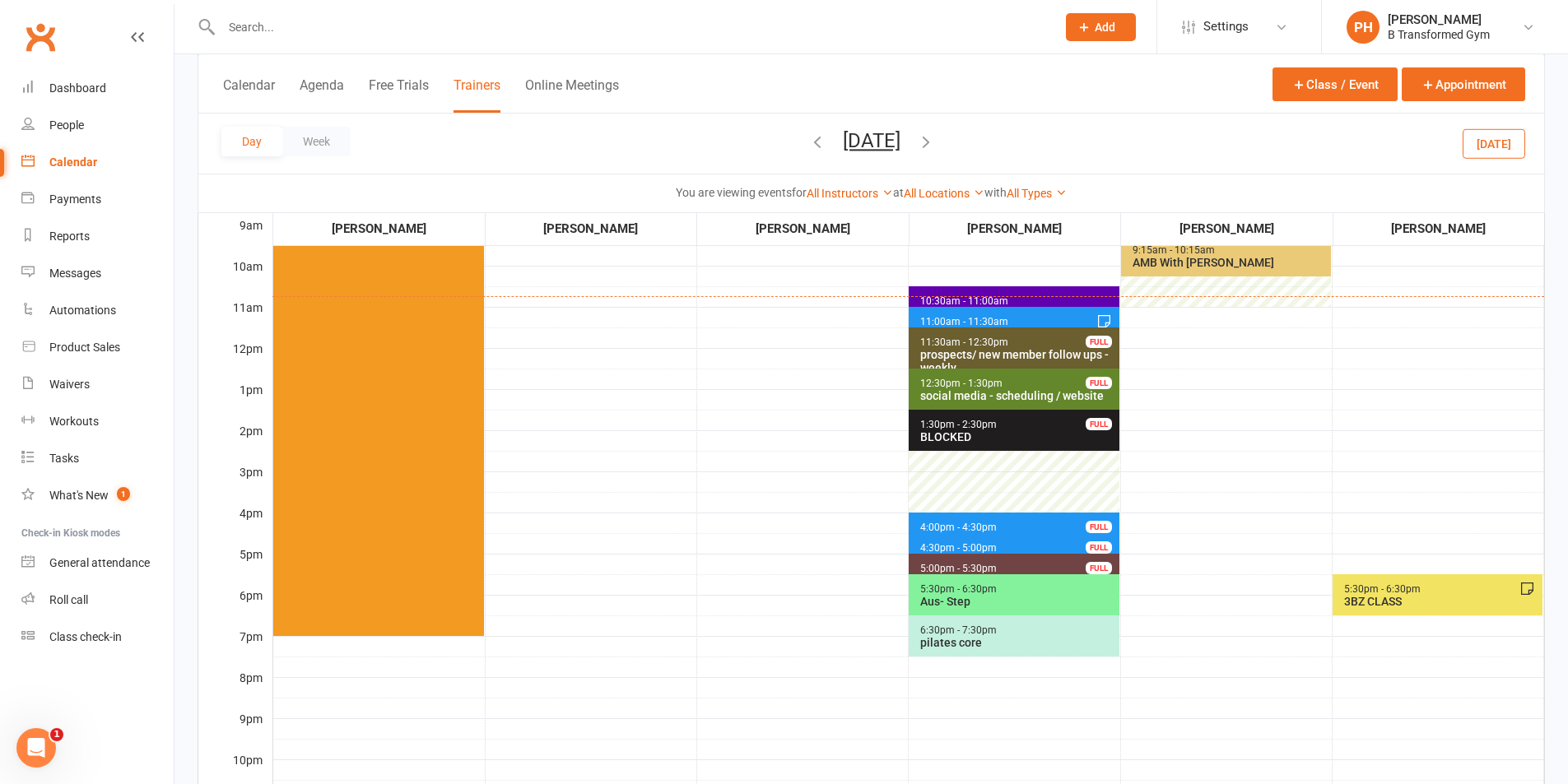
click at [935, 136] on icon "button" at bounding box center [926, 142] width 18 height 18
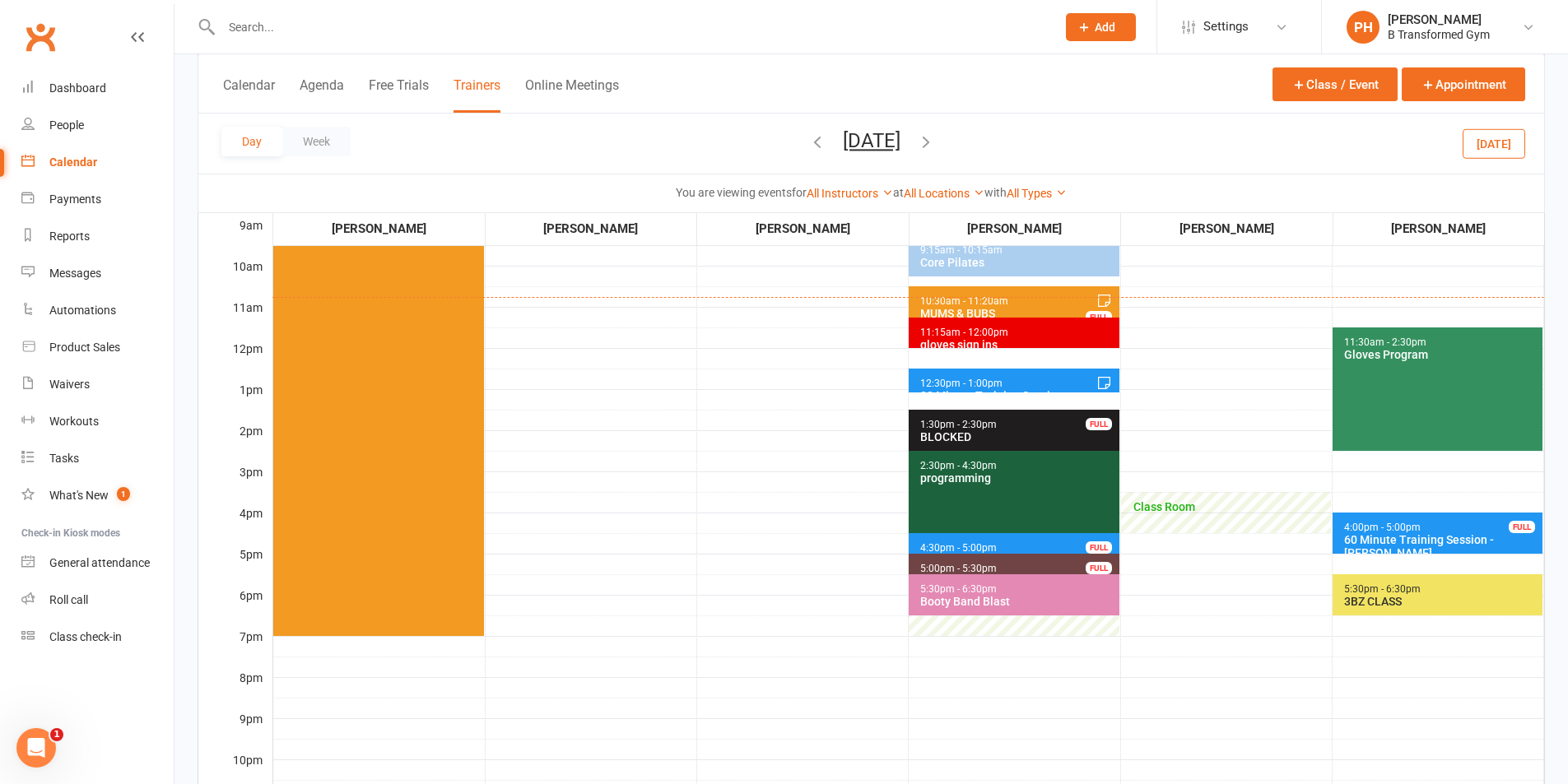
click at [935, 129] on button "button" at bounding box center [926, 143] width 18 height 29
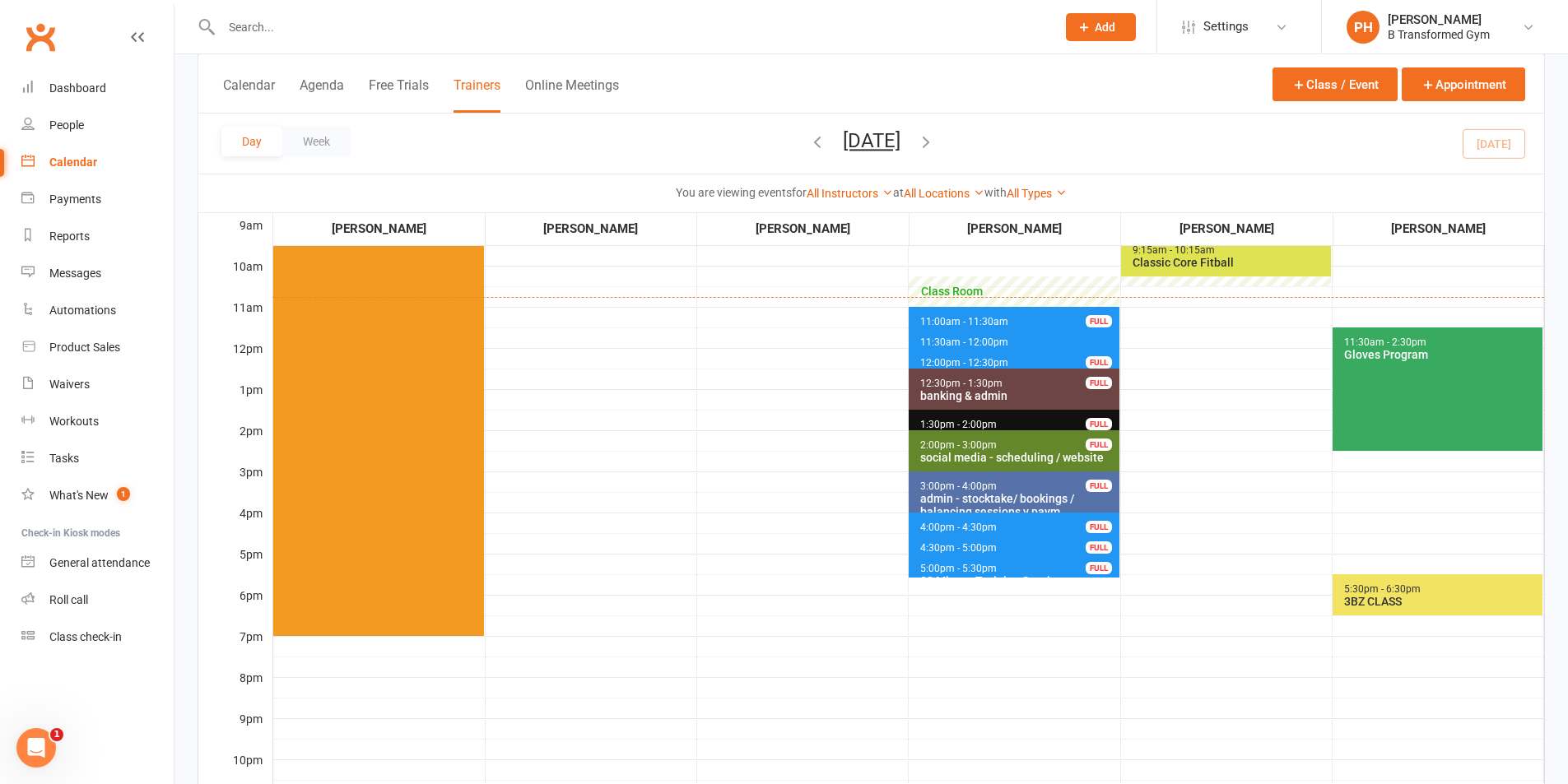
click at [935, 140] on icon "button" at bounding box center [926, 142] width 18 height 18
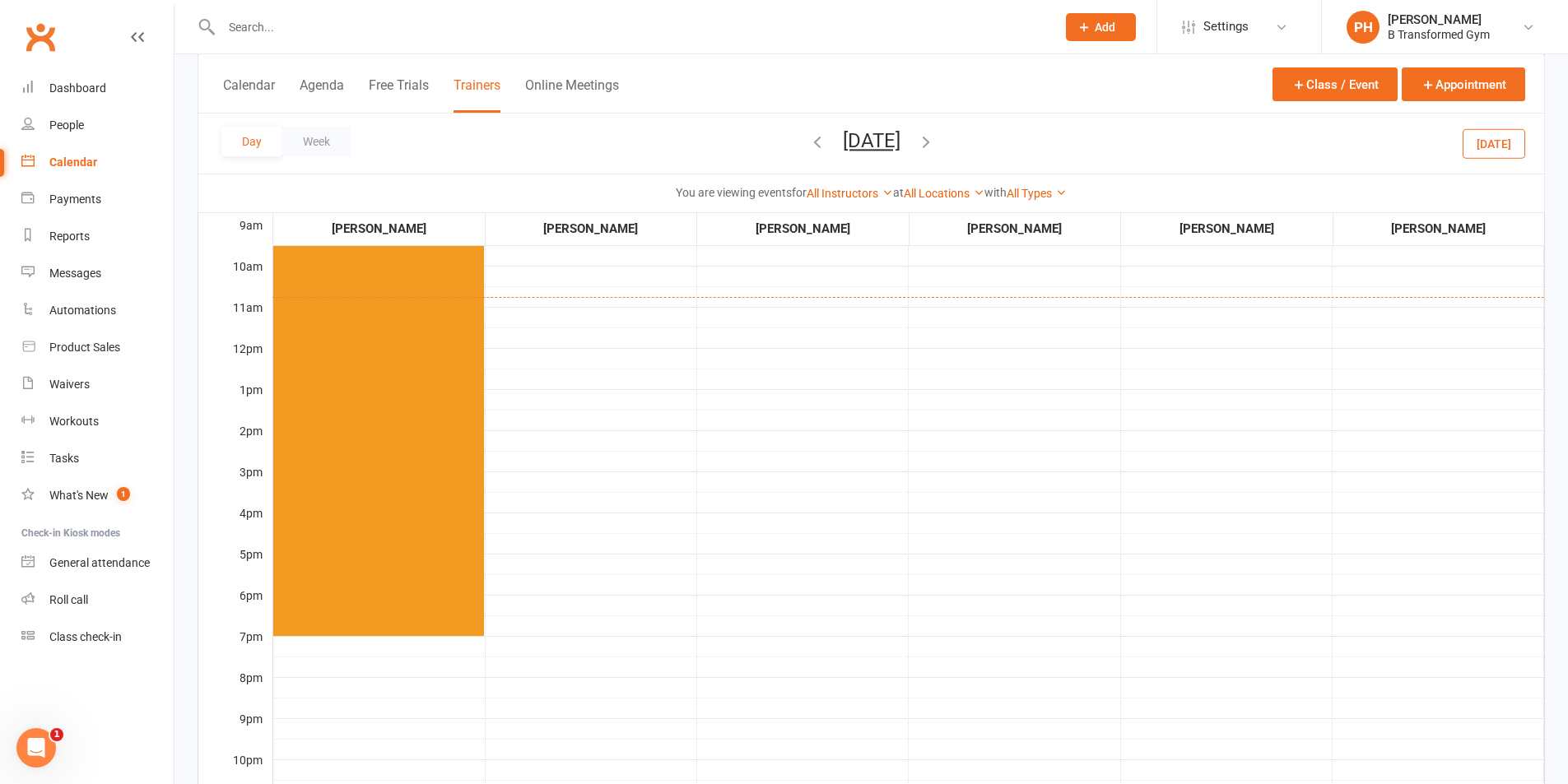
click at [917, 140] on span "Saturday, Sep 13, 2025 September 2025 Sun Mon Tue Wed Thu Fri Sat 31 01 02 03 0…" at bounding box center [872, 143] width 91 height 29
click at [935, 134] on icon "button" at bounding box center [926, 142] width 18 height 18
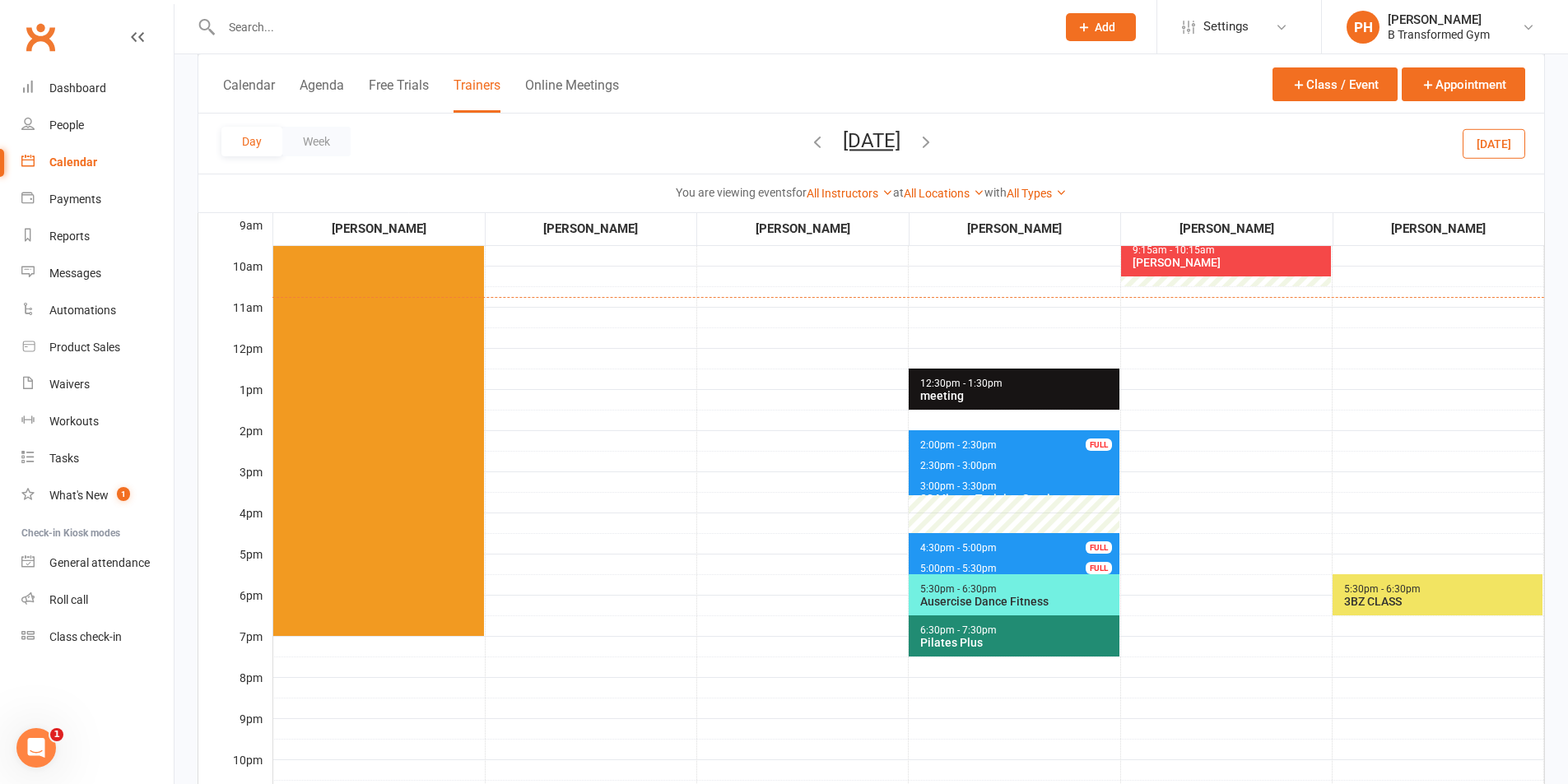
click at [899, 129] on button "Monday, Sep 15, 2025" at bounding box center [872, 140] width 58 height 23
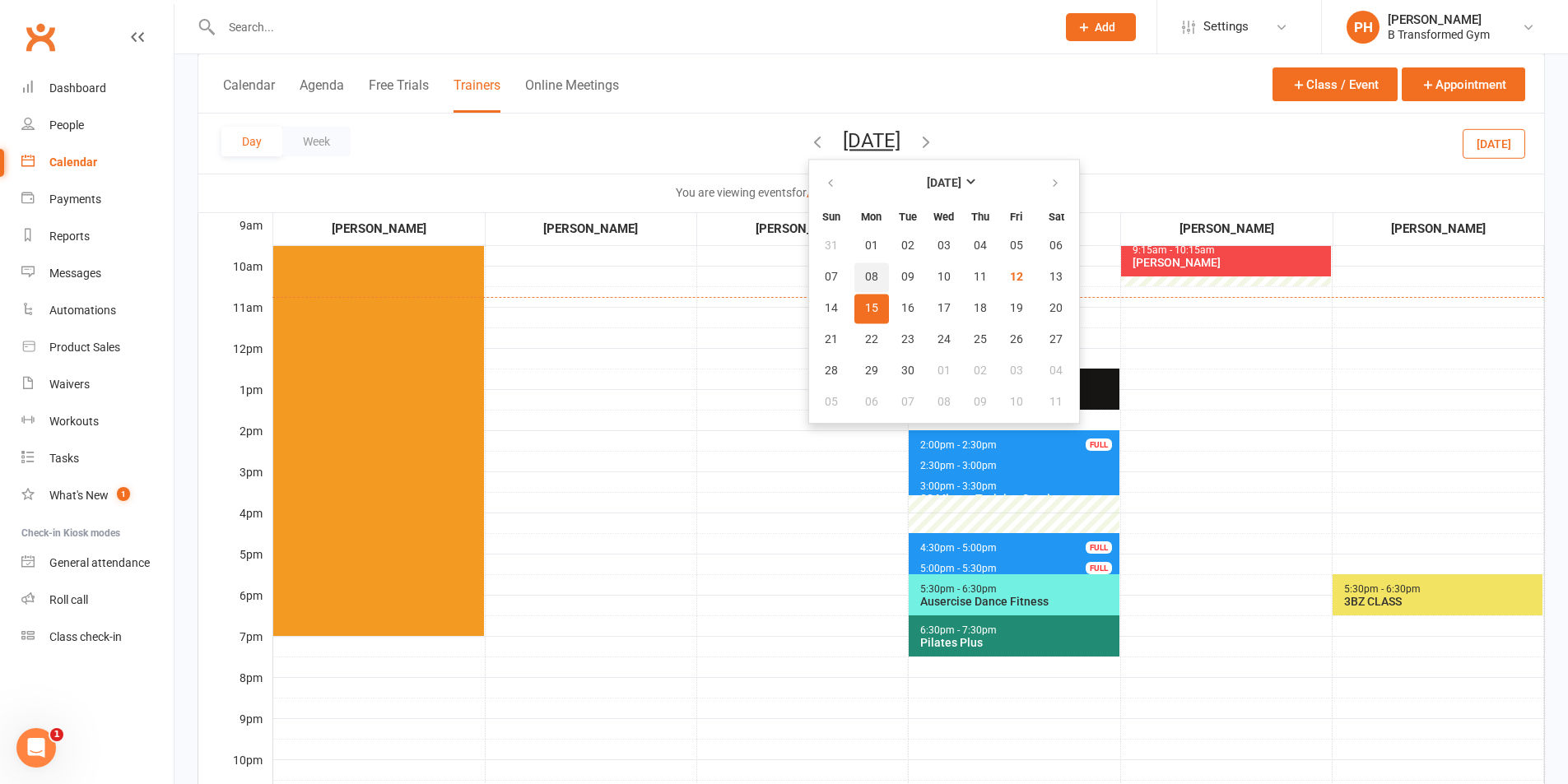
click at [865, 271] on span "08" at bounding box center [871, 277] width 13 height 13
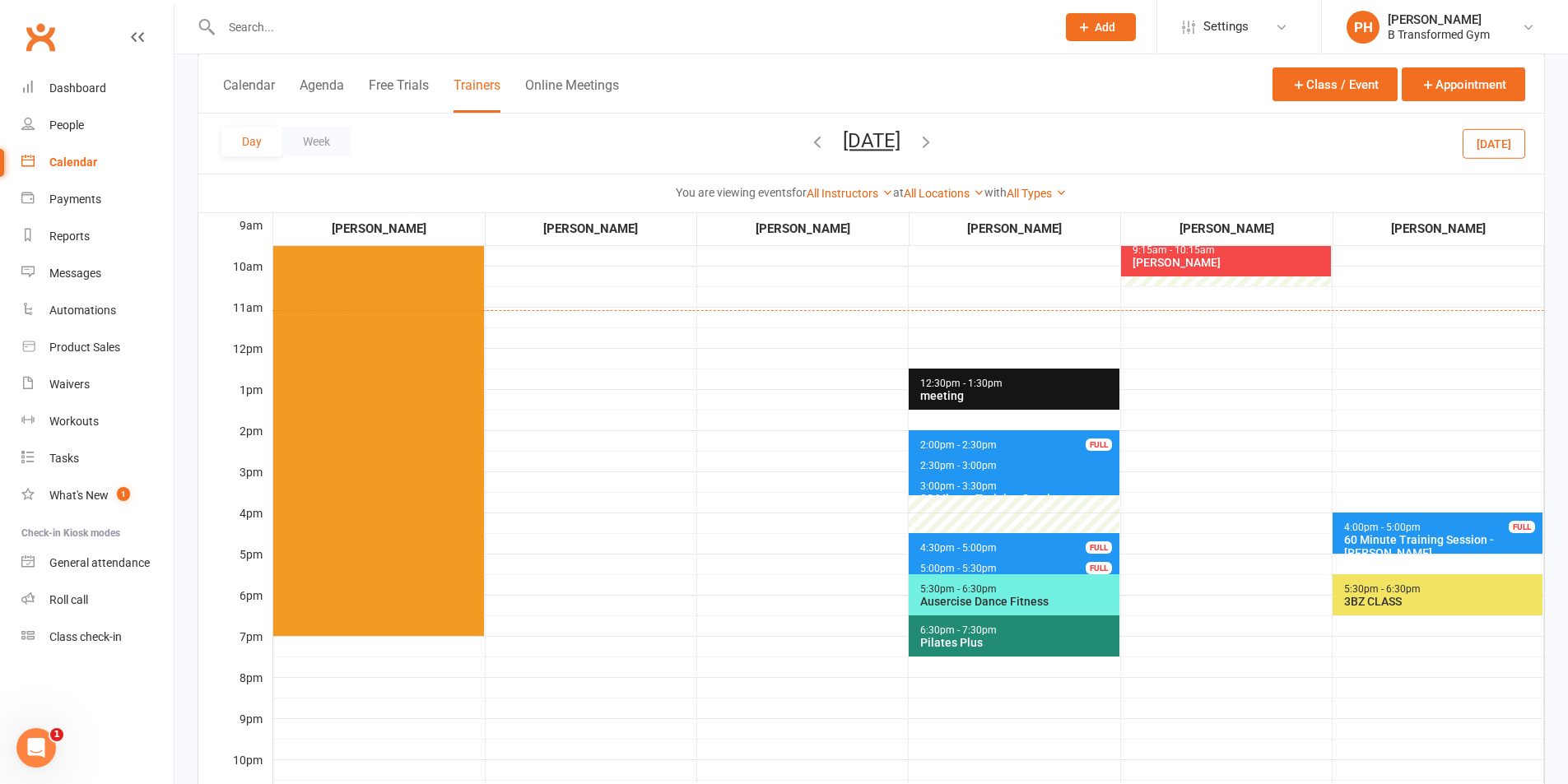
click at [422, 29] on input "text" at bounding box center [630, 27] width 828 height 23
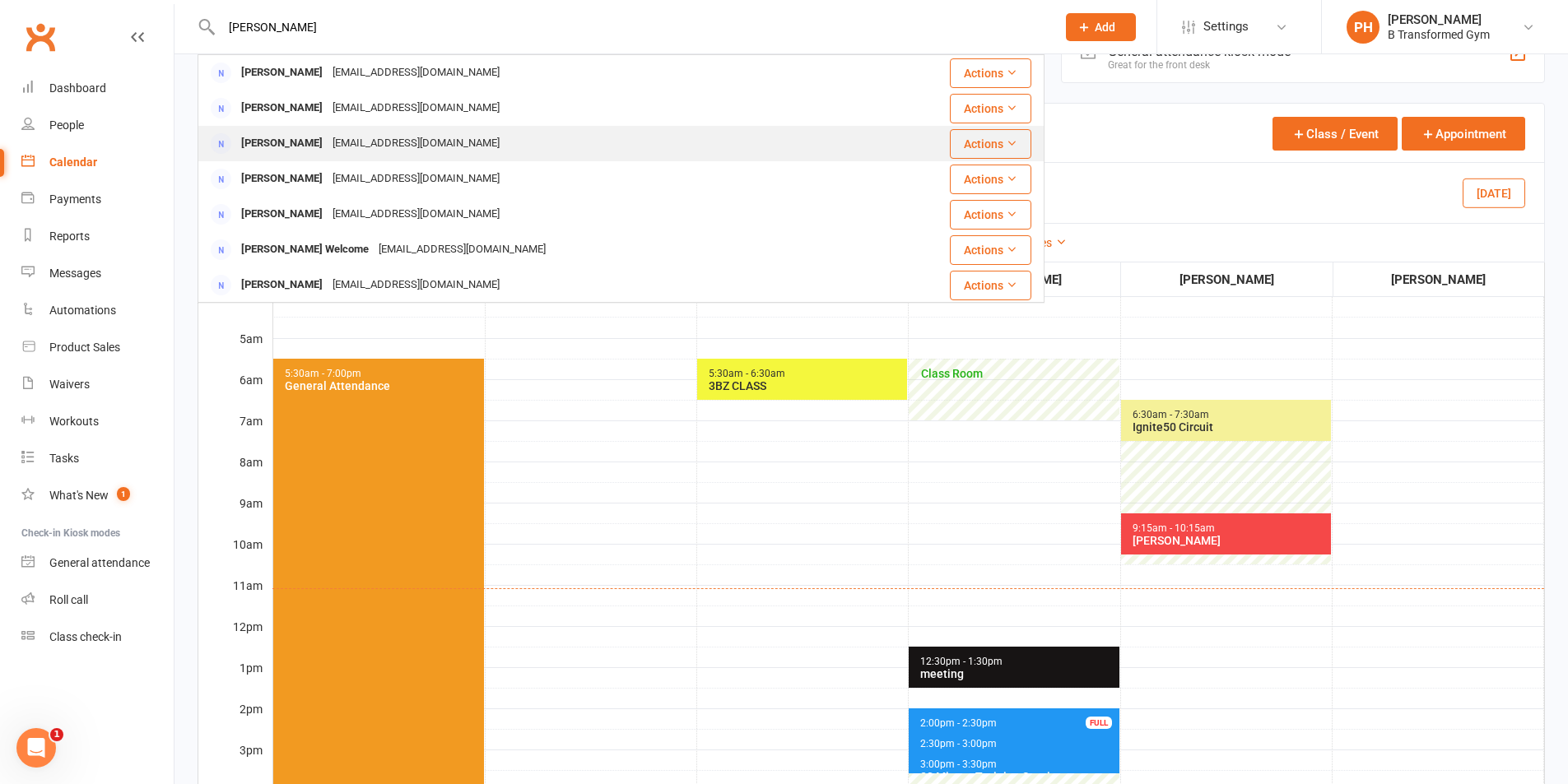
scroll to position [0, 0]
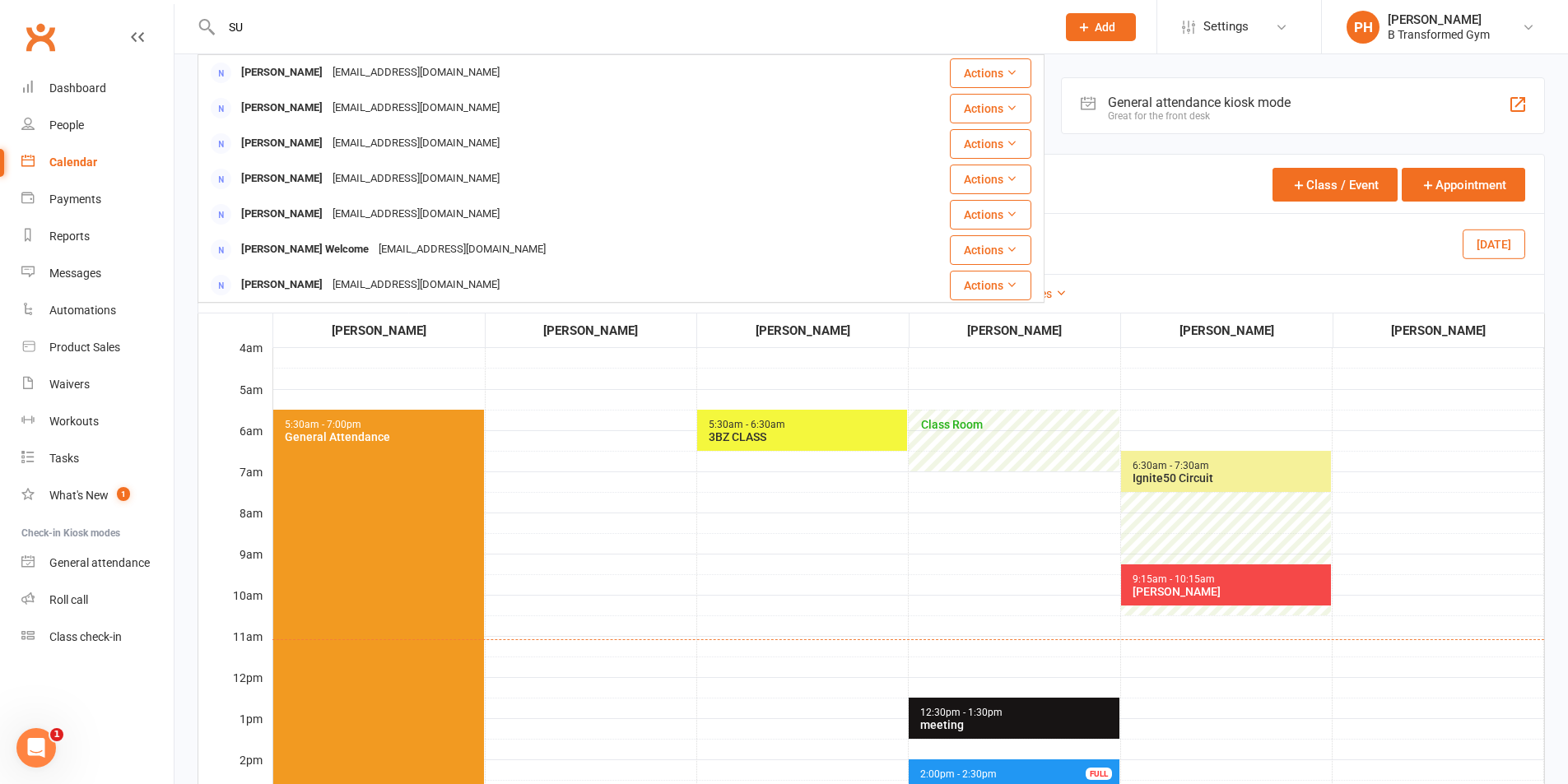
type input "S"
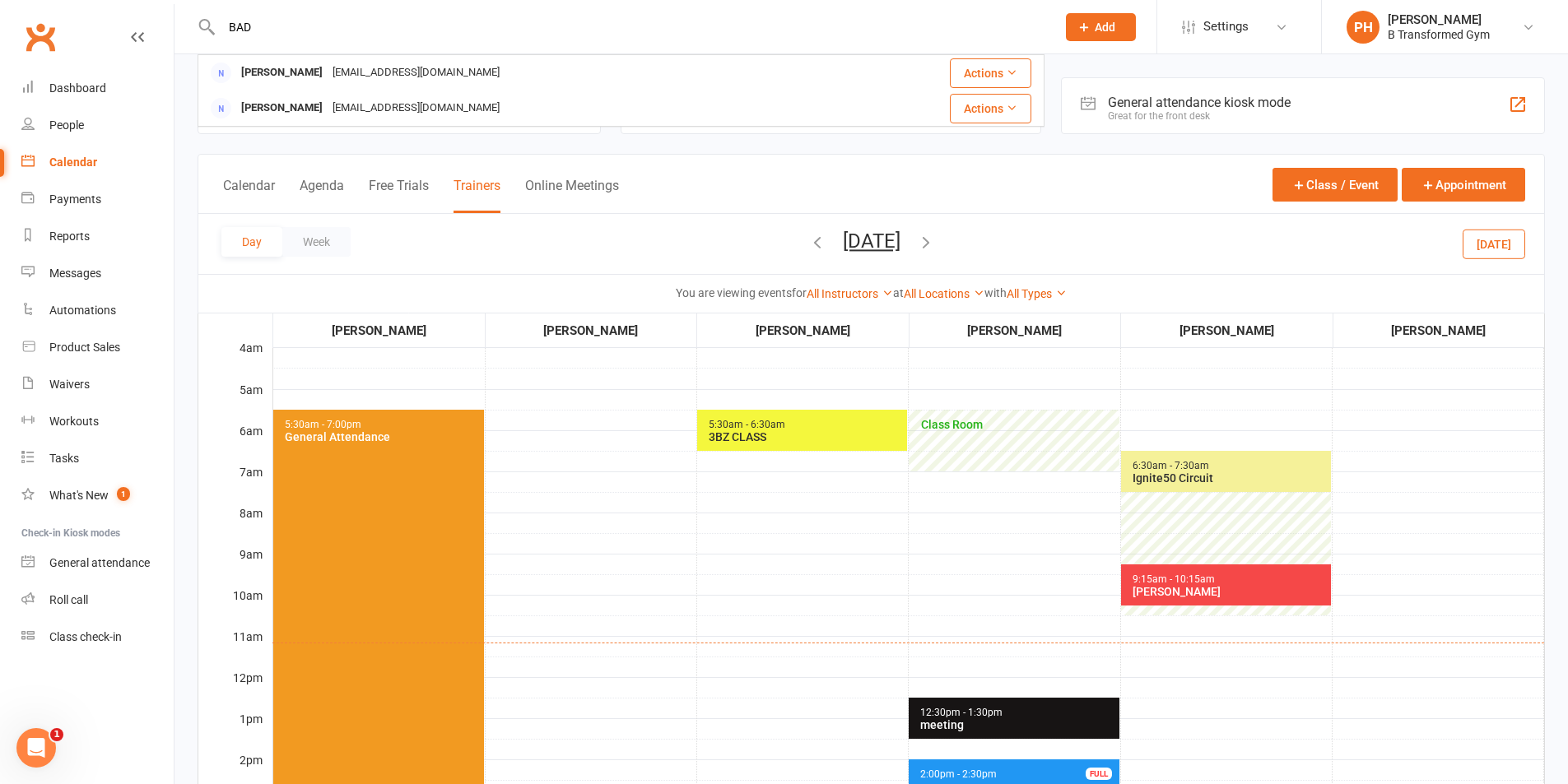
type input "BAD"
click at [1033, 216] on div "Day Week Monday, Sep 8, 2025 September 2025 Sun Mon Tue Wed Thu Fri Sat 31 01 0…" at bounding box center [871, 243] width 1345 height 60
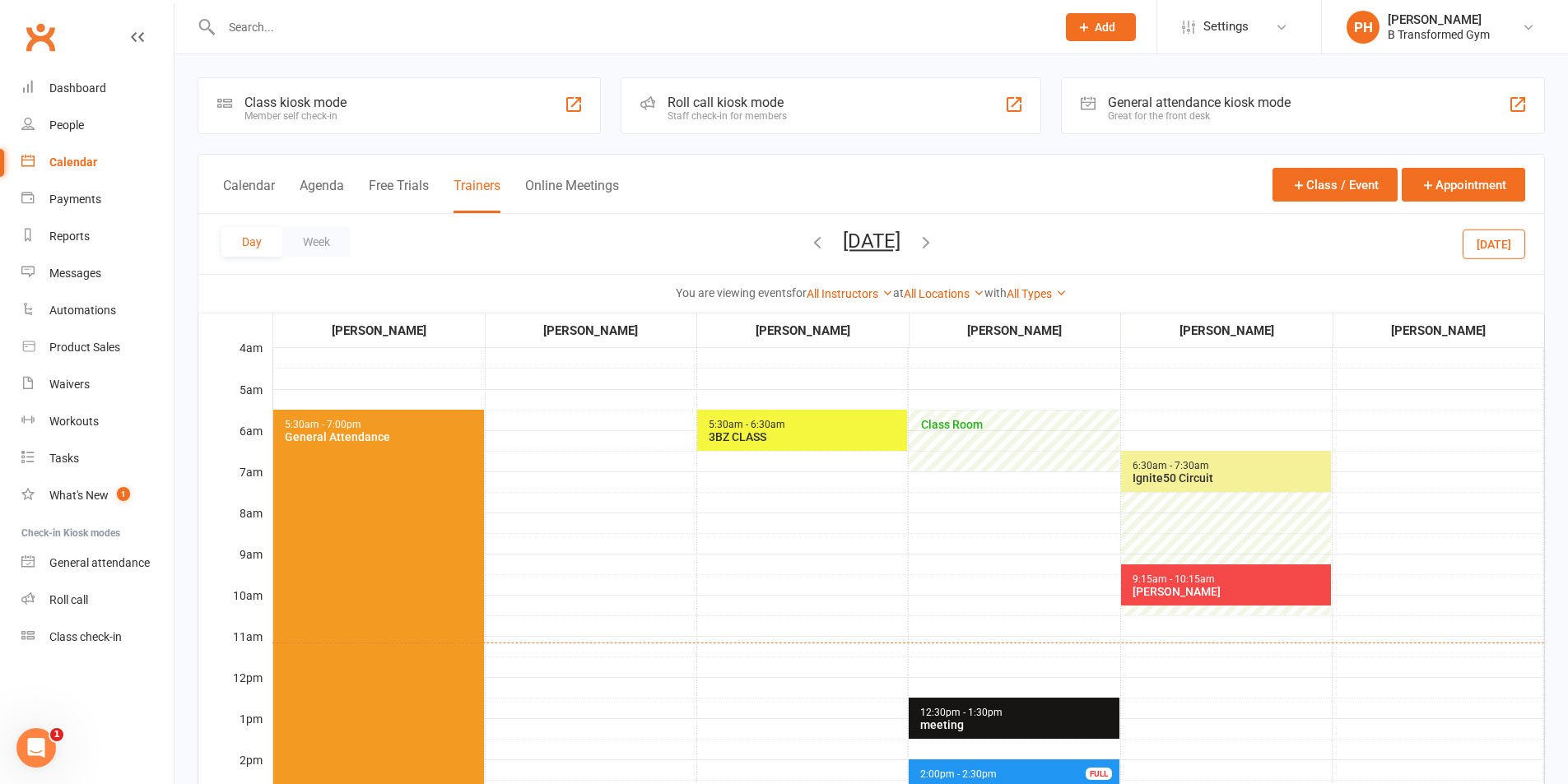
scroll to position [83, 0]
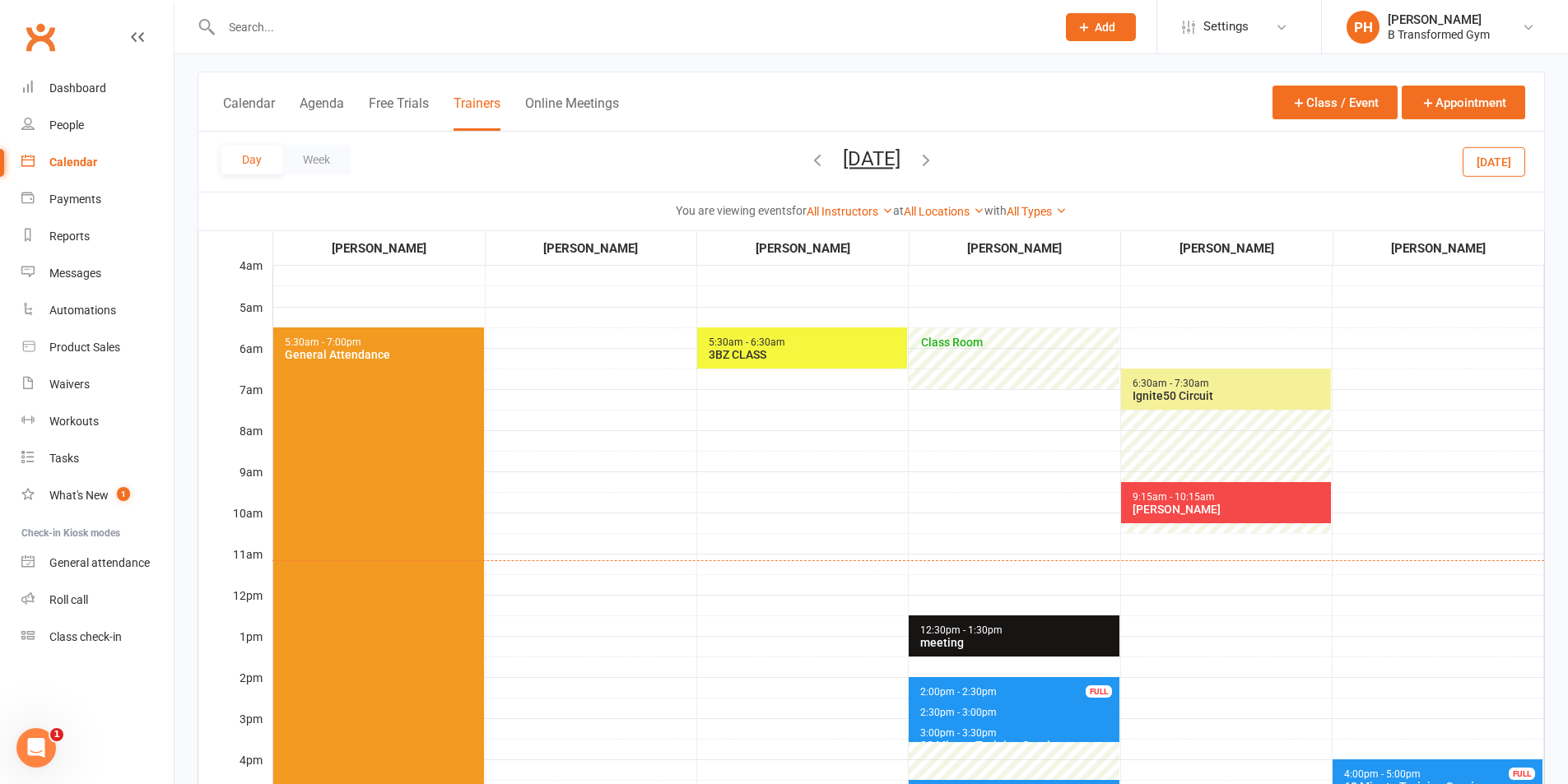
click at [882, 163] on button "Monday, Sep 8, 2025" at bounding box center [872, 159] width 58 height 23
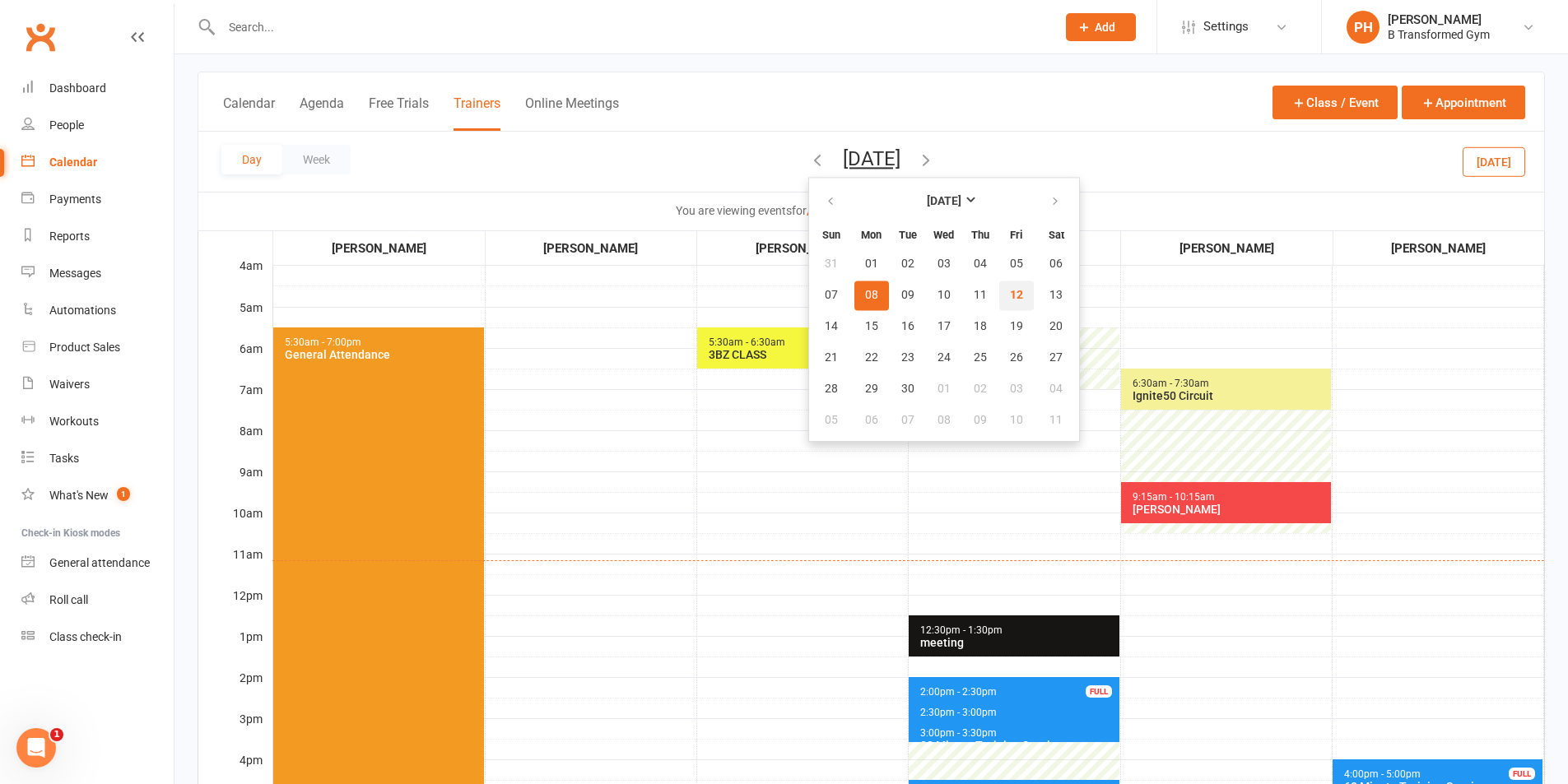
click at [1010, 298] on span "12" at bounding box center [1015, 294] width 13 height 13
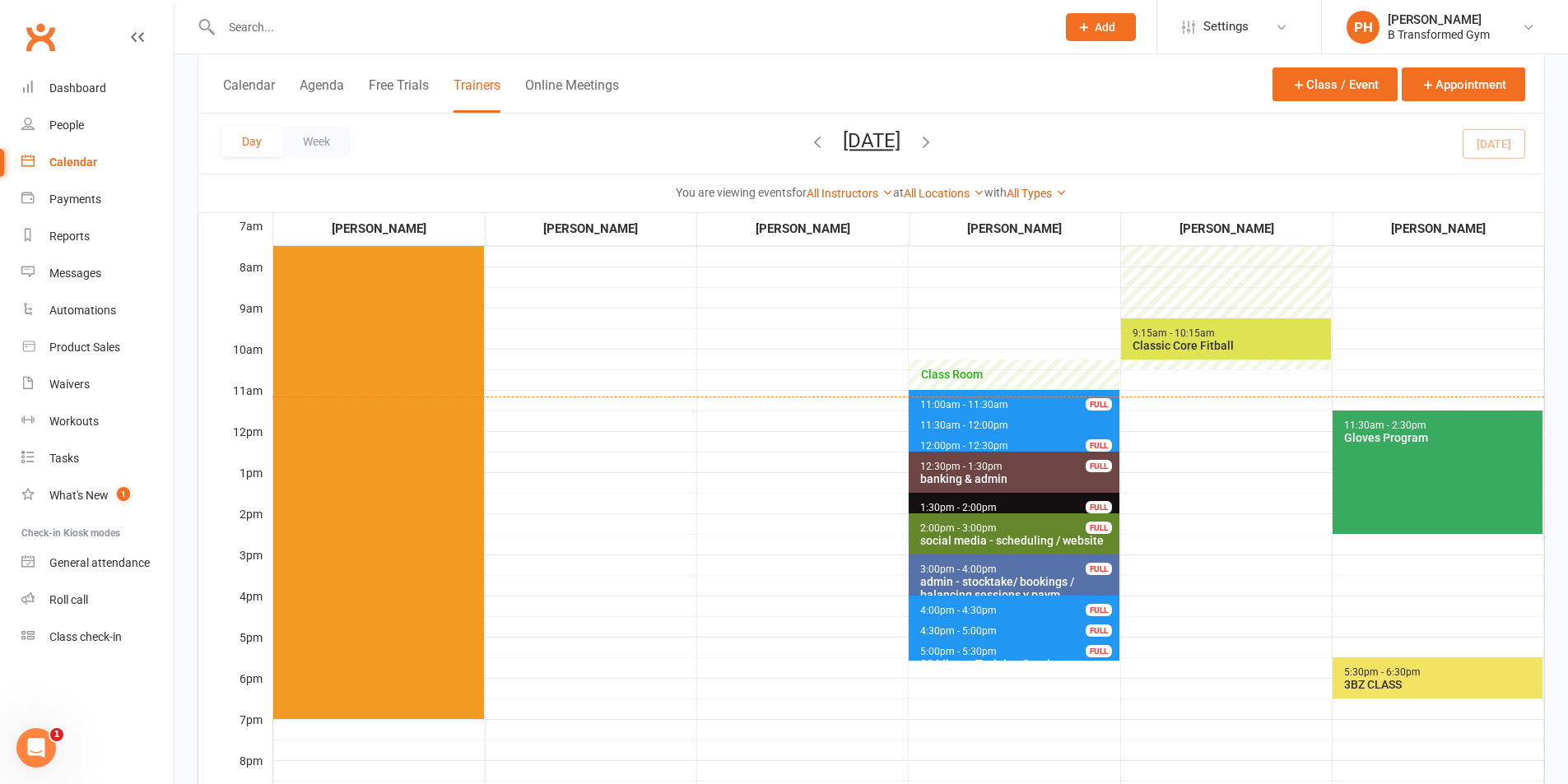
scroll to position [247, 0]
click at [1011, 407] on span "11:00am - 11:30am 30 Minute Training Session - Jessica Yates FULL" at bounding box center [1013, 401] width 210 height 24
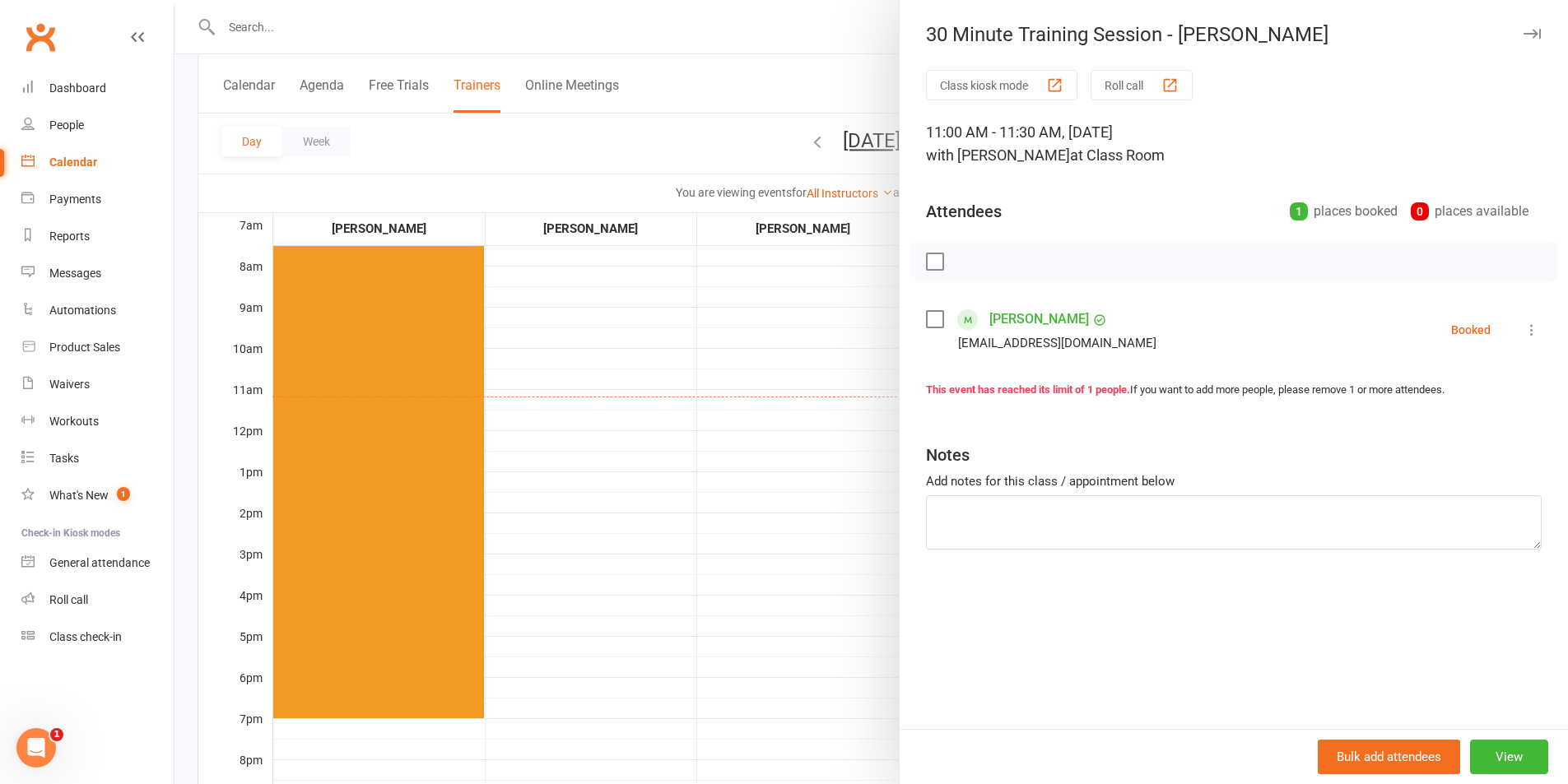
click at [721, 399] on div at bounding box center [871, 392] width 1394 height 784
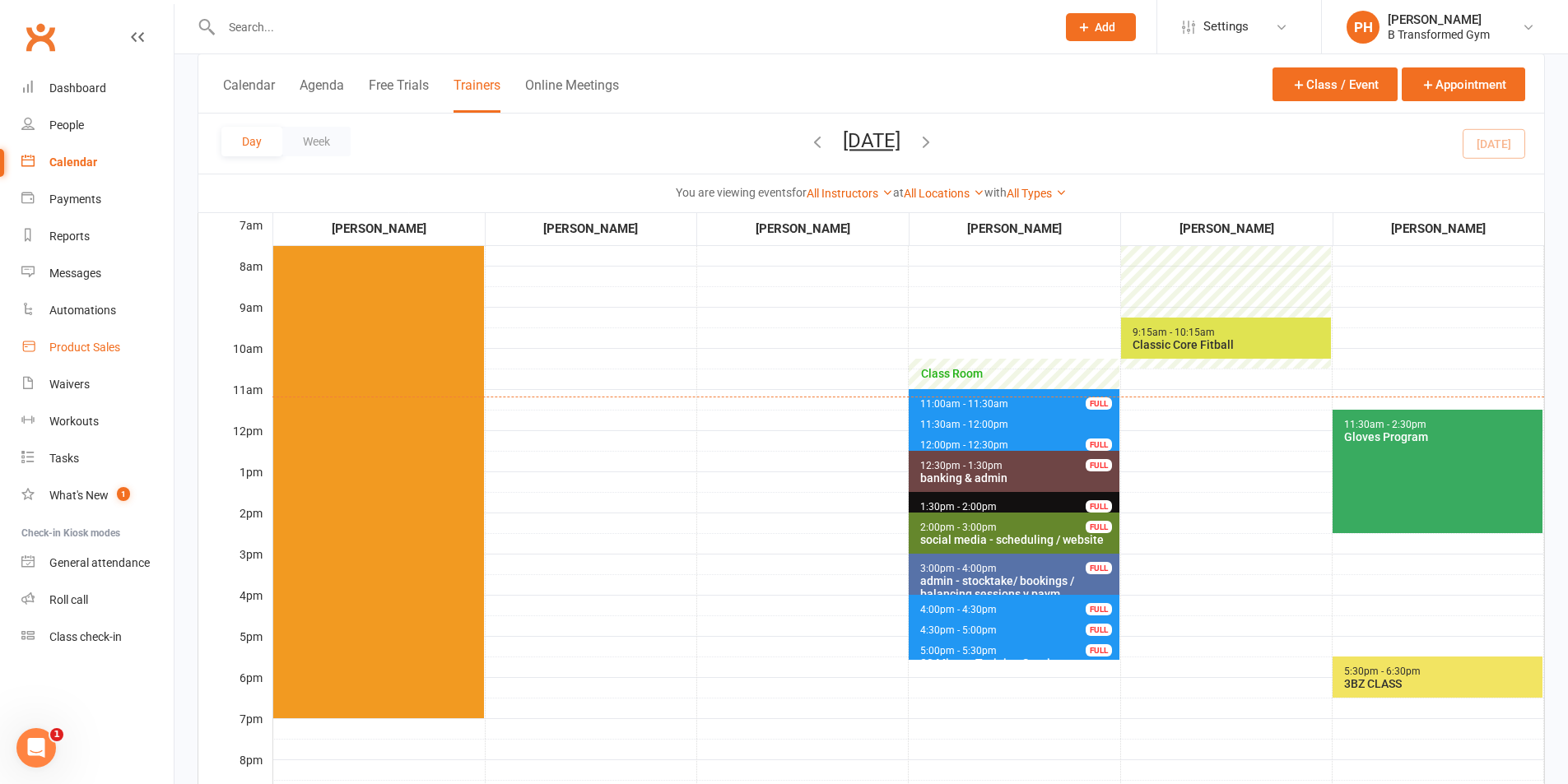
click at [97, 354] on div "Product Sales" at bounding box center [85, 347] width 71 height 13
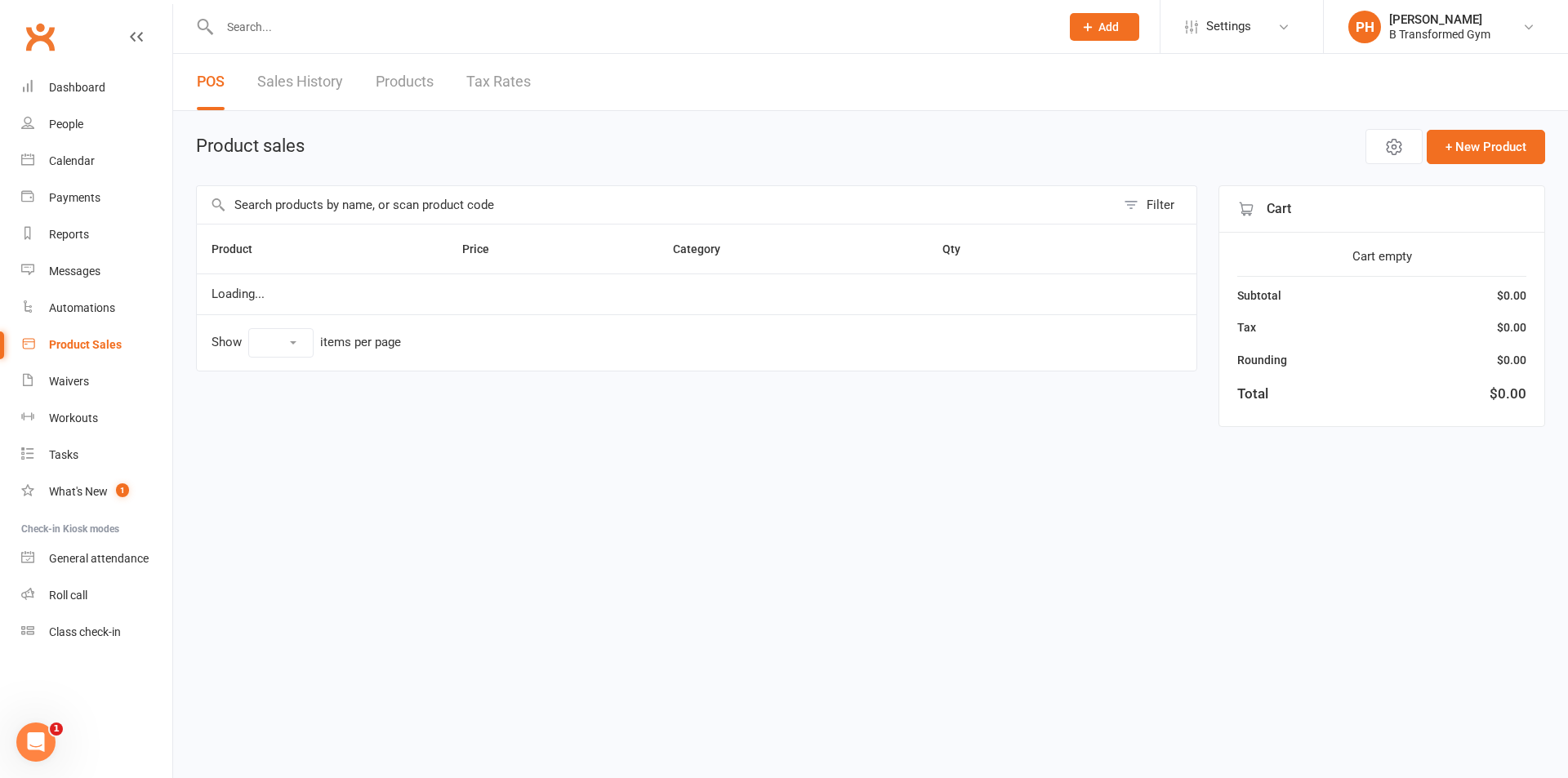
select select "10"
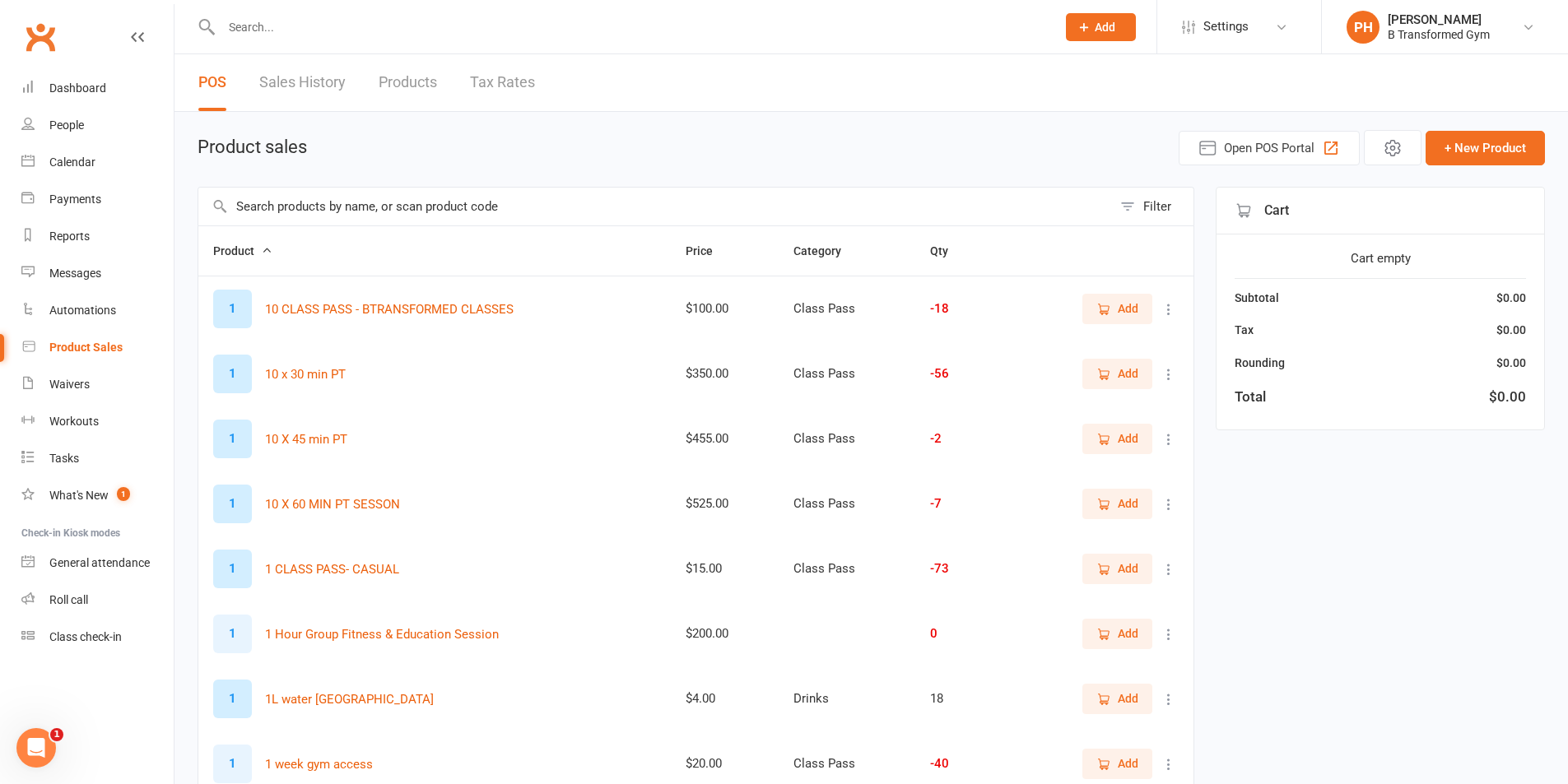
click at [310, 75] on link "Sales History" at bounding box center [302, 83] width 87 height 57
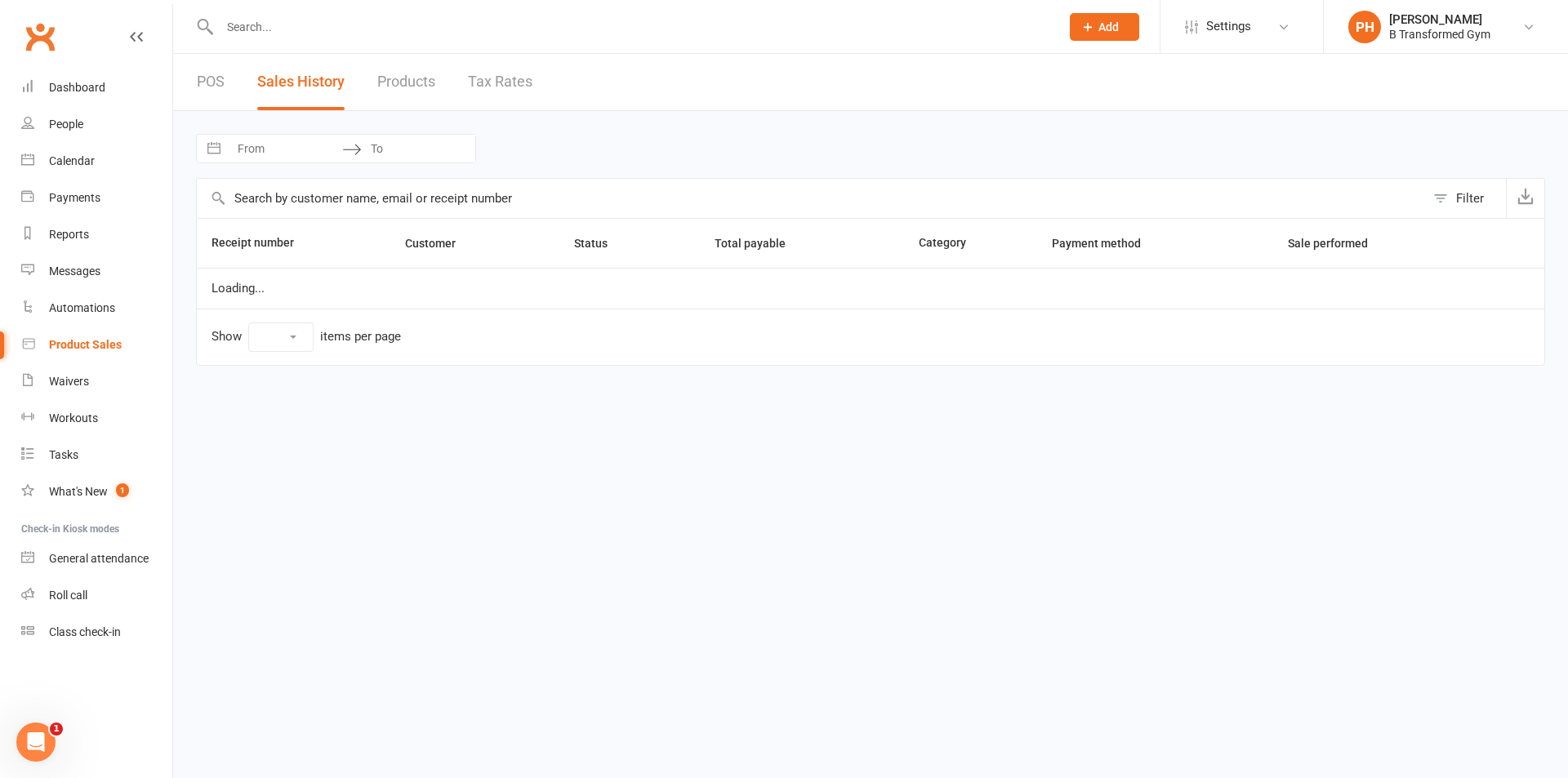
select select "25"
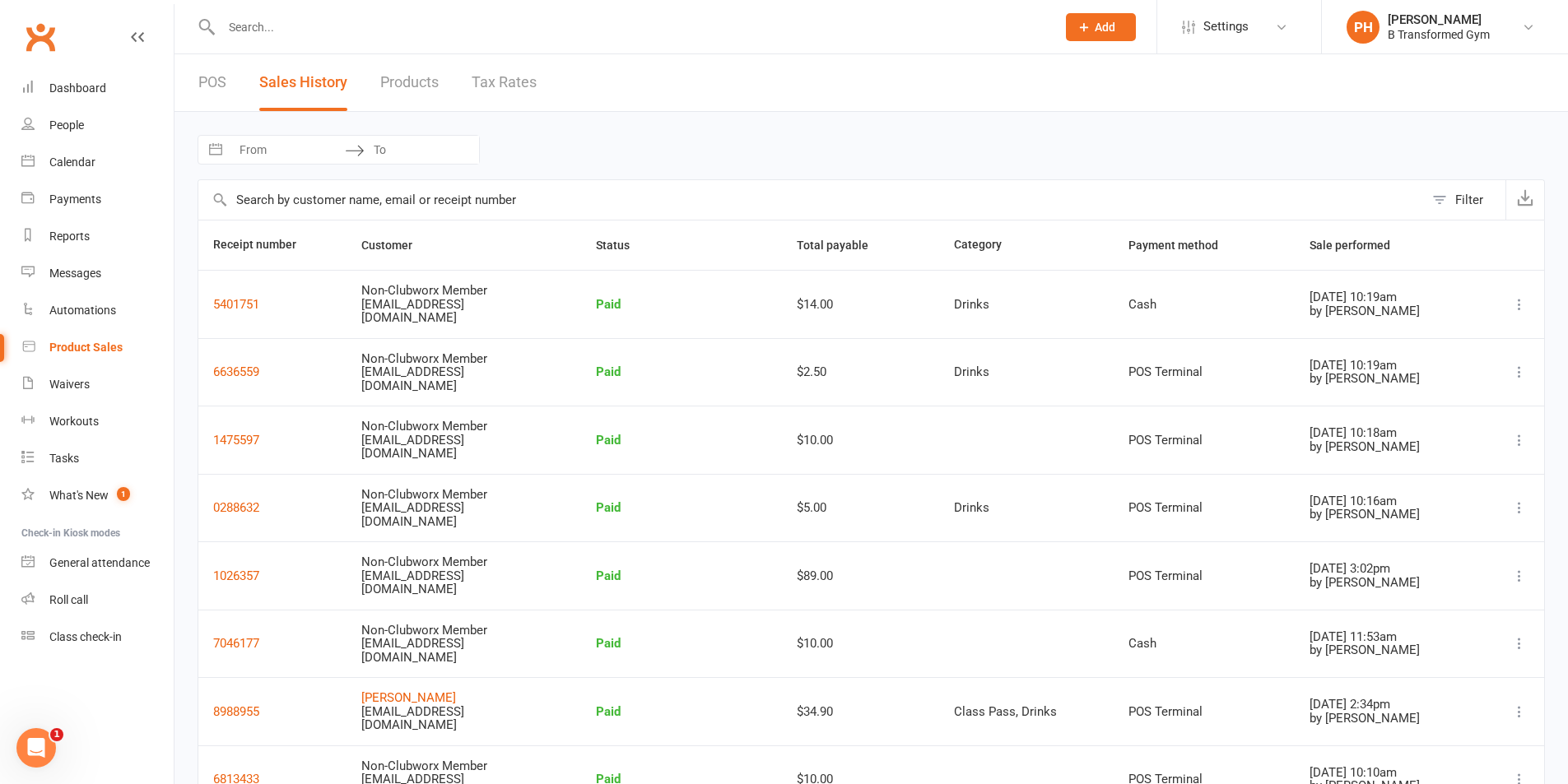
click at [294, 153] on input "From" at bounding box center [288, 150] width 114 height 28
select select "7"
select select "2025"
select select "8"
select select "2025"
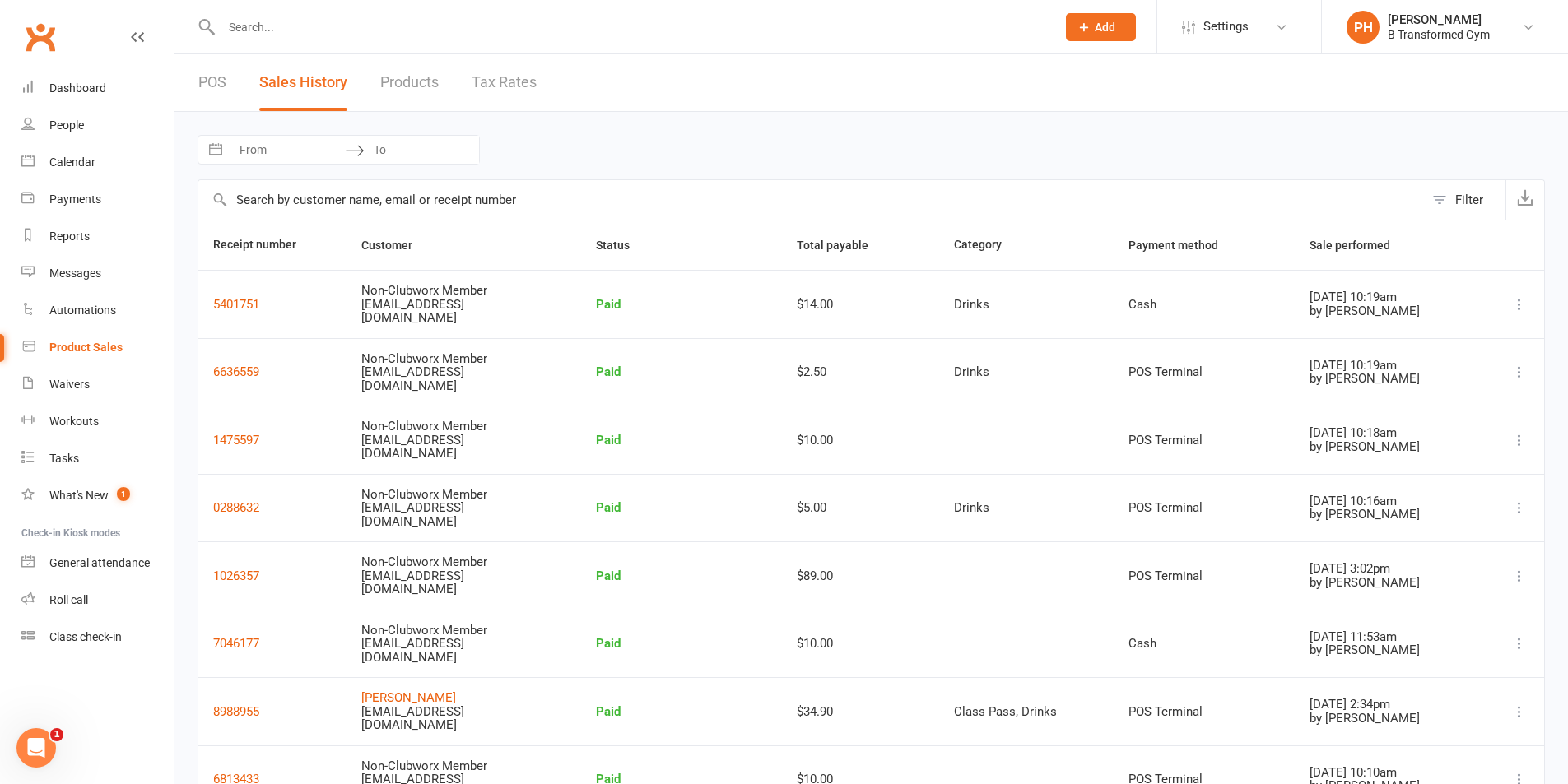
select select "9"
select select "2025"
select select "10"
select select "2025"
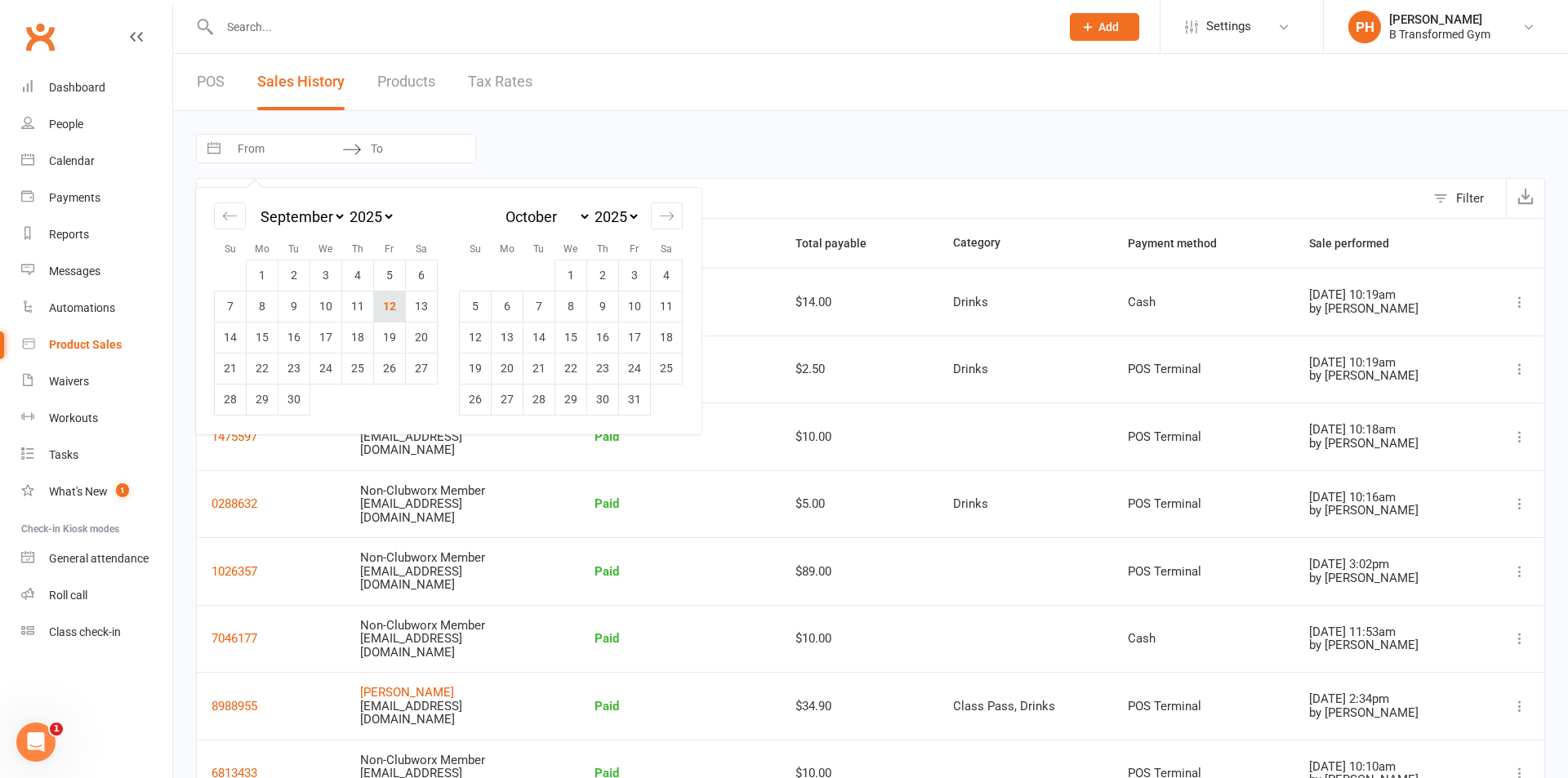
click at [396, 306] on td "12" at bounding box center [390, 307] width 32 height 31
type input "[DATE]"
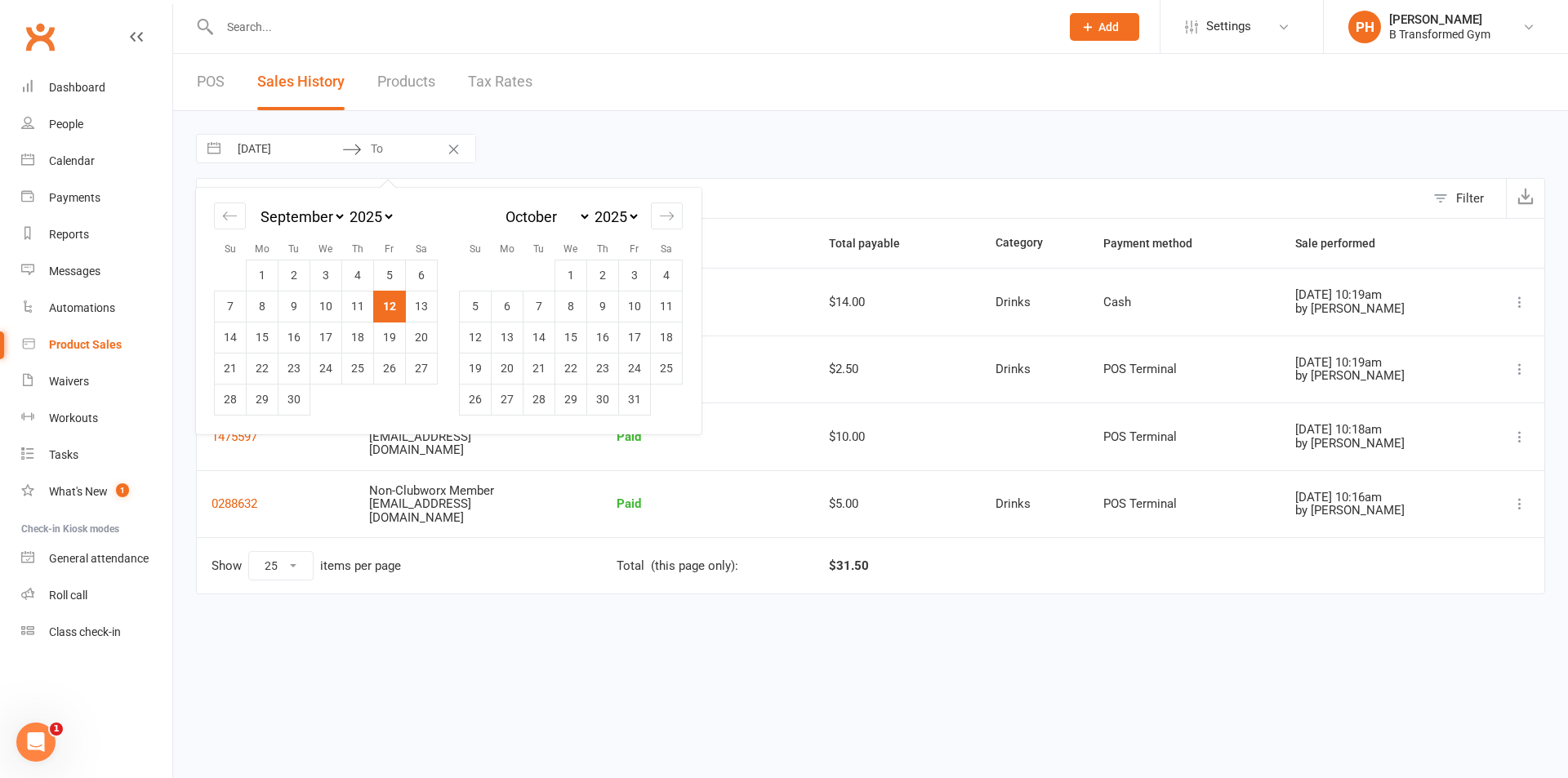
click at [396, 306] on td "12" at bounding box center [390, 307] width 32 height 31
type input "[DATE]"
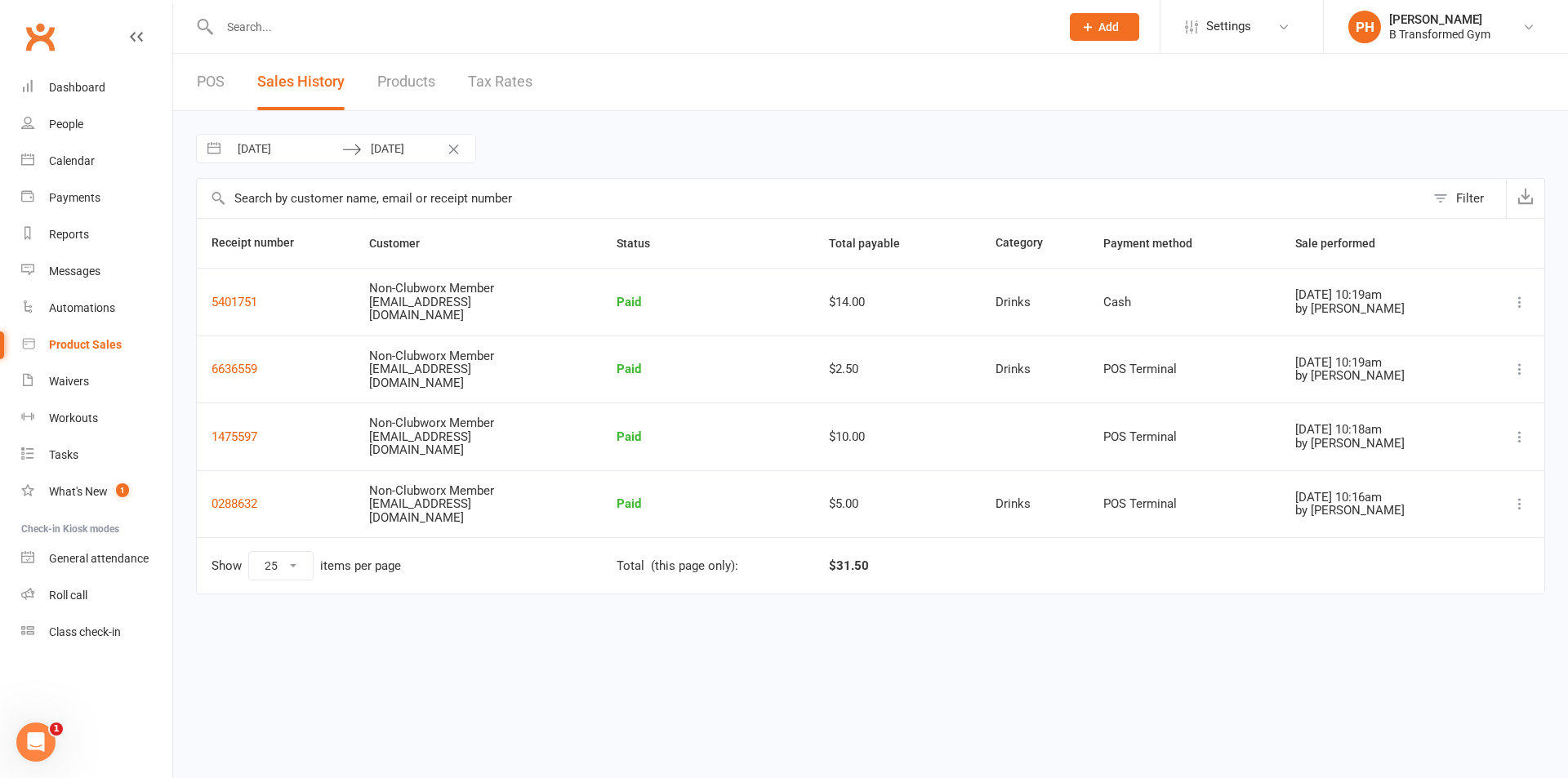
click at [1519, 300] on icon at bounding box center [1519, 302] width 17 height 17
click at [1420, 336] on link "View receipt" at bounding box center [1440, 333] width 177 height 32
click at [1517, 499] on icon at bounding box center [1519, 503] width 17 height 17
click at [1481, 528] on link "View receipt" at bounding box center [1440, 536] width 177 height 32
click at [1523, 435] on icon at bounding box center [1519, 437] width 17 height 17
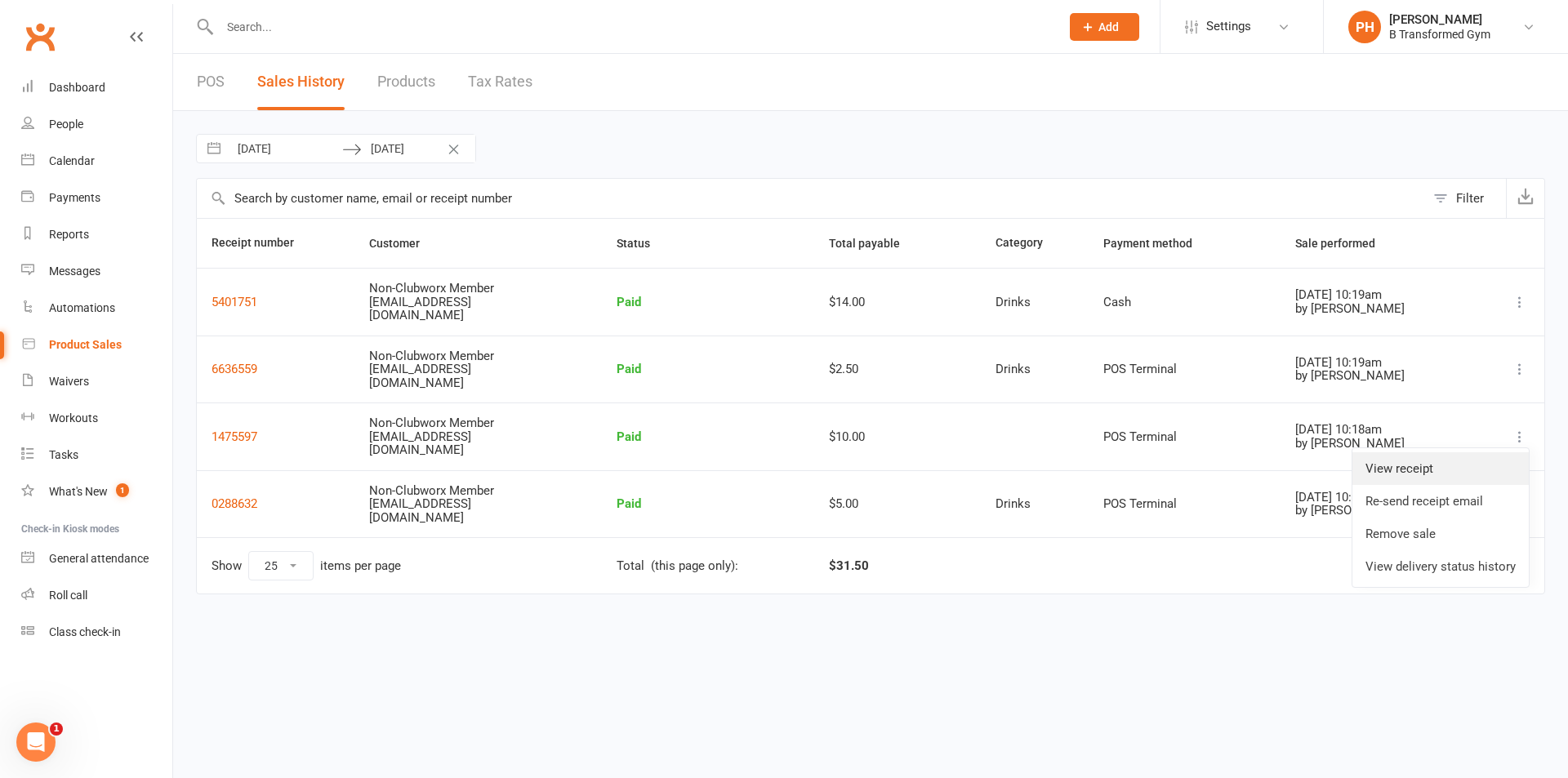
click at [1473, 464] on link "View receipt" at bounding box center [1440, 468] width 177 height 32
click at [215, 82] on link "POS" at bounding box center [210, 82] width 27 height 57
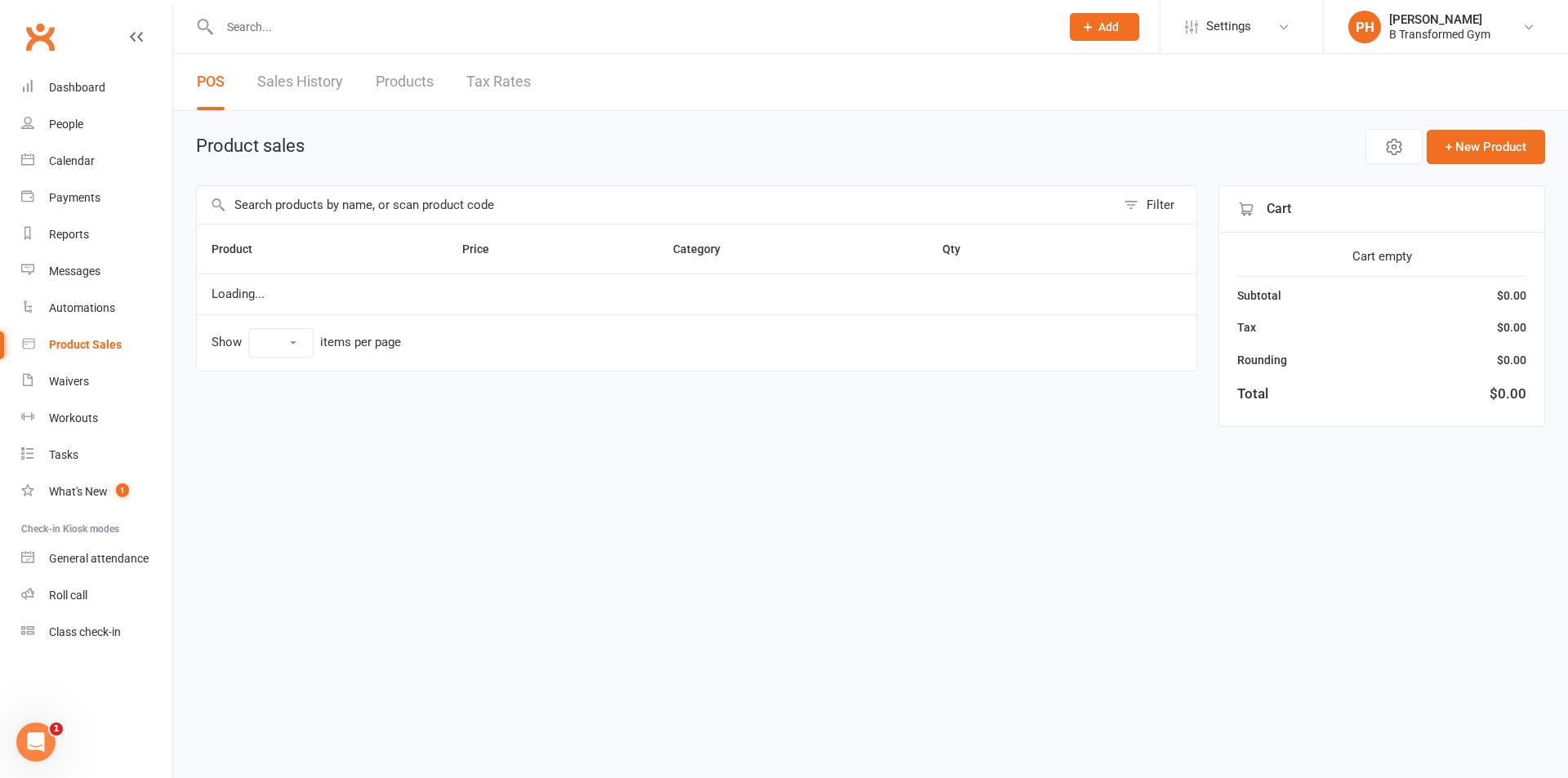
select select "10"
click at [281, 207] on input "text" at bounding box center [656, 205] width 918 height 37
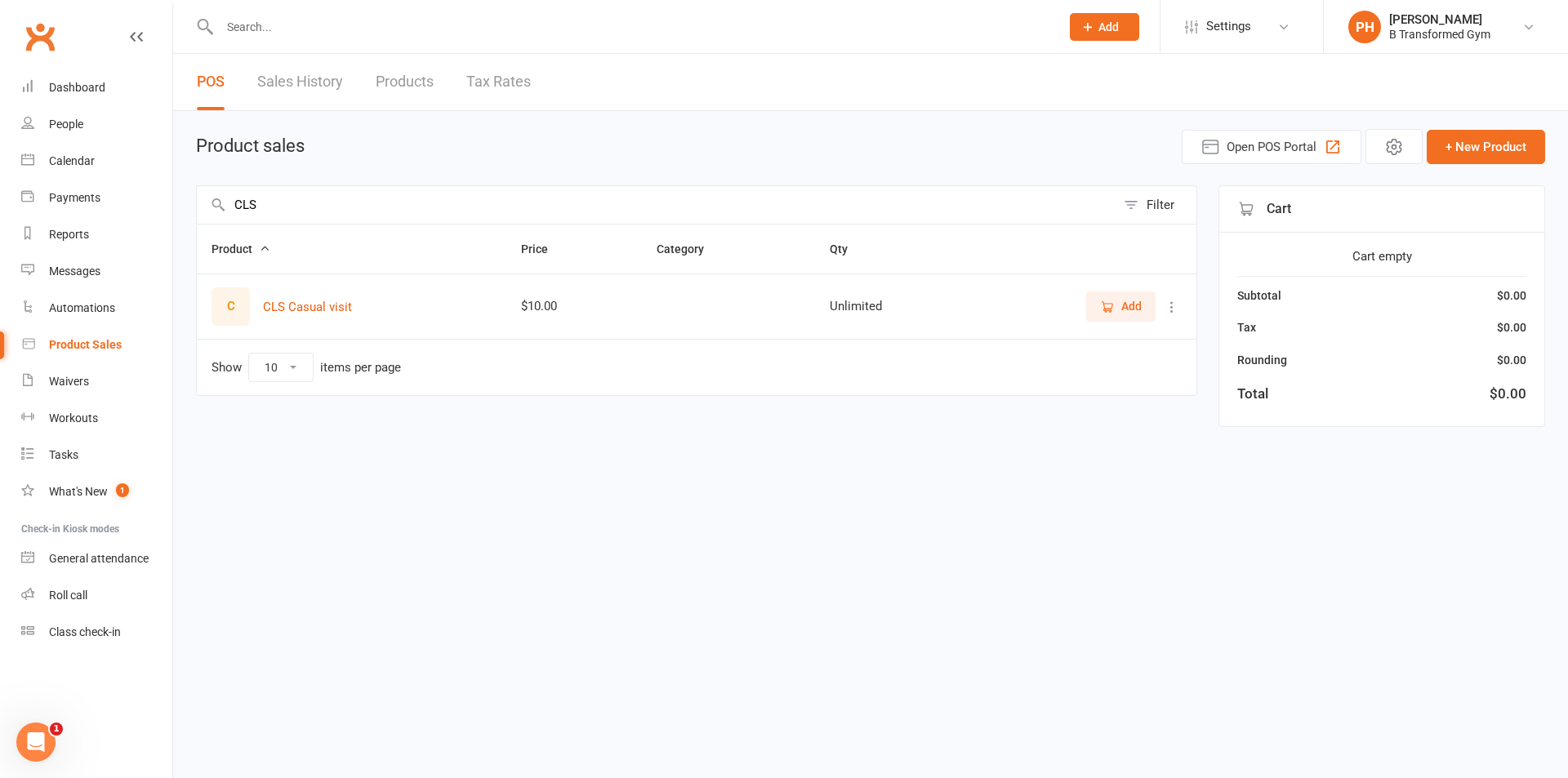
type input "CLS"
click at [1122, 302] on span "Add" at bounding box center [1131, 306] width 21 height 18
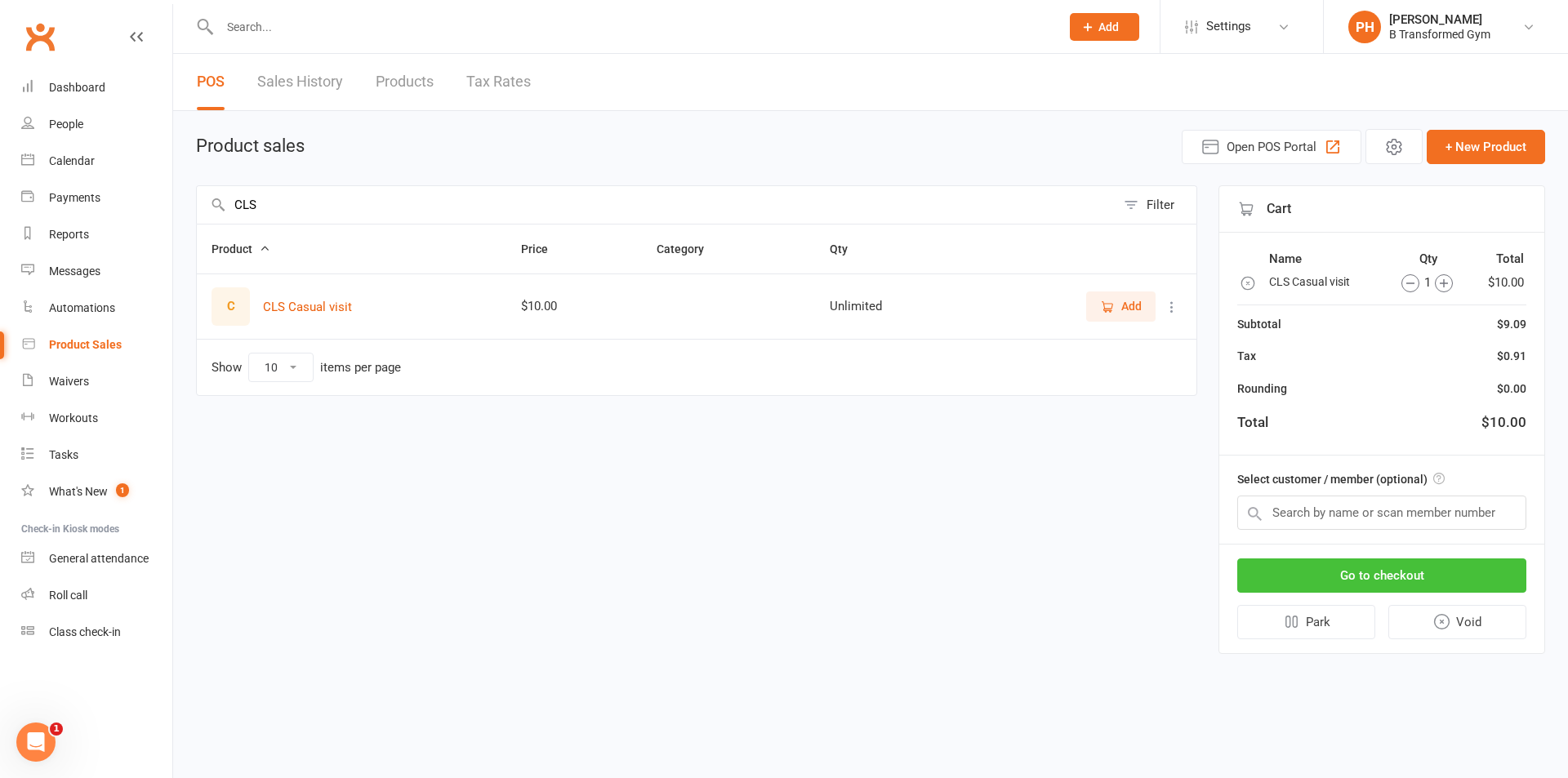
click at [1379, 579] on button "Go to checkout" at bounding box center [1381, 576] width 289 height 34
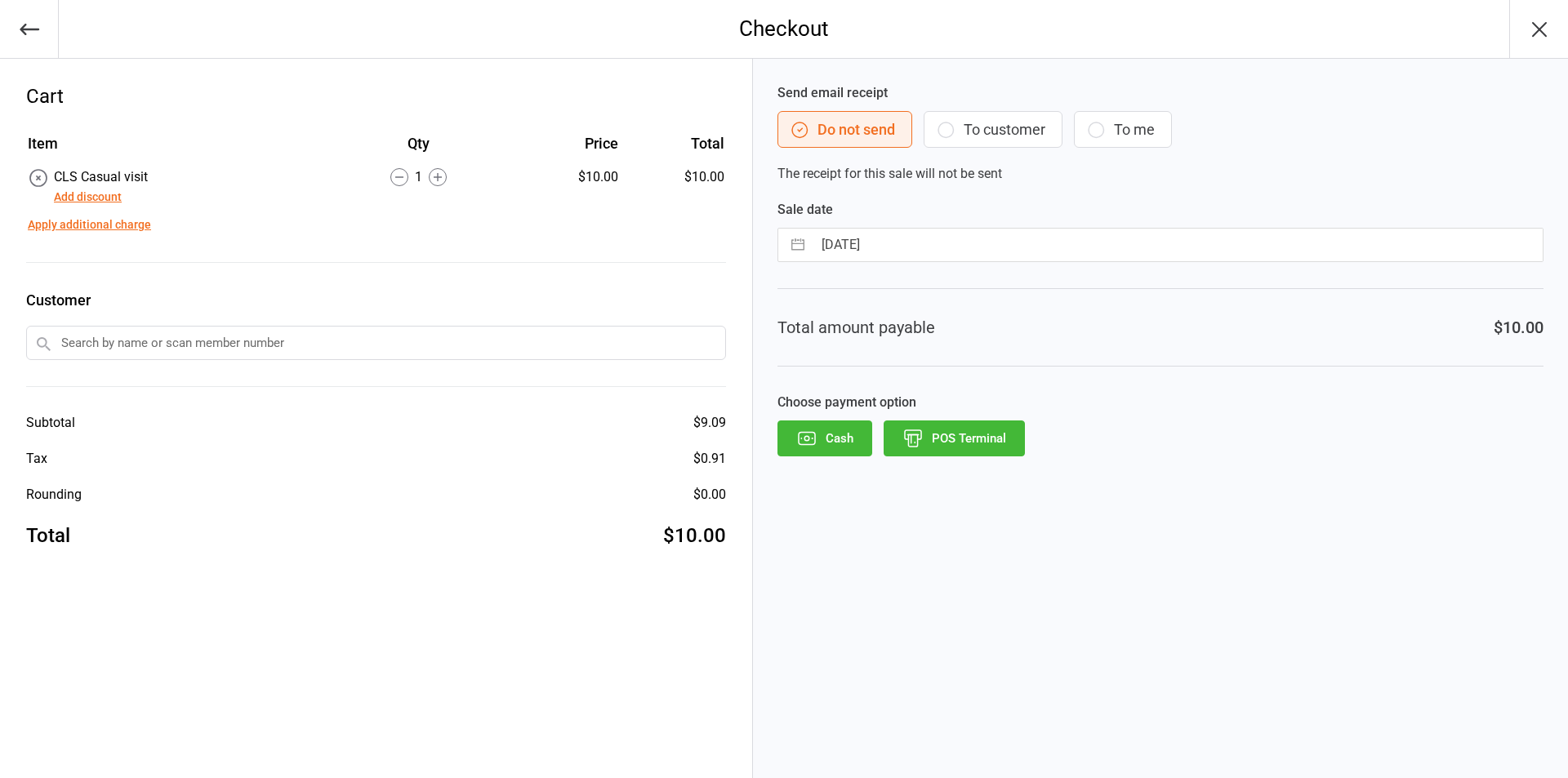
click at [988, 446] on button "POS Terminal" at bounding box center [954, 438] width 142 height 36
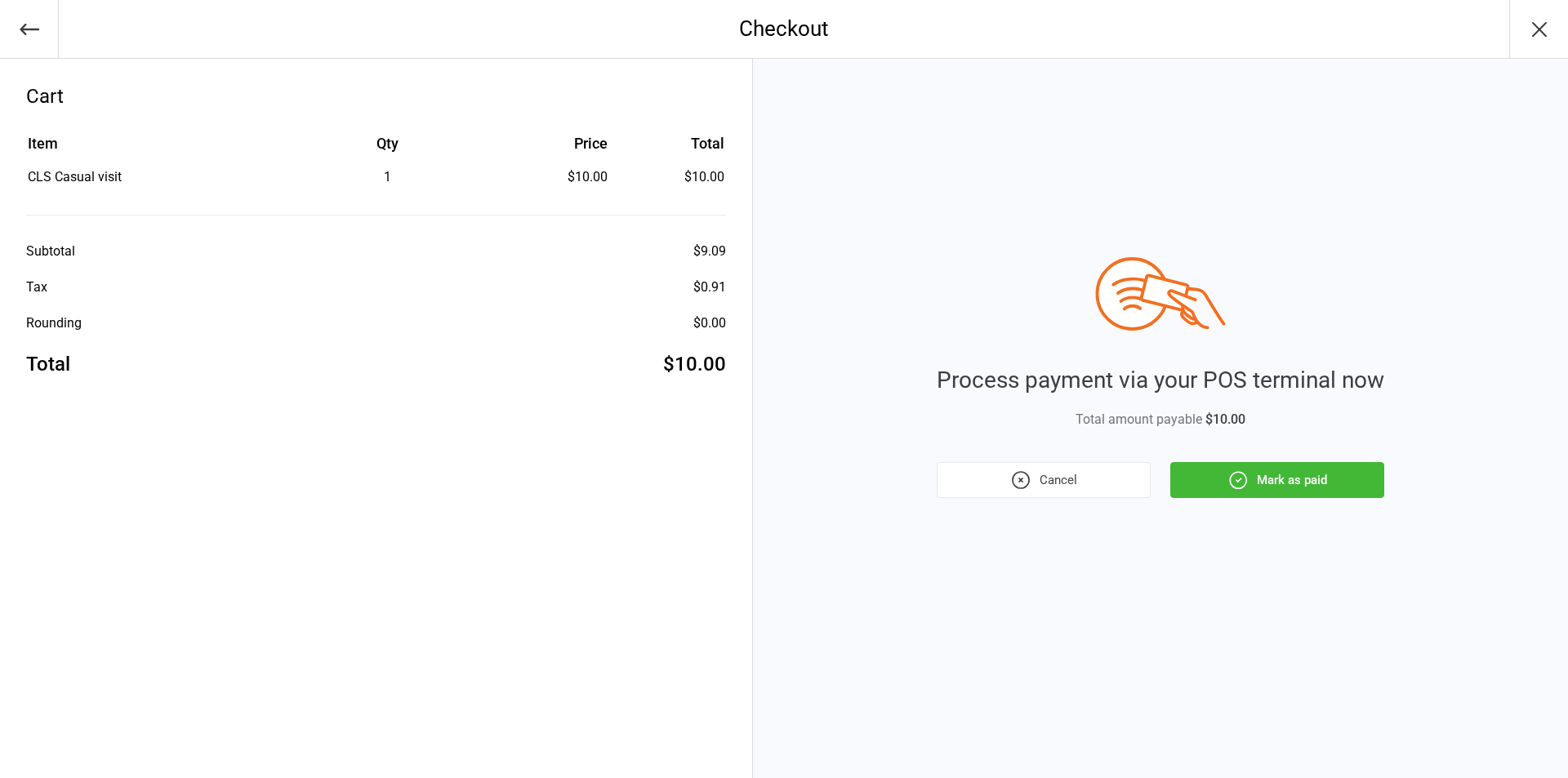
click at [1263, 474] on button "Mark as paid" at bounding box center [1277, 480] width 214 height 36
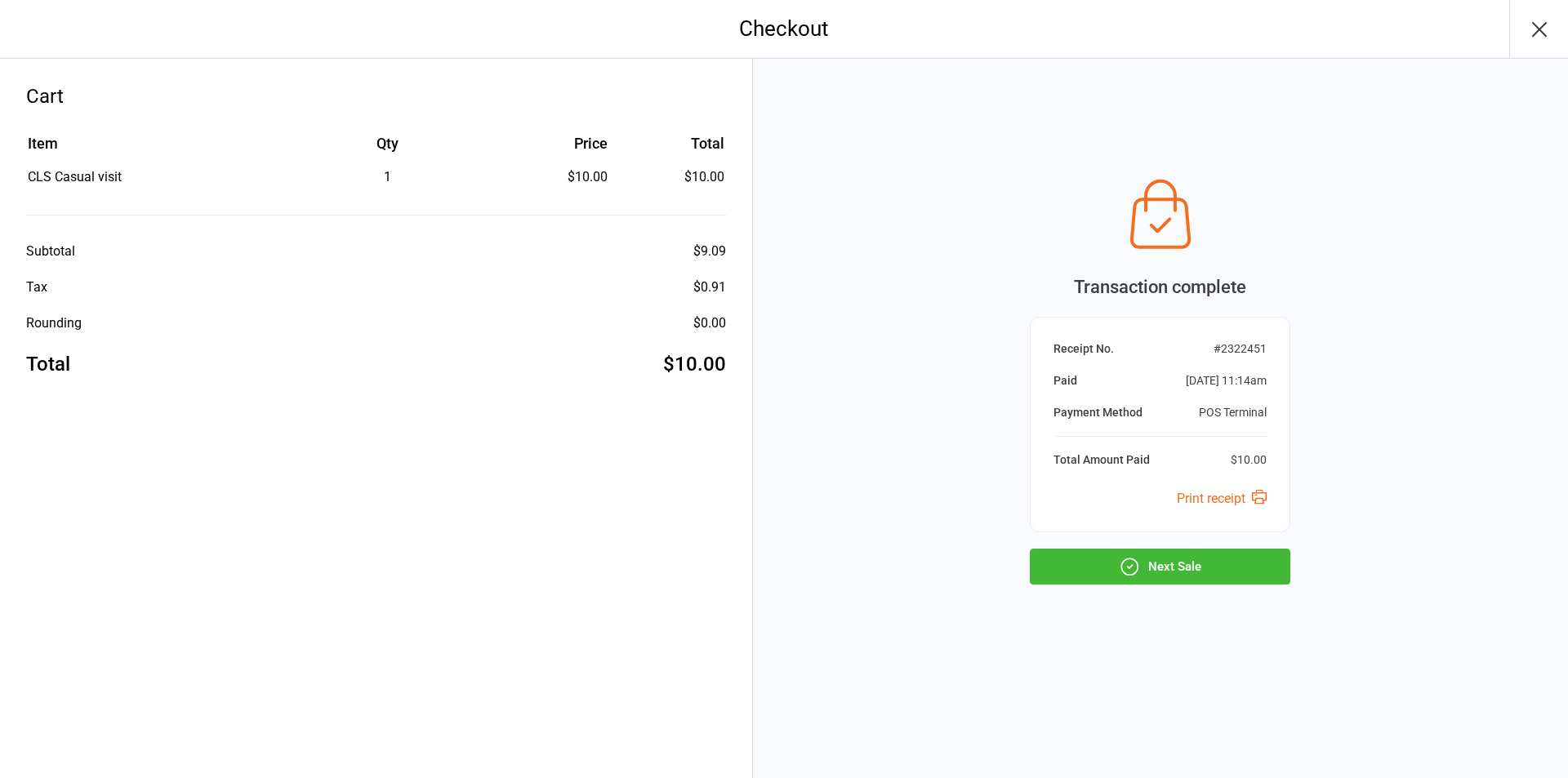
click at [1167, 569] on button "Next Sale" at bounding box center [1160, 567] width 261 height 36
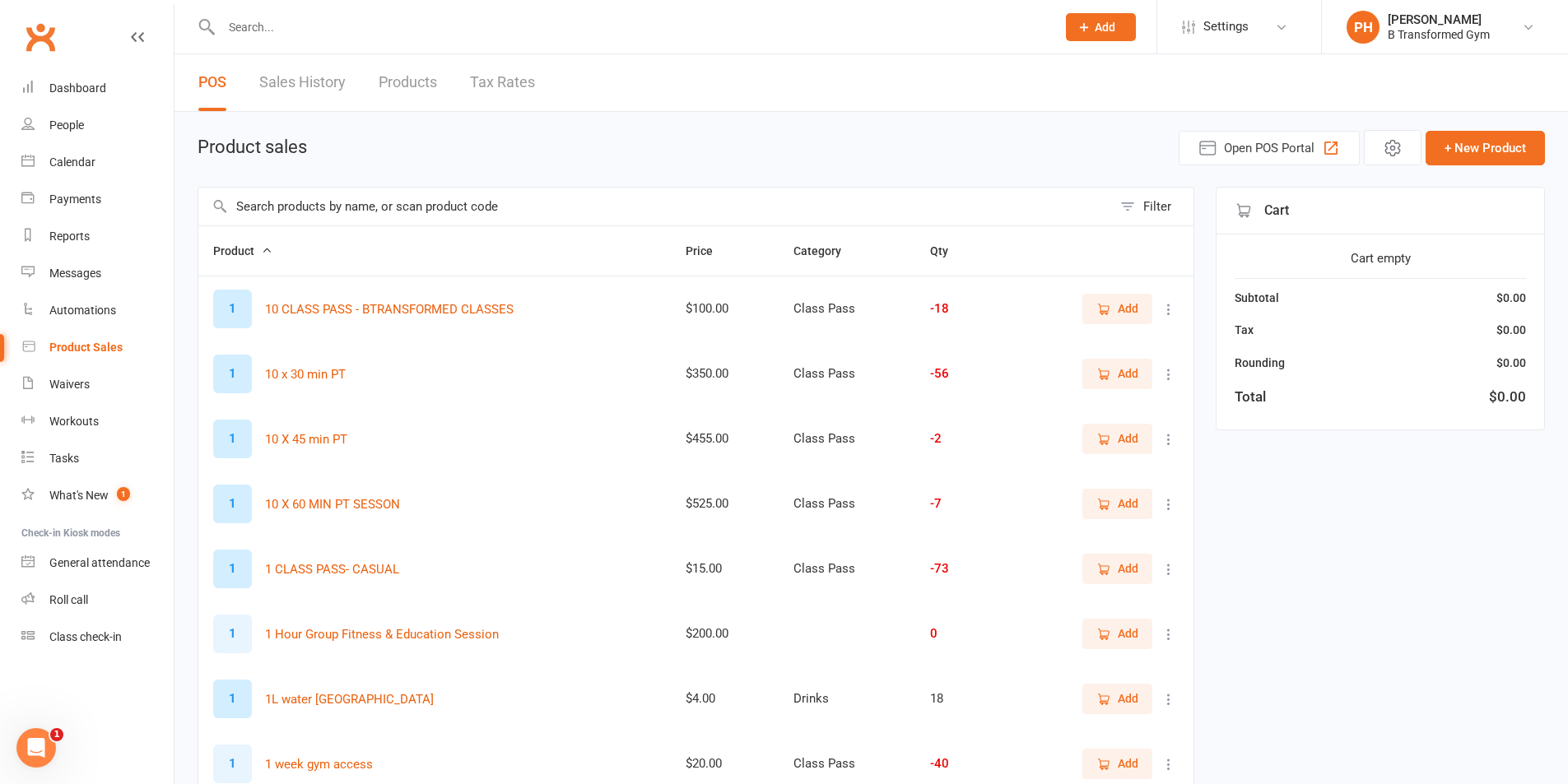
click at [452, 210] on input "text" at bounding box center [655, 207] width 914 height 37
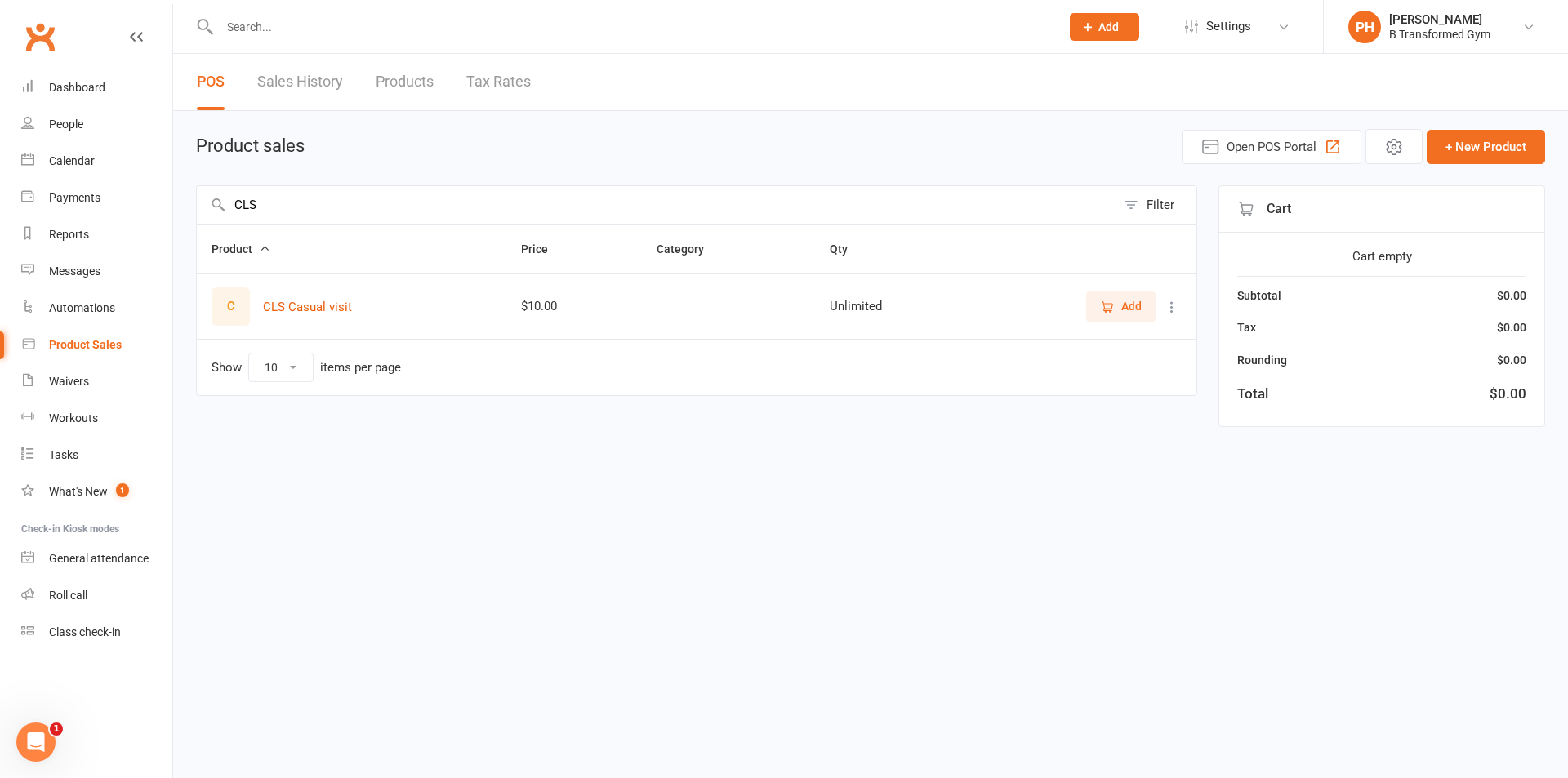
type input "CLS"
click at [1096, 302] on button "Add" at bounding box center [1121, 306] width 69 height 29
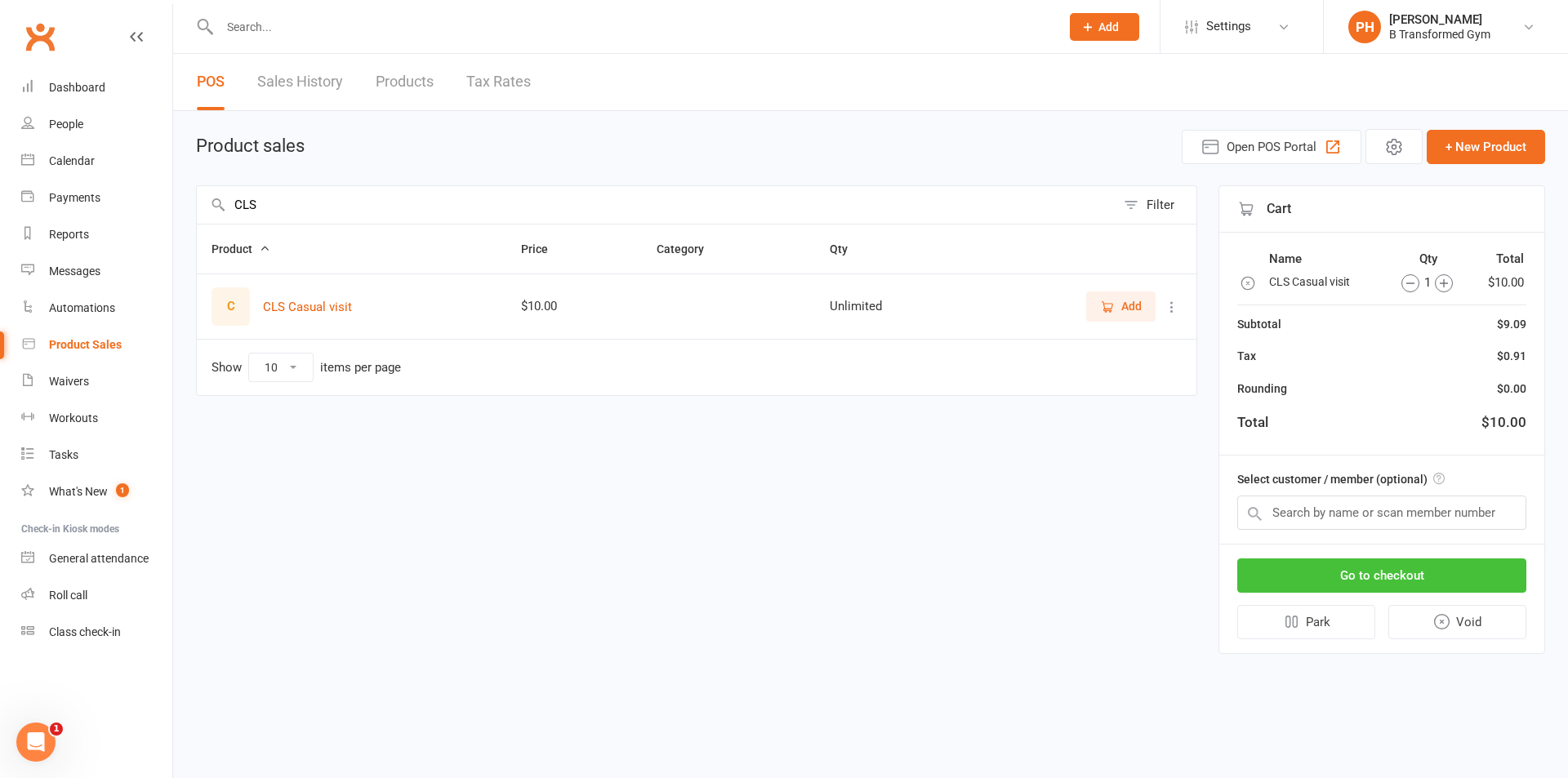
click at [1425, 573] on button "Go to checkout" at bounding box center [1381, 576] width 289 height 34
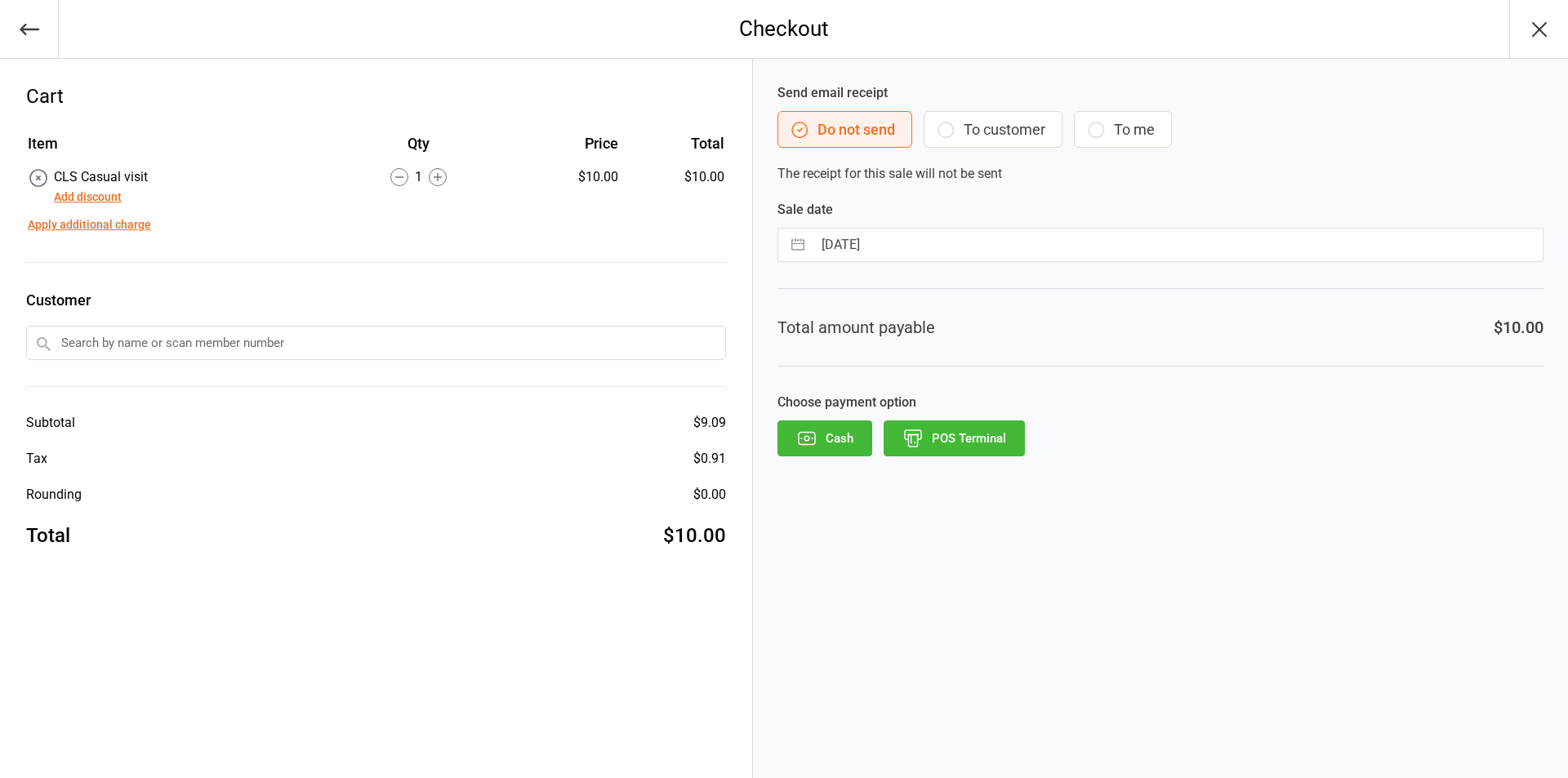
click at [826, 444] on button "Cash" at bounding box center [825, 438] width 95 height 36
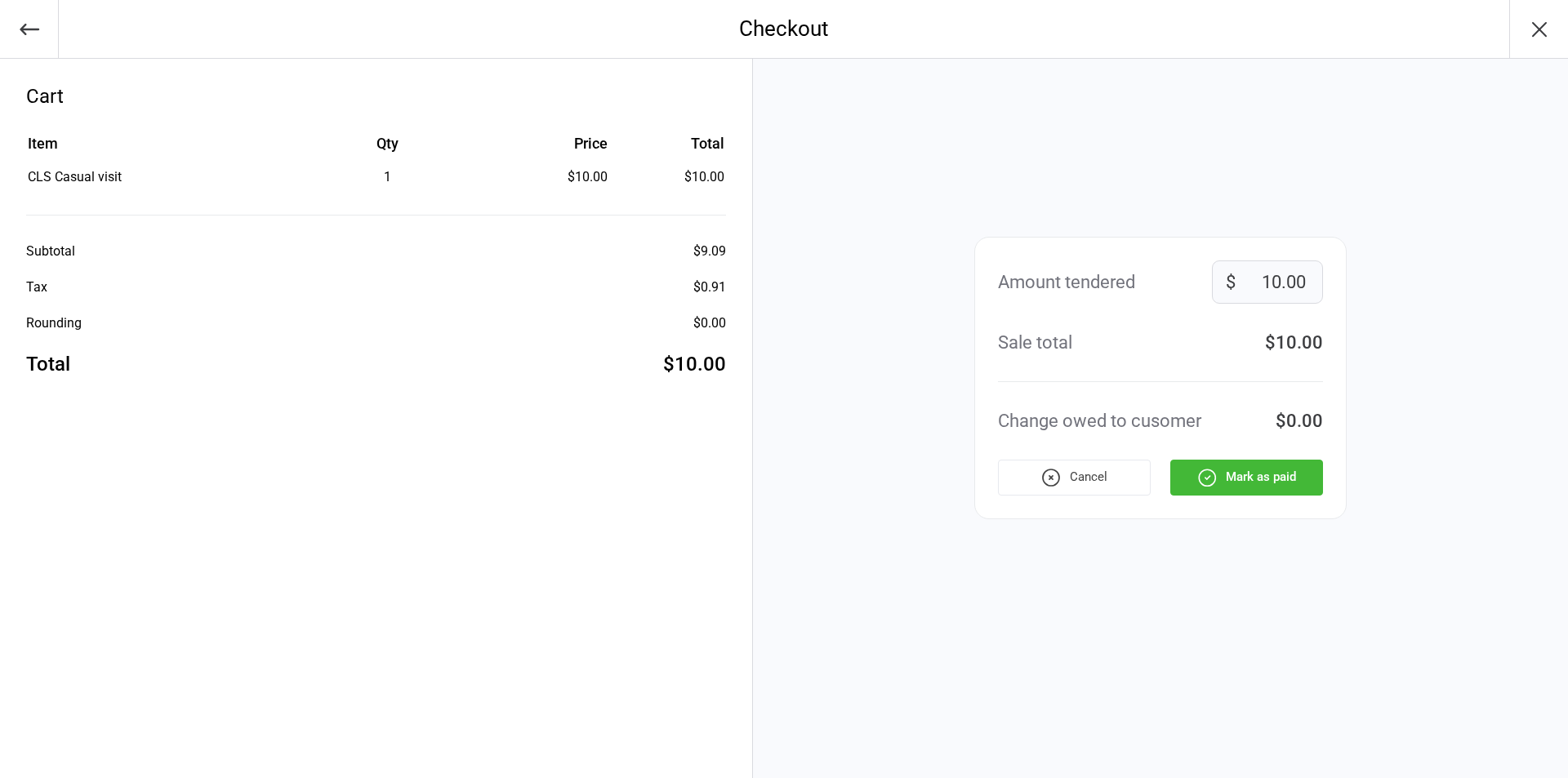
click at [1240, 476] on button "Mark as paid" at bounding box center [1247, 478] width 152 height 36
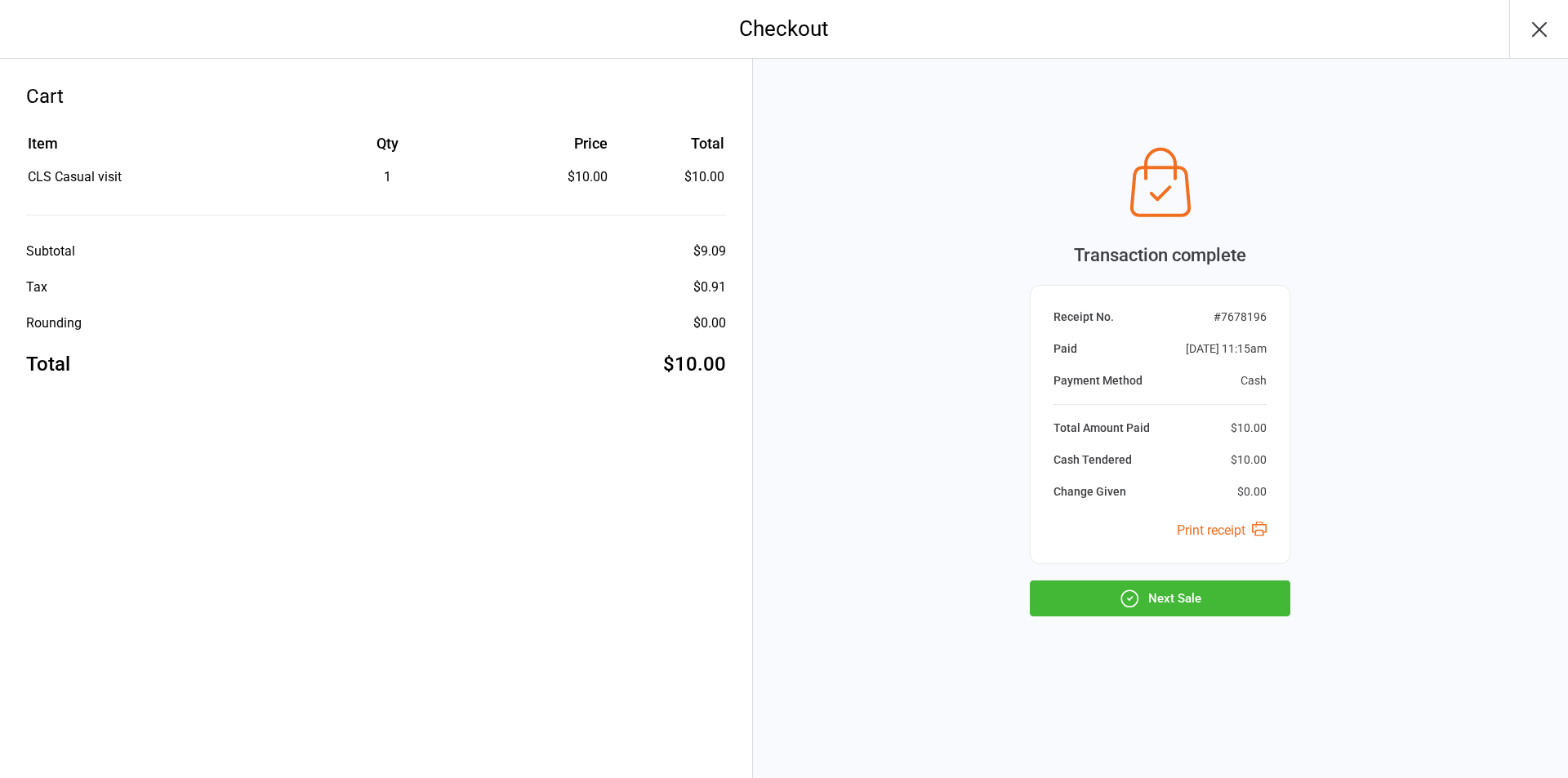
click at [1217, 611] on button "Next Sale" at bounding box center [1160, 598] width 261 height 36
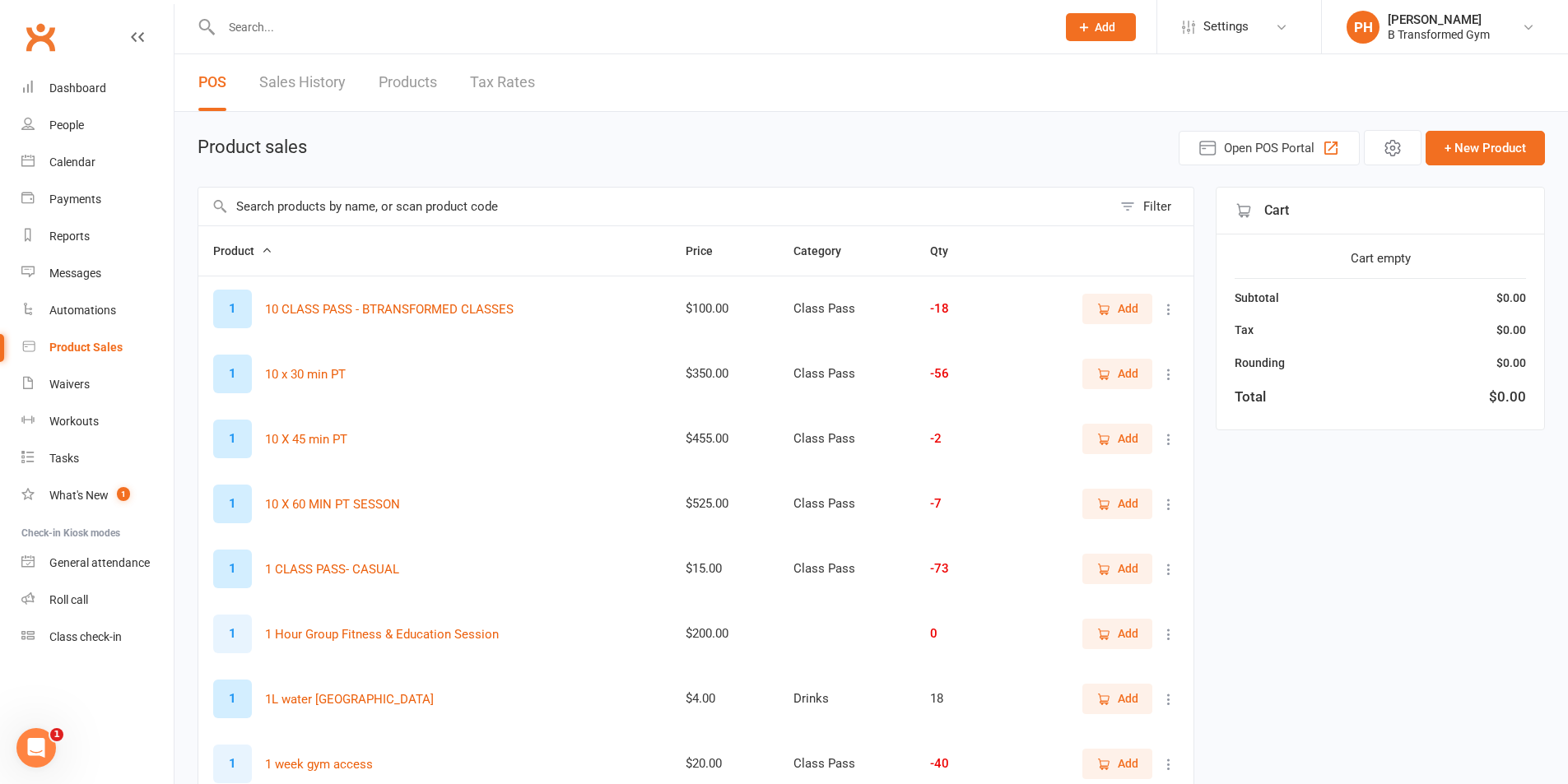
click at [298, 83] on link "Sales History" at bounding box center [302, 83] width 87 height 57
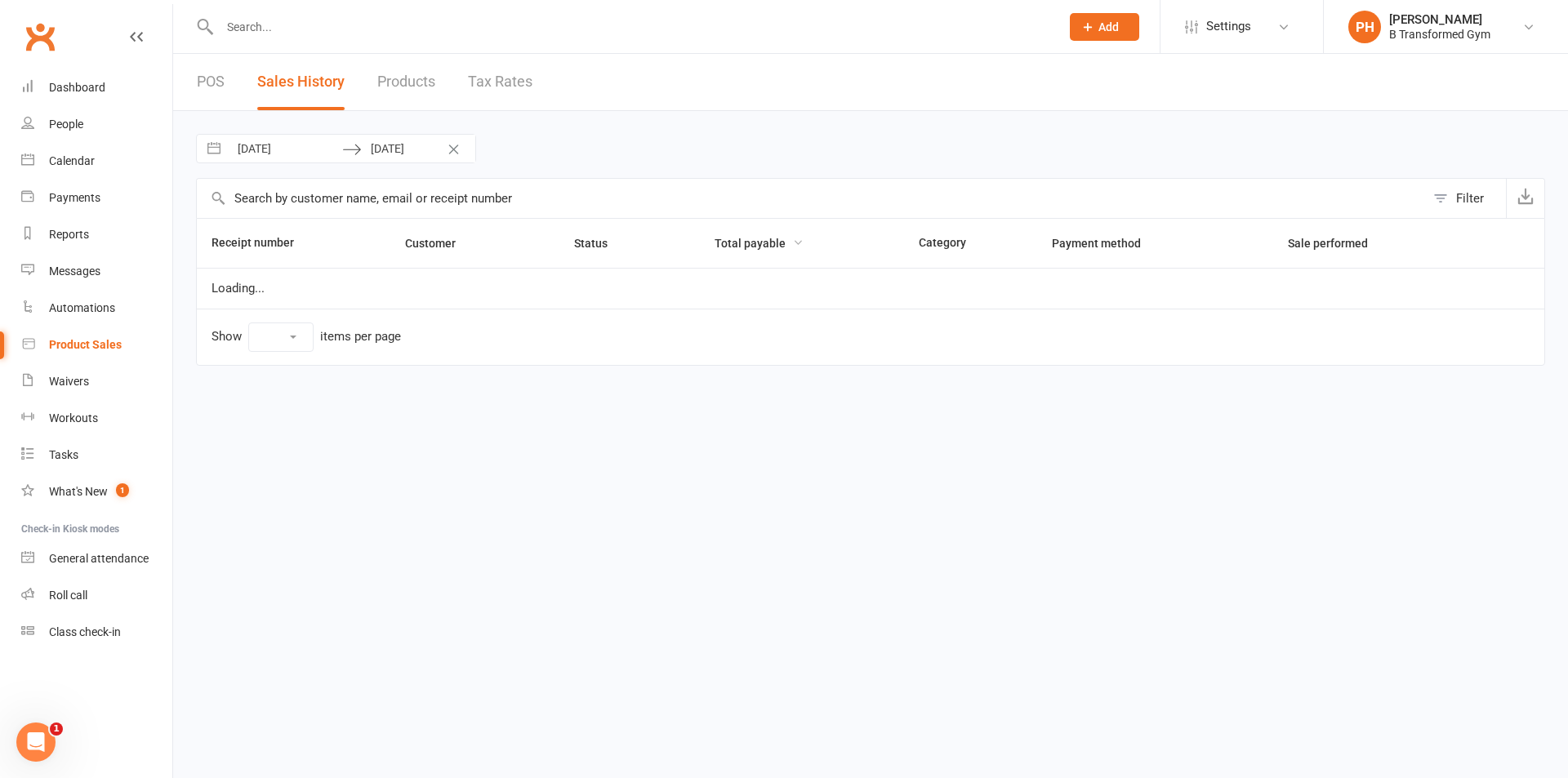
select select "25"
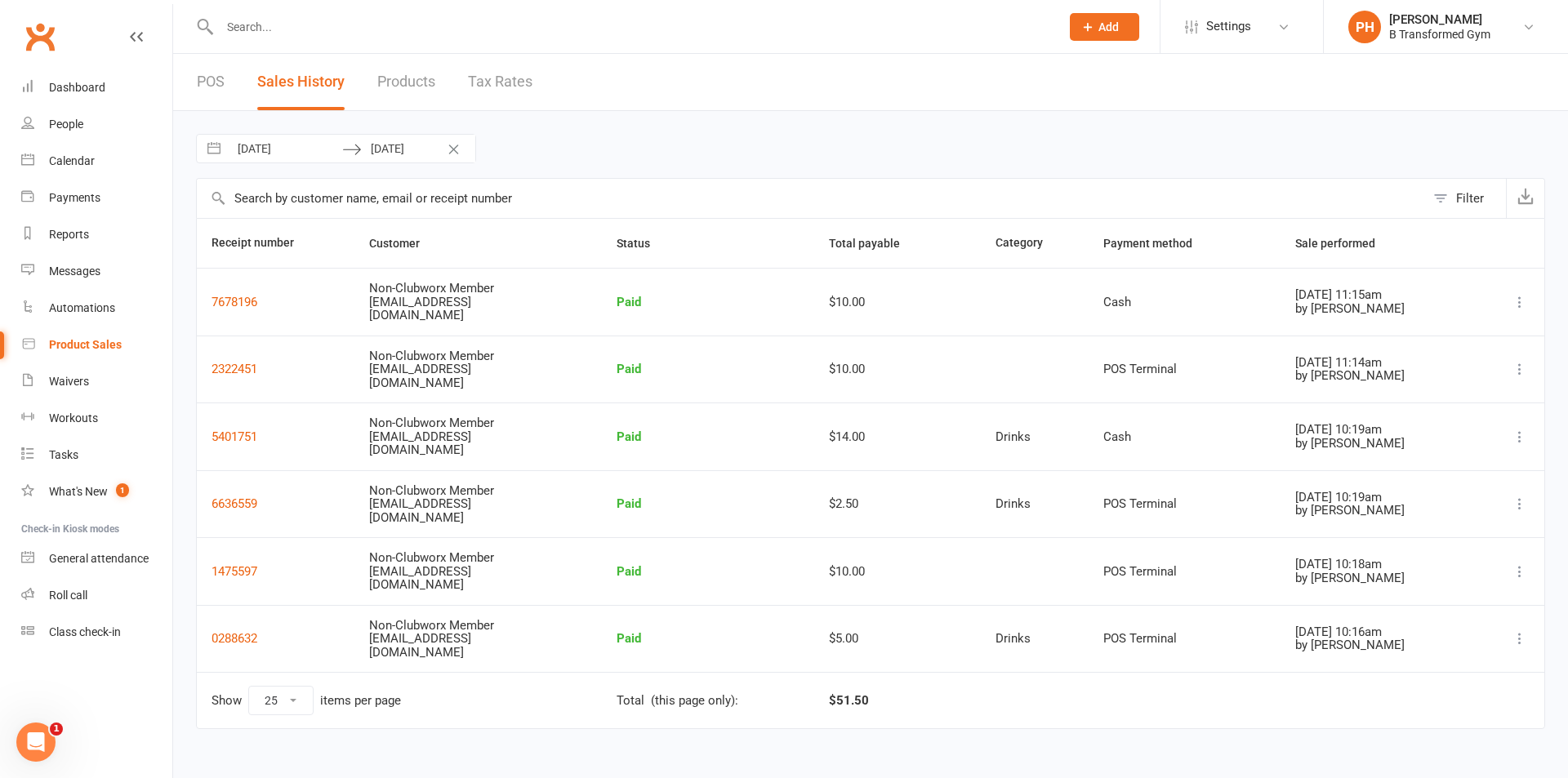
click at [213, 81] on link "POS" at bounding box center [210, 82] width 27 height 57
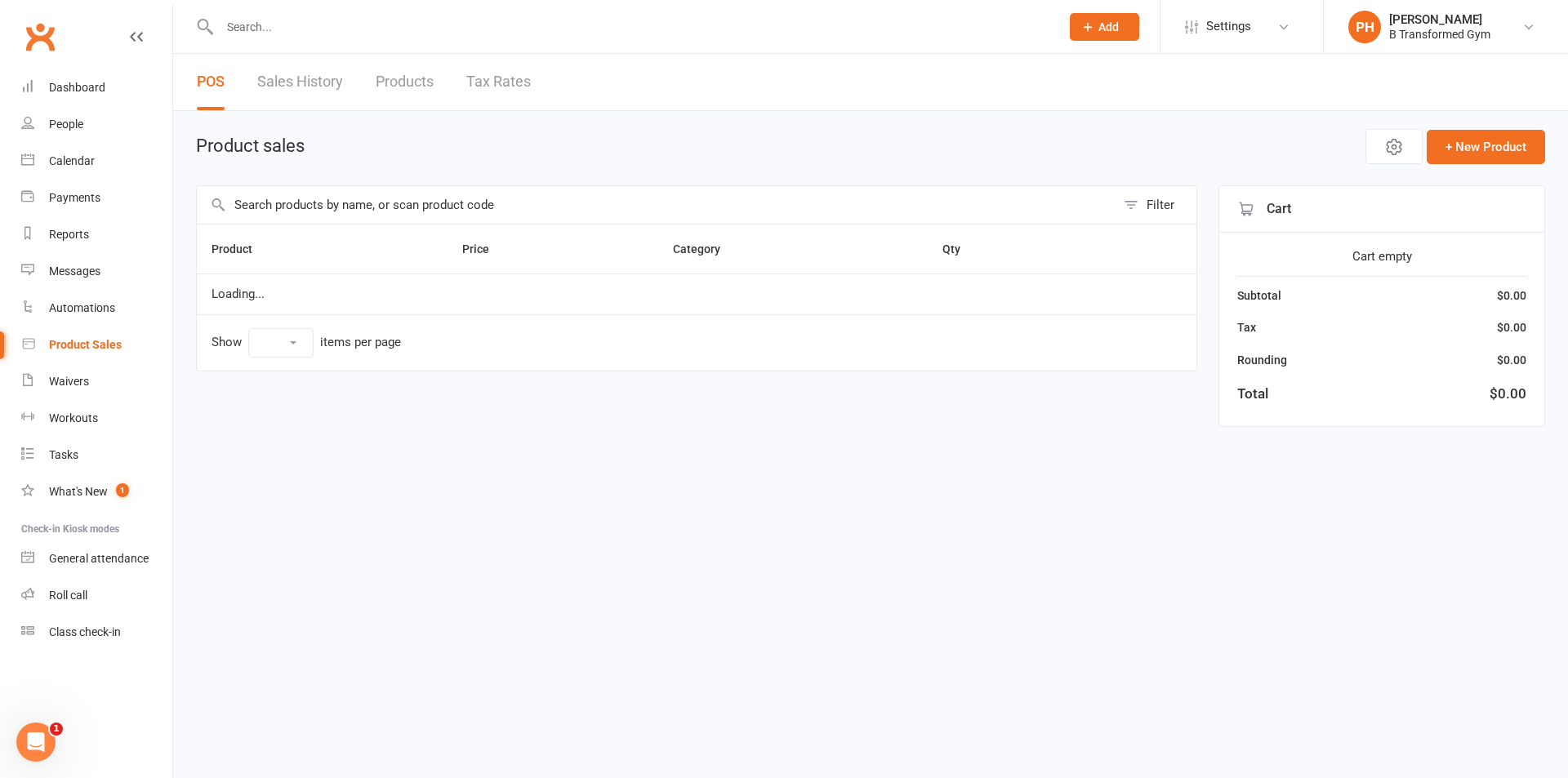
select select "10"
